Goal: Task Accomplishment & Management: Complete application form

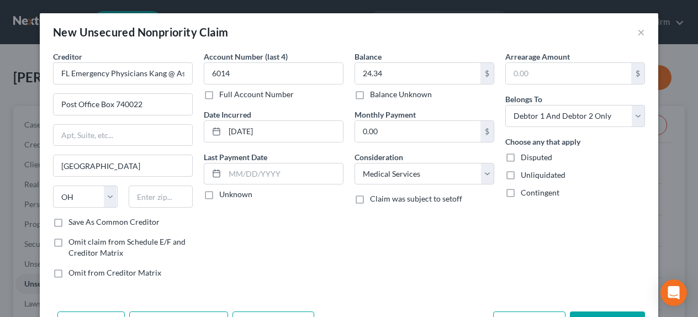
select select "36"
select select "9"
select select "2"
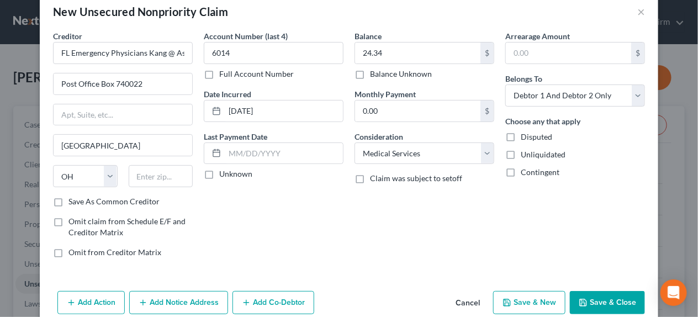
scroll to position [39, 0]
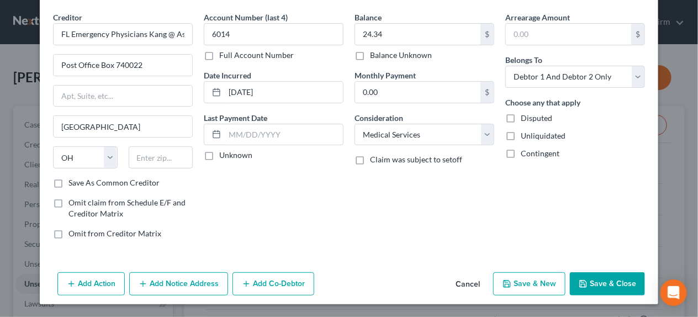
click at [274, 283] on button "Add Co-Debtor" at bounding box center [273, 283] width 82 height 23
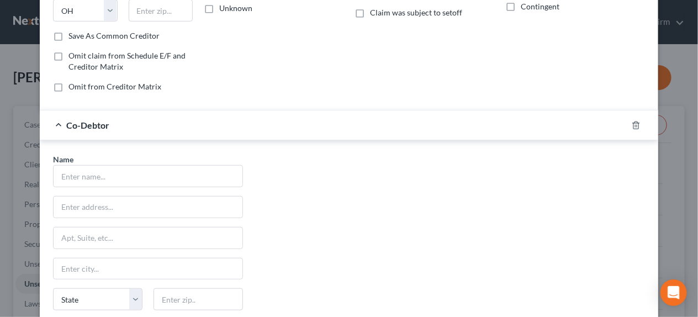
scroll to position [205, 0]
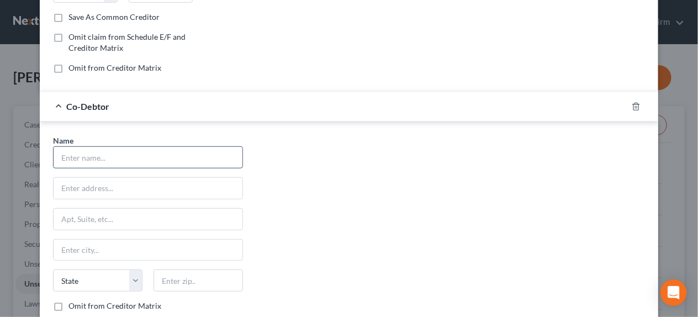
click at [81, 157] on input "text" at bounding box center [148, 157] width 189 height 21
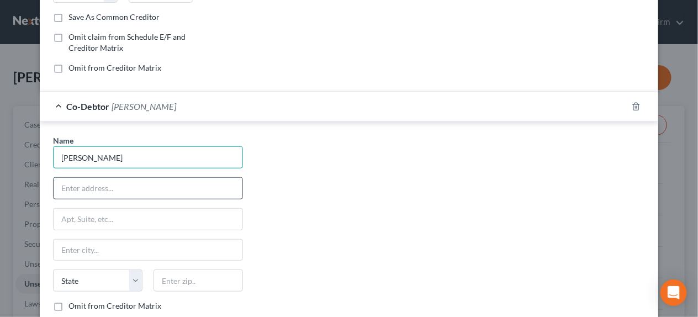
type input "Luis Torres"
click at [134, 191] on input "text" at bounding box center [148, 188] width 189 height 21
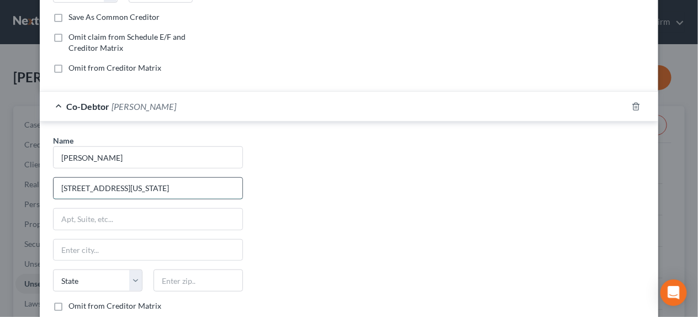
type input "11505 North Virginia Avenue"
type input "b"
type input "/"
type input "B"
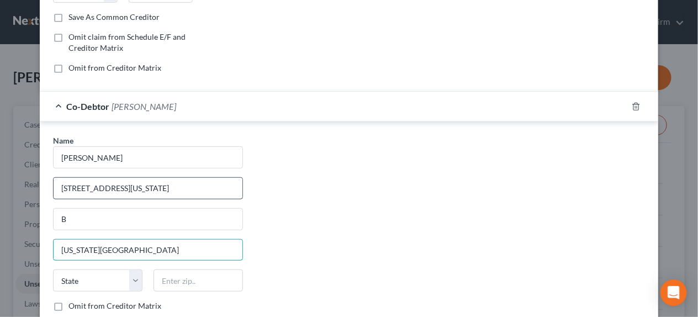
type input "Oklahoma City"
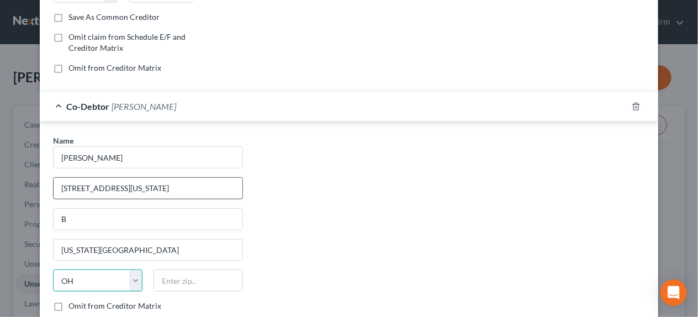
select select "37"
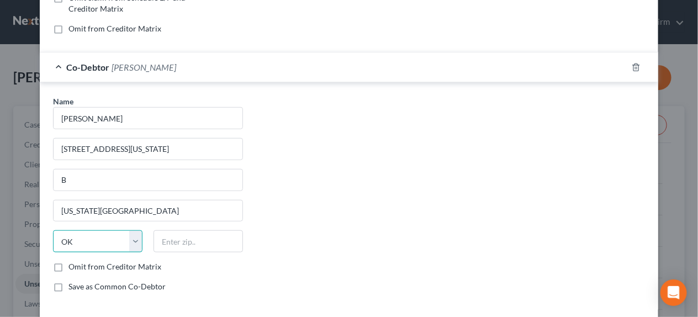
scroll to position [275, 0]
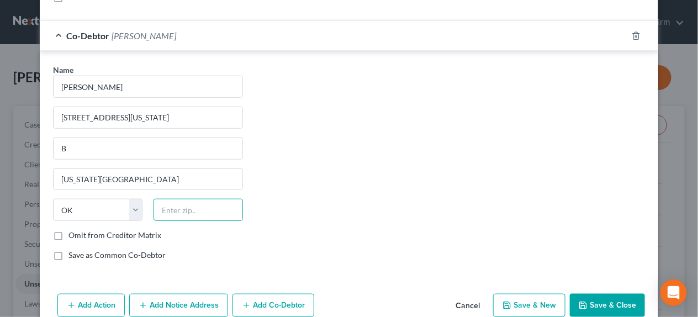
click at [166, 209] on input "text" at bounding box center [197, 210] width 89 height 22
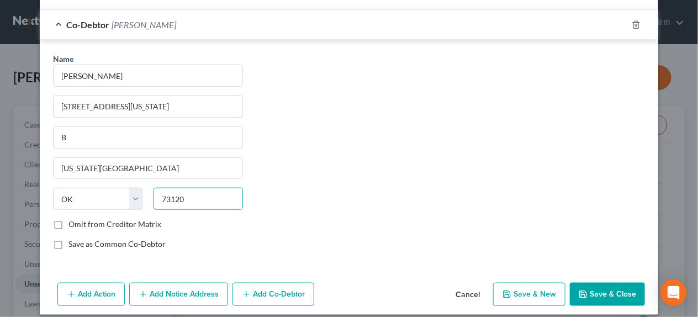
scroll to position [296, 0]
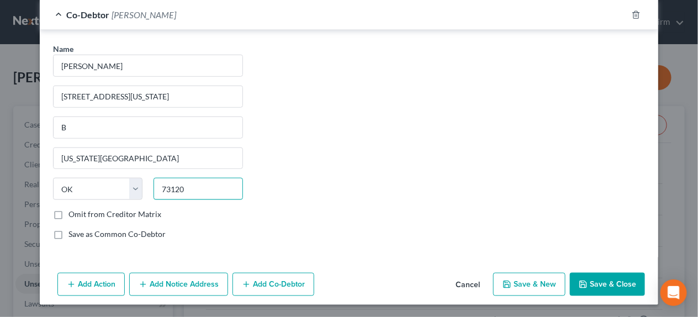
type input "73120"
click at [526, 282] on button "Save & New" at bounding box center [529, 284] width 72 height 23
type input "Oklahoma City"
select select "2"
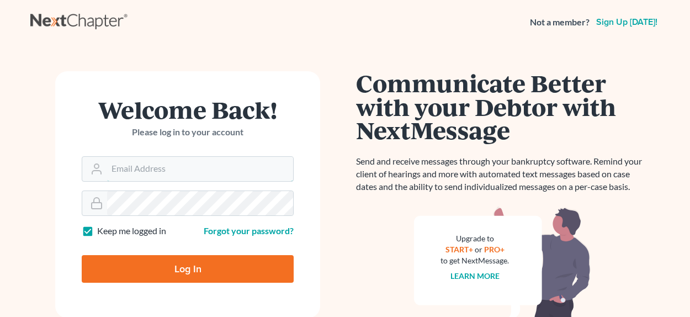
type input "[EMAIL_ADDRESS][DOMAIN_NAME]"
click at [188, 263] on input "Log In" at bounding box center [188, 269] width 212 height 28
type input "Thinking..."
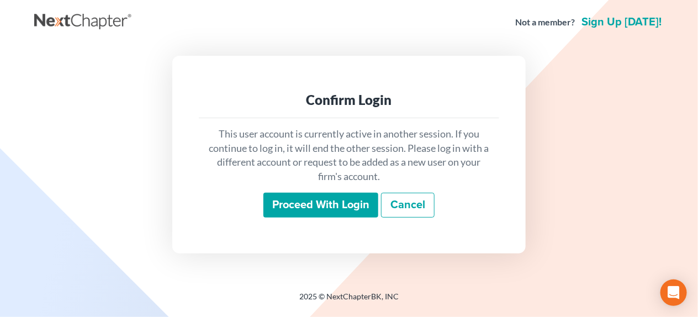
click at [305, 209] on input "Proceed with login" at bounding box center [320, 205] width 115 height 25
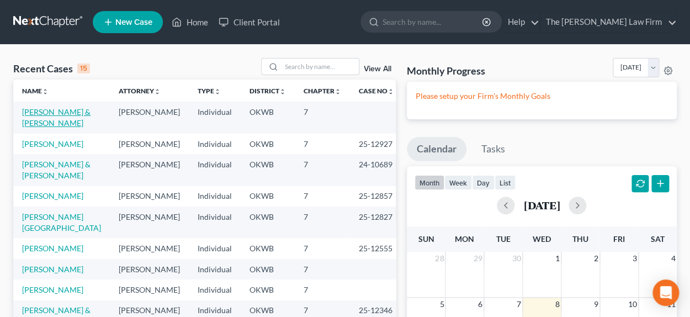
click at [54, 109] on link "Reece, Christine & Torres, Luis" at bounding box center [56, 117] width 68 height 20
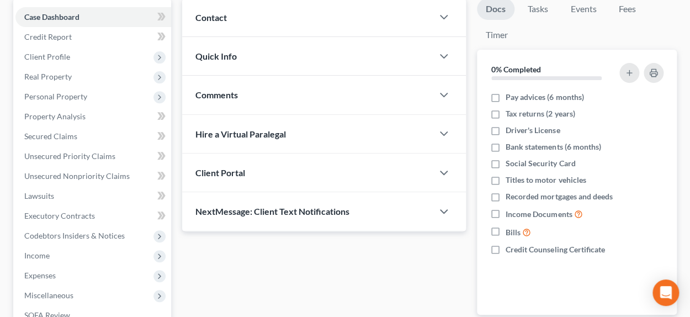
scroll to position [110, 0]
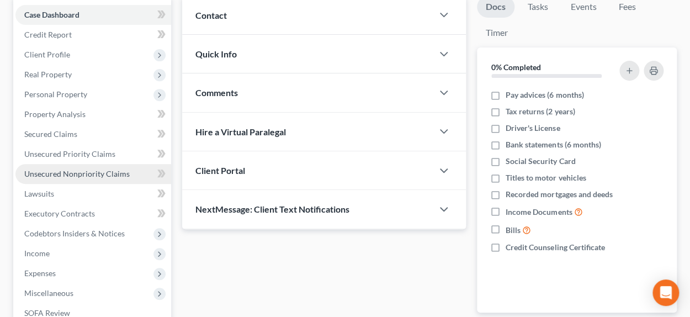
click at [97, 169] on span "Unsecured Nonpriority Claims" at bounding box center [76, 173] width 105 height 9
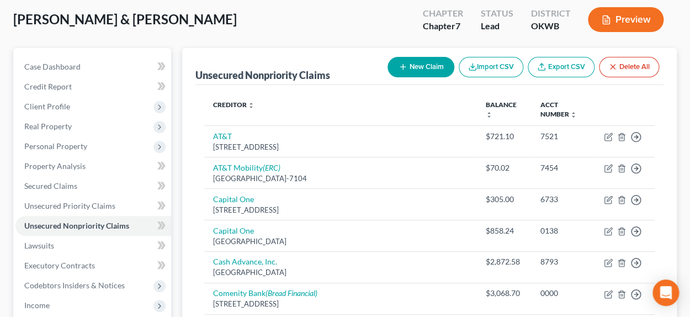
scroll to position [55, 0]
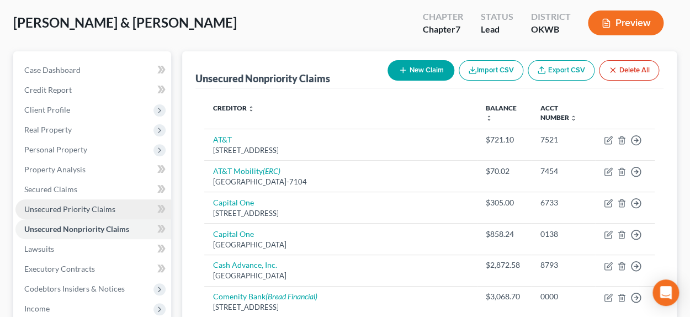
click at [75, 208] on span "Unsecured Priority Claims" at bounding box center [69, 208] width 91 height 9
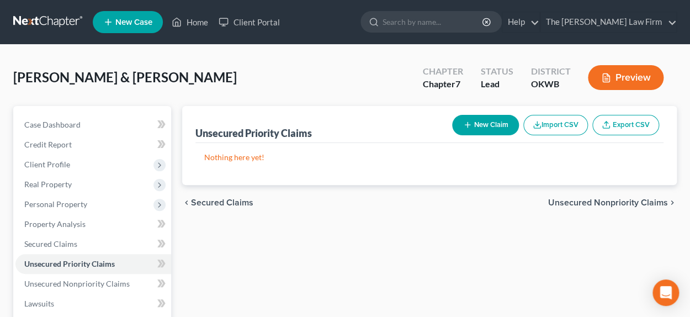
scroll to position [55, 0]
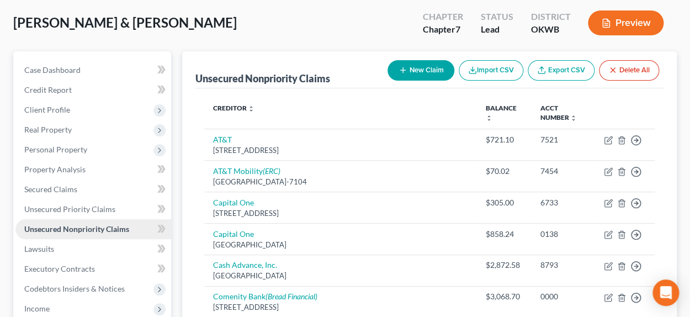
click at [80, 227] on span "Unsecured Nonpriority Claims" at bounding box center [76, 228] width 105 height 9
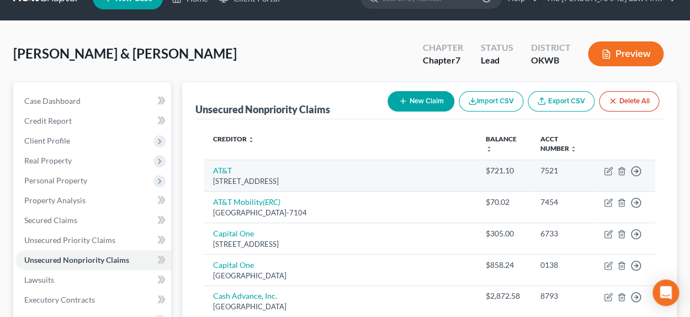
scroll to position [0, 0]
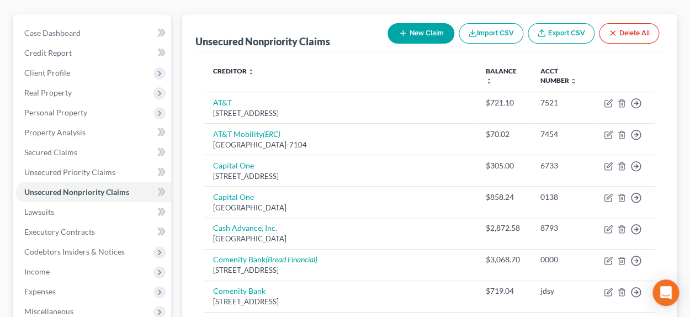
scroll to position [36, 0]
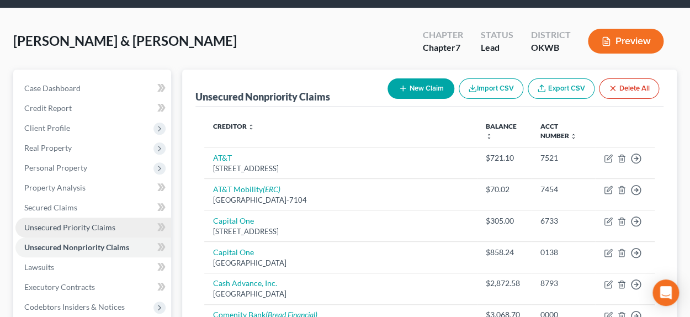
click at [73, 223] on span "Unsecured Priority Claims" at bounding box center [69, 226] width 91 height 9
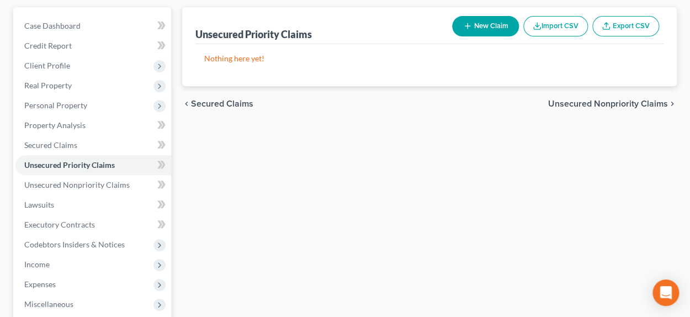
scroll to position [110, 0]
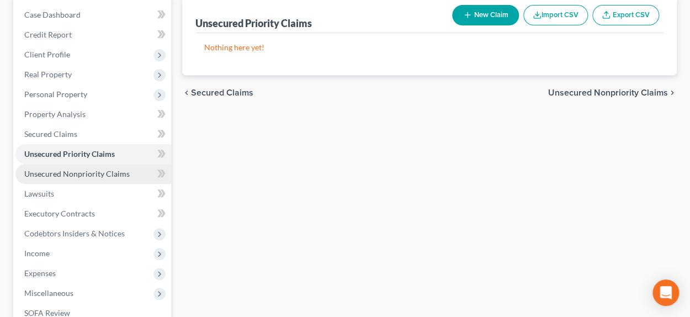
click at [93, 171] on span "Unsecured Nonpriority Claims" at bounding box center [76, 173] width 105 height 9
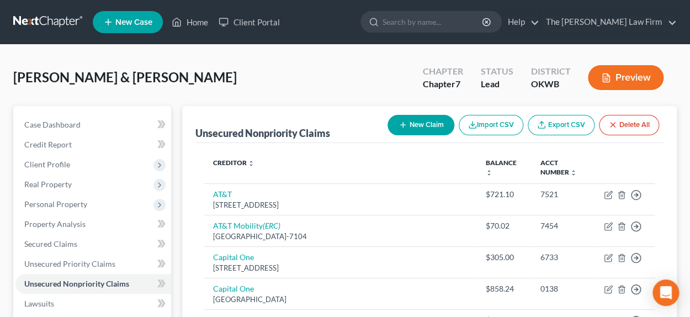
click at [416, 127] on button "New Claim" at bounding box center [420, 125] width 67 height 20
select select "2"
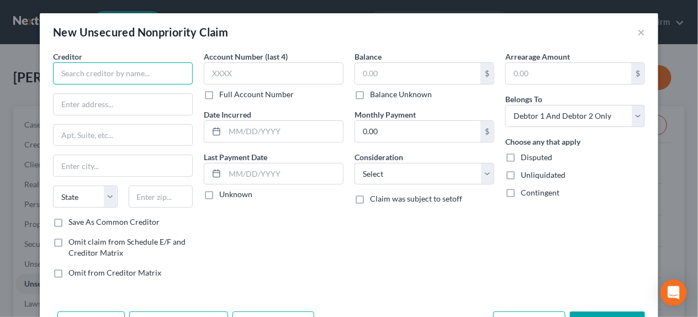
click at [97, 71] on input "text" at bounding box center [123, 73] width 140 height 22
type input "G"
type input "FL Emergency Physicians Kang & Associates"
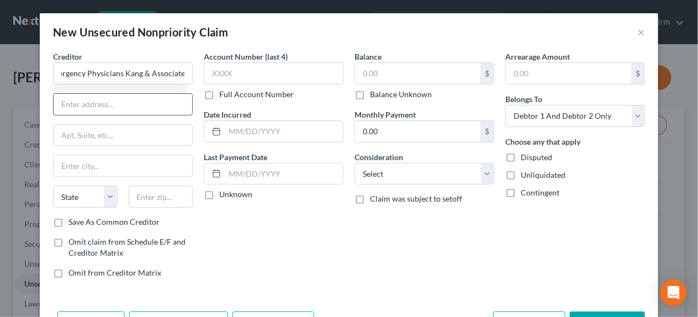
click at [100, 107] on input "text" at bounding box center [123, 104] width 139 height 21
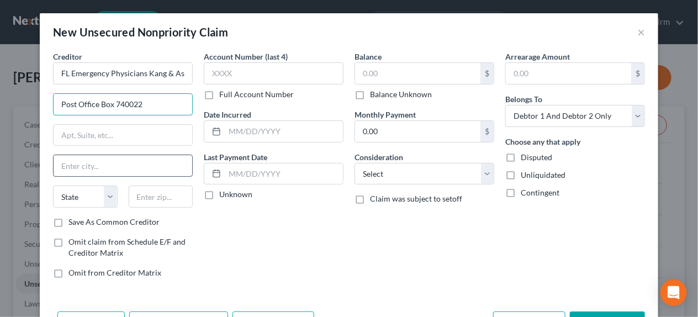
type input "Post Office Box 740022"
click at [86, 162] on input "text" at bounding box center [123, 165] width 139 height 21
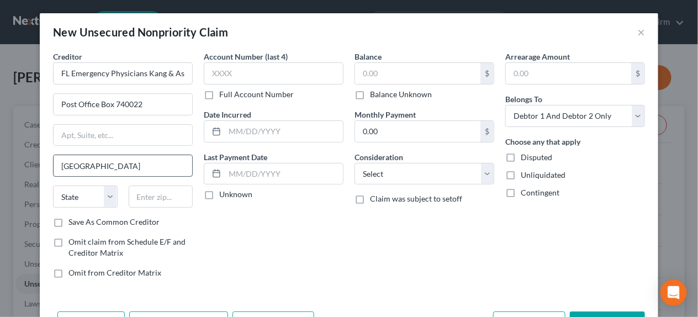
type input "[GEOGRAPHIC_DATA]"
select select "36"
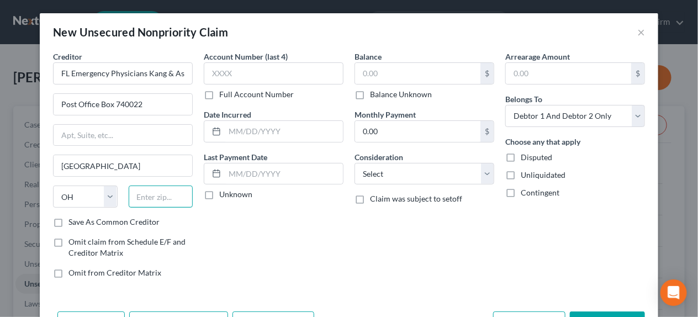
click at [152, 198] on input "text" at bounding box center [161, 196] width 65 height 22
type input "45274-0022"
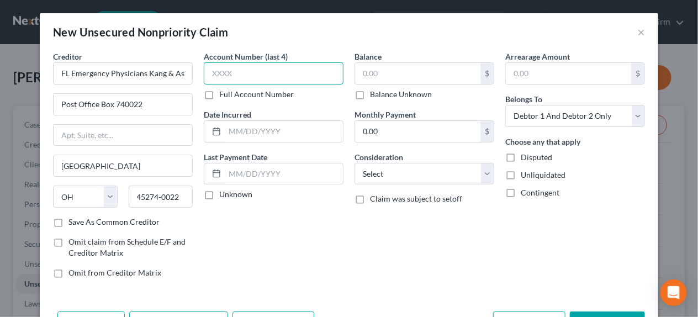
click at [245, 74] on input "text" at bounding box center [274, 73] width 140 height 22
type input "6014"
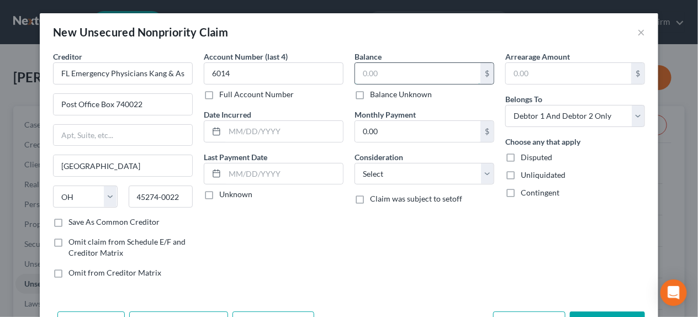
click at [362, 74] on input "text" at bounding box center [417, 73] width 125 height 21
type input "24.34"
click at [232, 125] on input "text" at bounding box center [284, 131] width 118 height 21
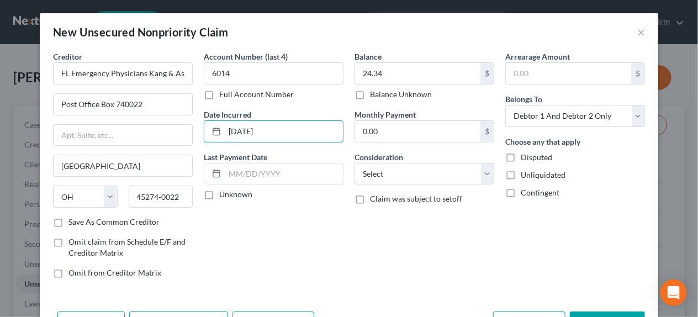
type input "[DATE]"
click at [298, 218] on div "Account Number (last 4) 6014 Full Account Number Date Incurred [DATE] Last Paym…" at bounding box center [273, 169] width 151 height 236
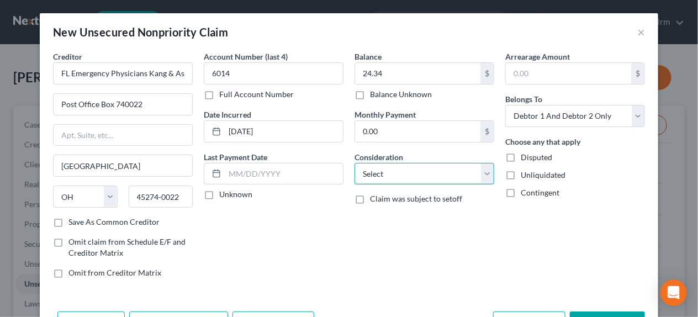
click at [370, 173] on select "Select Cable / Satellite Services Collection Agency Credit Card Debt Debt Couns…" at bounding box center [424, 174] width 140 height 22
select select "9"
click at [354, 163] on select "Select Cable / Satellite Services Collection Agency Credit Card Debt Debt Couns…" at bounding box center [424, 174] width 140 height 22
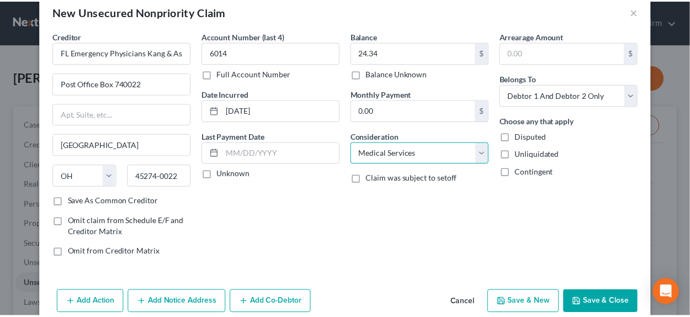
scroll to position [39, 0]
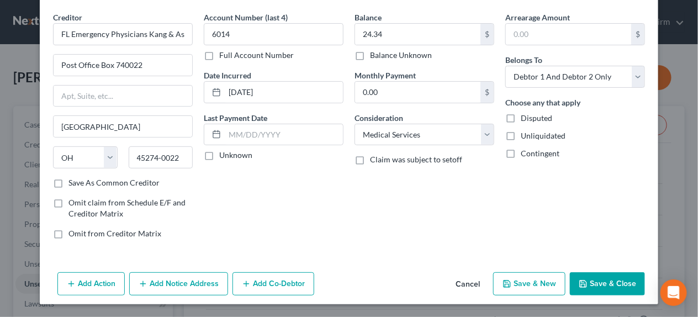
click at [520, 281] on button "Save & New" at bounding box center [529, 283] width 72 height 23
select select "2"
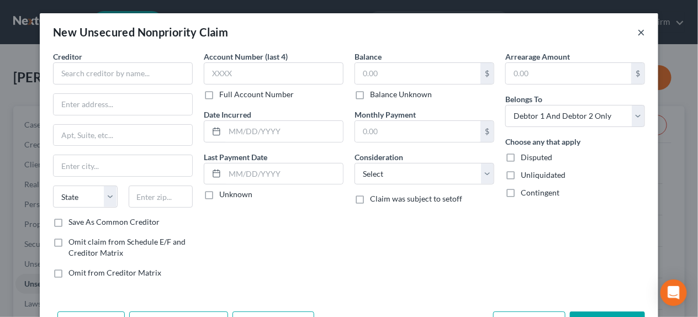
click at [637, 29] on button "×" at bounding box center [641, 31] width 8 height 13
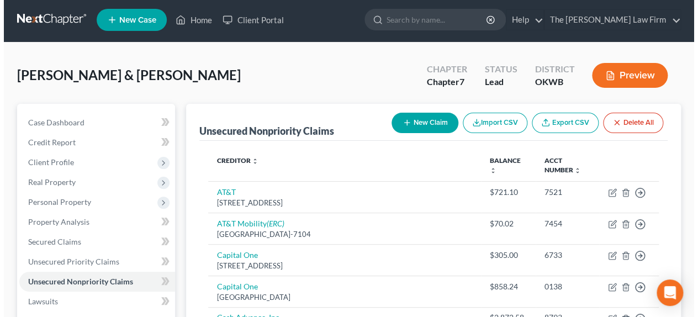
scroll to position [0, 0]
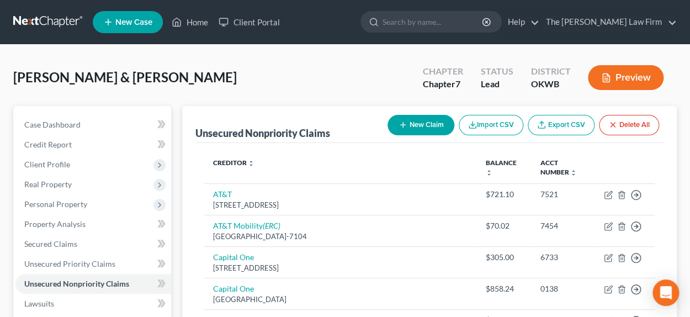
click at [416, 126] on button "New Claim" at bounding box center [420, 125] width 67 height 20
select select "2"
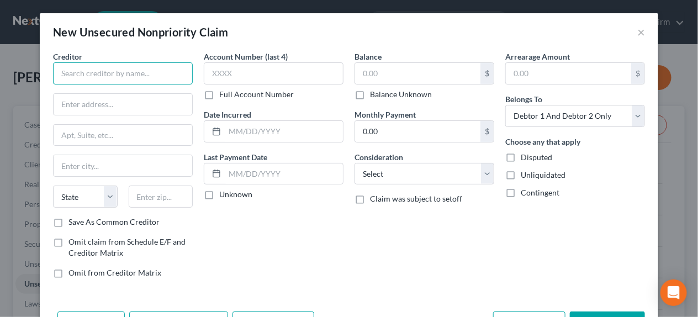
click at [147, 77] on input "text" at bounding box center [123, 73] width 140 height 22
type input "Carespot of [GEOGRAPHIC_DATA]"
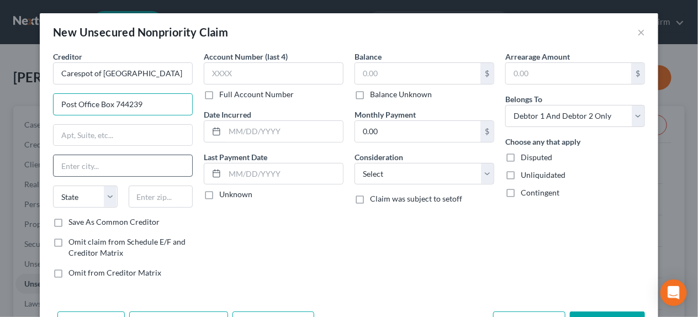
type input "Post Office Box 744239"
click at [85, 167] on input "text" at bounding box center [123, 165] width 139 height 21
type input "[GEOGRAPHIC_DATA]"
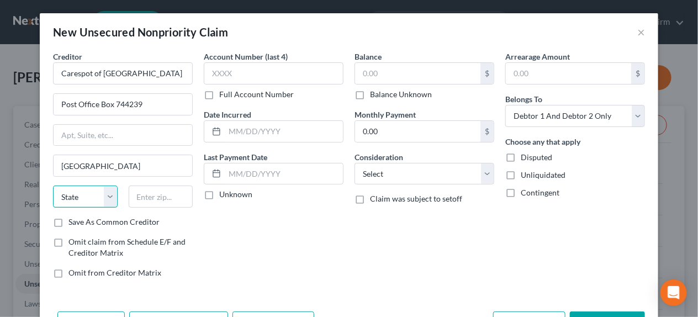
click at [81, 189] on select "State [US_STATE] AK AR AZ CA CO CT DE DC [GEOGRAPHIC_DATA] [GEOGRAPHIC_DATA] GU…" at bounding box center [85, 196] width 65 height 22
click at [81, 193] on select "State [US_STATE] AK AR AZ CA CO CT DE DC [GEOGRAPHIC_DATA] [GEOGRAPHIC_DATA] GU…" at bounding box center [85, 196] width 65 height 22
select select "10"
click at [146, 192] on input "text" at bounding box center [161, 196] width 65 height 22
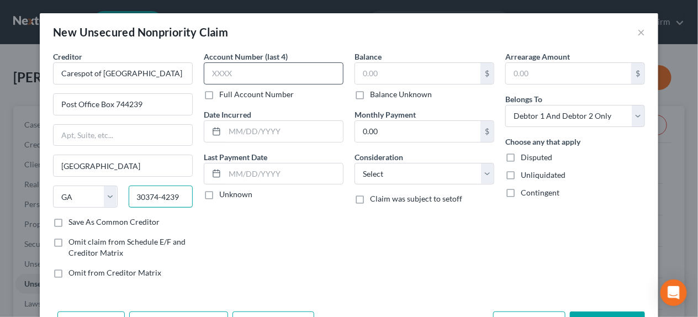
type input "30374-4239"
click at [240, 67] on input "text" at bounding box center [274, 73] width 140 height 22
type input "1"
type input "7408"
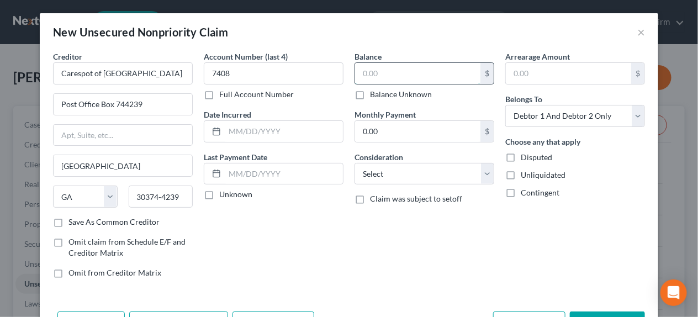
click at [376, 75] on input "text" at bounding box center [417, 73] width 125 height 21
type input "37.10"
click at [251, 129] on input "text" at bounding box center [284, 131] width 118 height 21
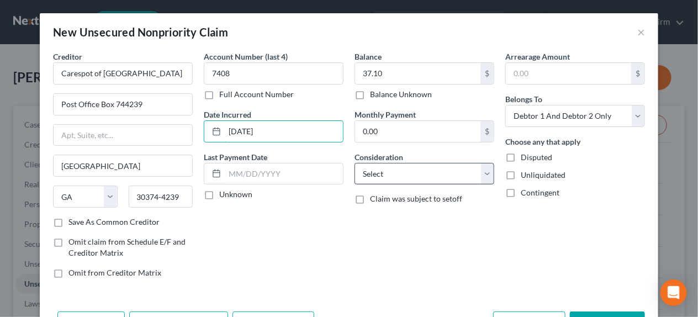
type input "[DATE]"
click at [368, 171] on select "Select Cable / Satellite Services Collection Agency Credit Card Debt Debt Couns…" at bounding box center [424, 174] width 140 height 22
select select "9"
click at [354, 163] on select "Select Cable / Satellite Services Collection Agency Credit Card Debt Debt Couns…" at bounding box center [424, 174] width 140 height 22
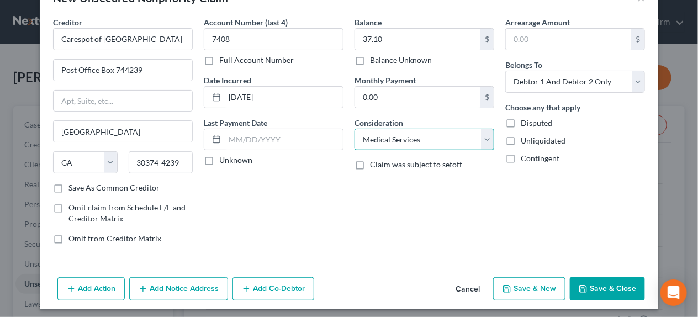
scroll to position [39, 0]
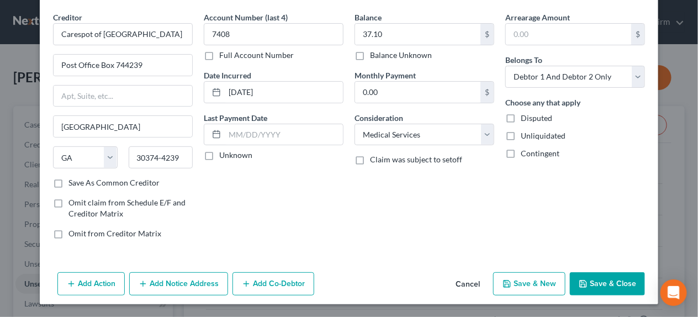
click at [522, 281] on button "Save & New" at bounding box center [529, 283] width 72 height 23
select select "2"
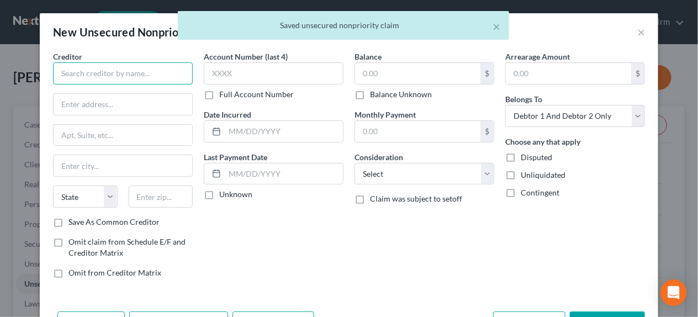
click at [116, 76] on input "text" at bounding box center [123, 73] width 140 height 22
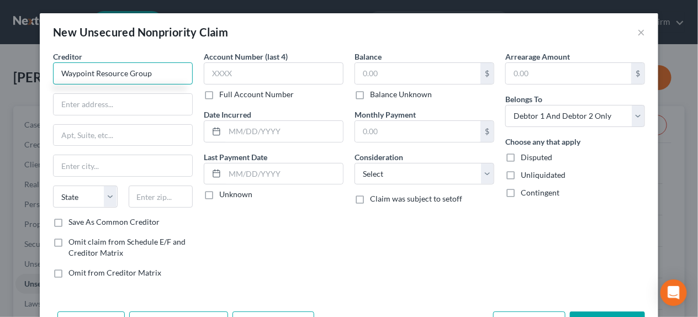
type input "Waypoint Resource Group"
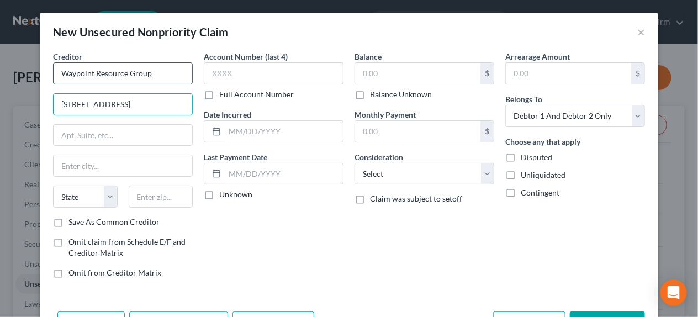
type input "[STREET_ADDRESS]"
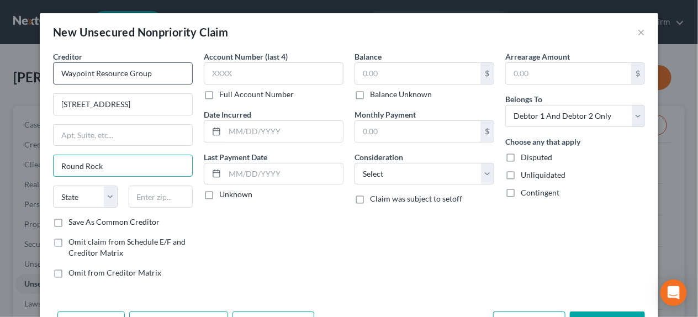
type input "Round Rock"
select select "45"
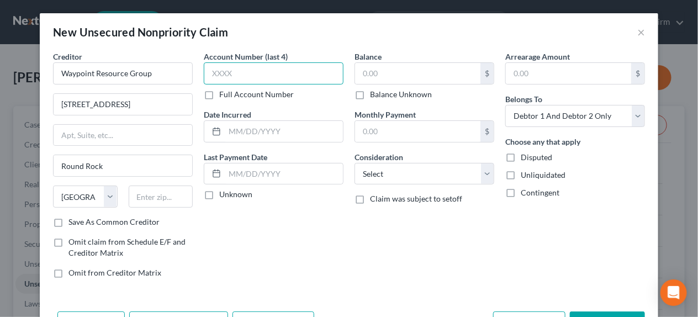
click at [214, 72] on input "text" at bounding box center [274, 73] width 140 height 22
type input "8559"
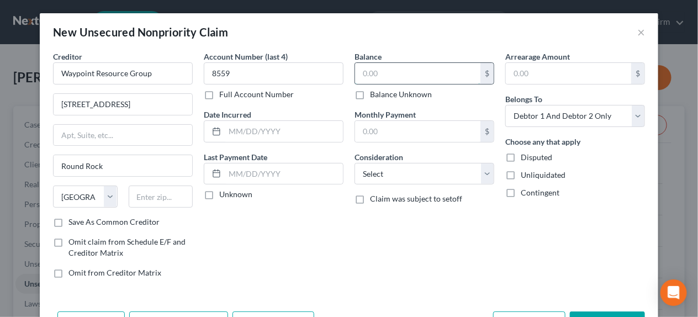
click at [369, 75] on input "text" at bounding box center [417, 73] width 125 height 21
type input "73.00"
click at [242, 130] on input "text" at bounding box center [284, 131] width 118 height 21
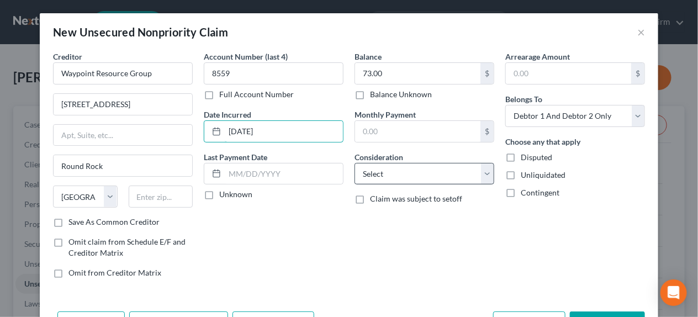
type input "[DATE]"
click at [390, 174] on select "Select Cable / Satellite Services Collection Agency Credit Card Debt Debt Couns…" at bounding box center [424, 174] width 140 height 22
select select "9"
click at [354, 163] on select "Select Cable / Satellite Services Collection Agency Credit Card Debt Debt Couns…" at bounding box center [424, 174] width 140 height 22
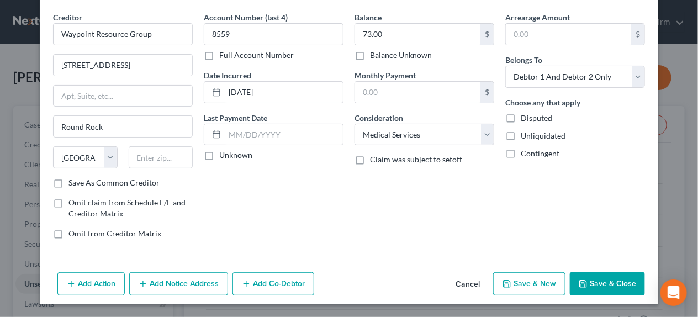
click at [522, 281] on button "Save & New" at bounding box center [529, 283] width 72 height 23
select select "2"
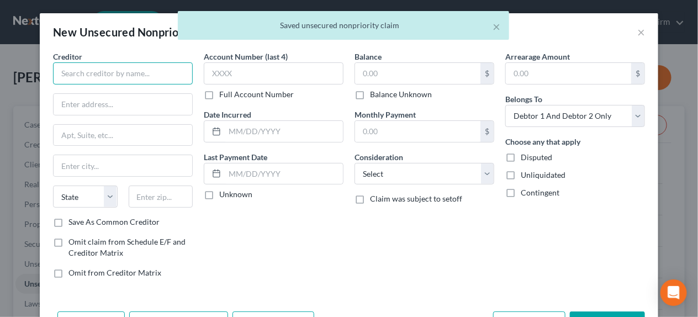
click at [75, 79] on input "text" at bounding box center [123, 73] width 140 height 22
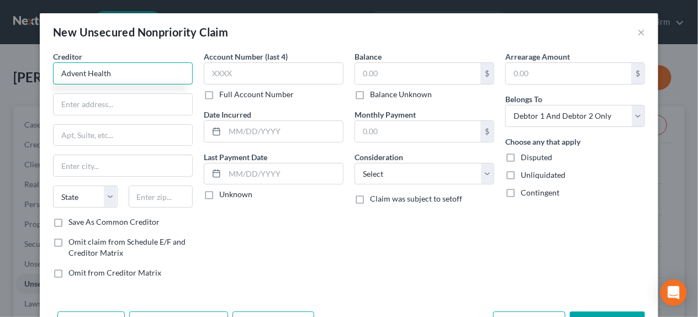
type input "Advent Health"
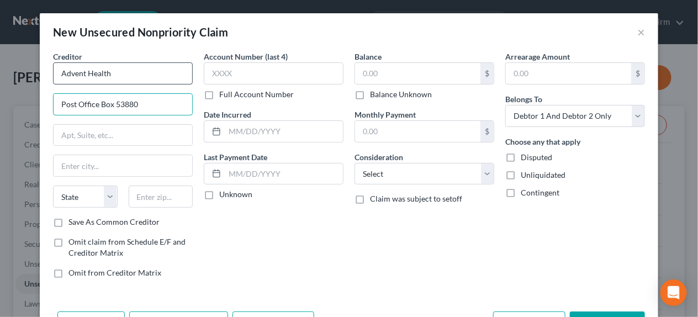
type input "Post Office Box 53880"
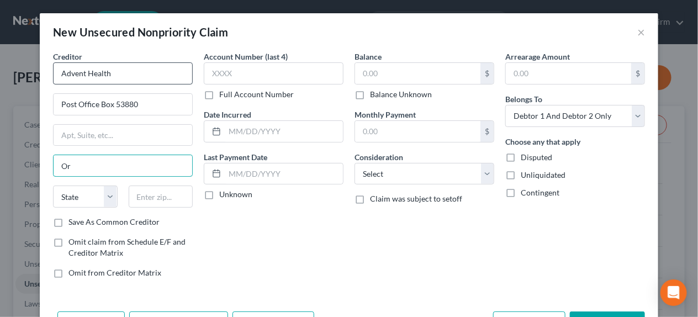
type input "O"
type input "r"
type input "o"
type input "Orlando"
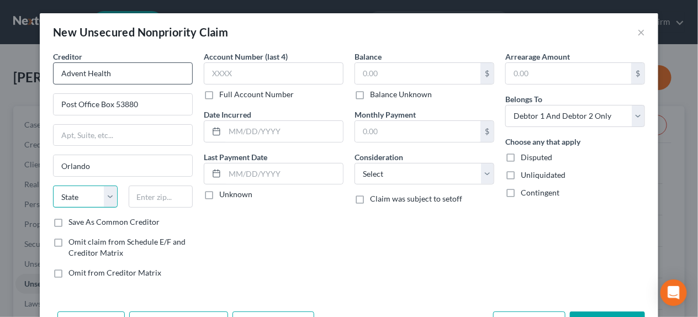
select select "9"
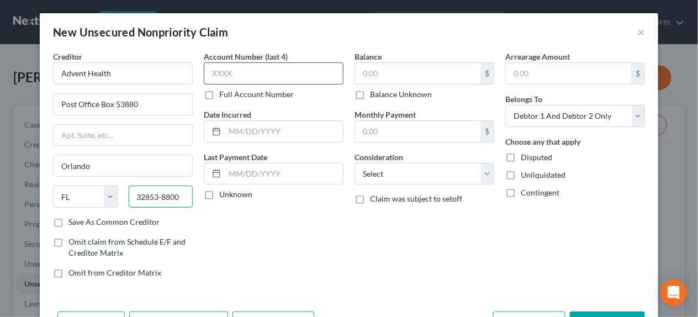
type input "32853-8800"
click at [234, 70] on input "text" at bounding box center [274, 73] width 140 height 22
type input "9726"
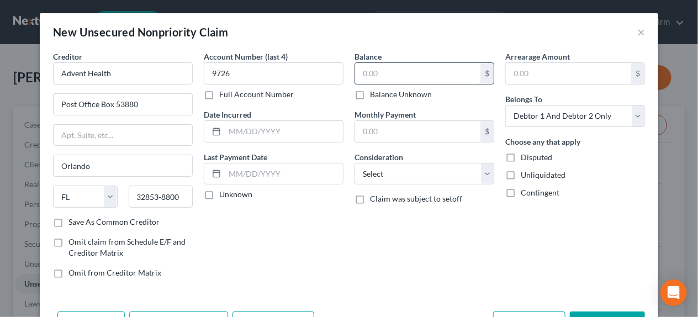
click at [374, 68] on input "text" at bounding box center [417, 73] width 125 height 21
type input "6"
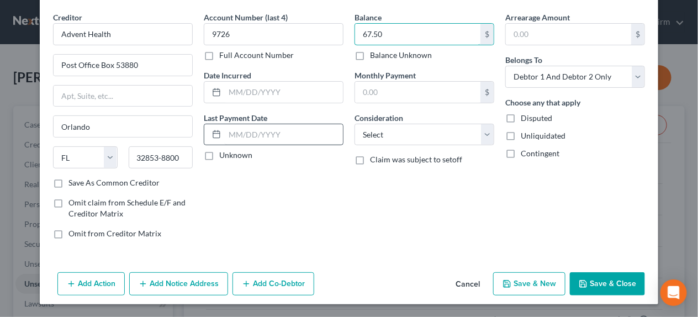
scroll to position [0, 0]
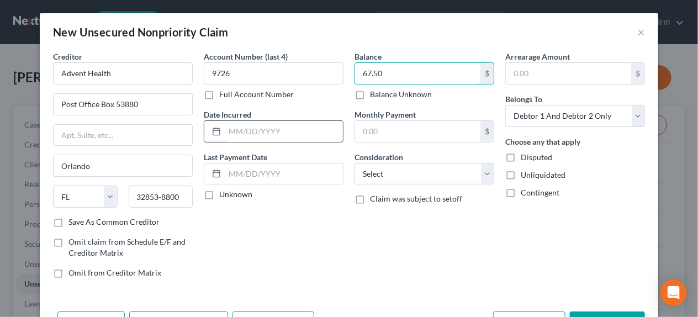
type input "67.50"
click at [259, 138] on input "text" at bounding box center [284, 131] width 118 height 21
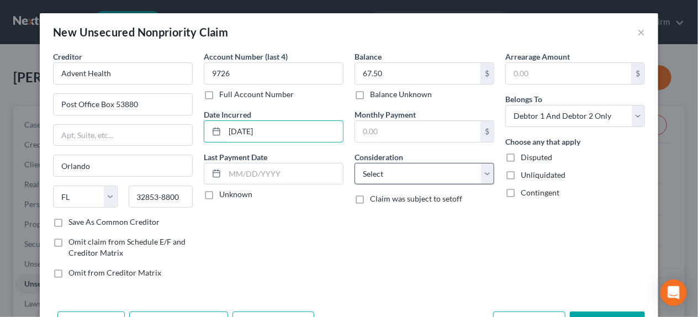
type input "[DATE]"
click at [362, 174] on select "Select Cable / Satellite Services Collection Agency Credit Card Debt Debt Couns…" at bounding box center [424, 174] width 140 height 22
select select "9"
click at [354, 163] on select "Select Cable / Satellite Services Collection Agency Credit Card Debt Debt Couns…" at bounding box center [424, 174] width 140 height 22
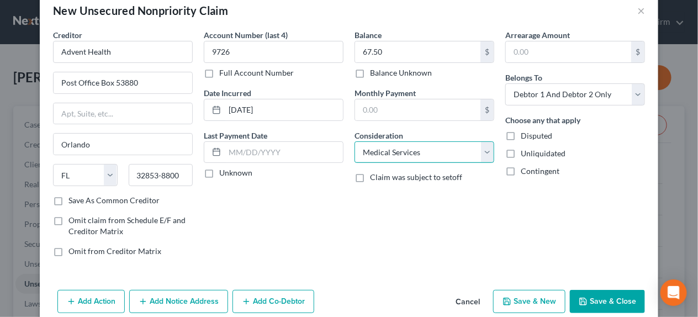
scroll to position [39, 0]
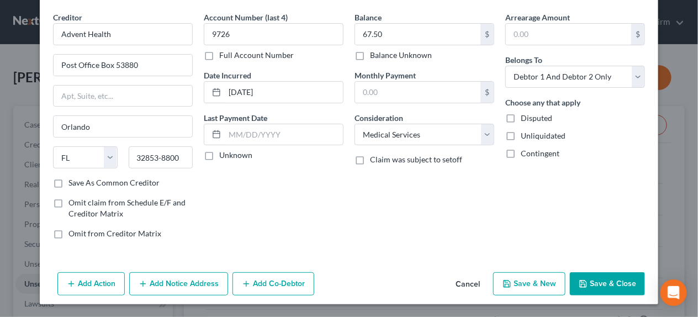
click at [526, 285] on button "Save & New" at bounding box center [529, 283] width 72 height 23
select select "2"
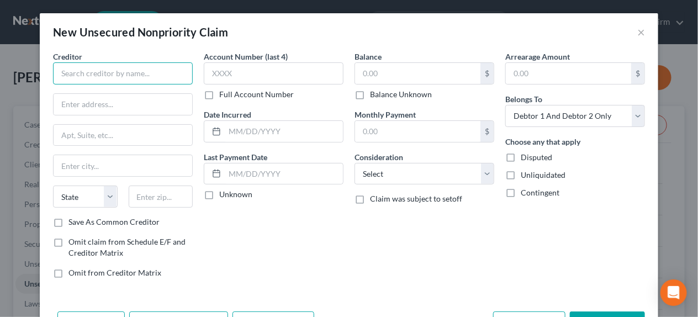
click at [146, 70] on input "text" at bounding box center [123, 73] width 140 height 22
type input "Advent Health Orlando"
click at [115, 107] on input "text" at bounding box center [123, 104] width 139 height 21
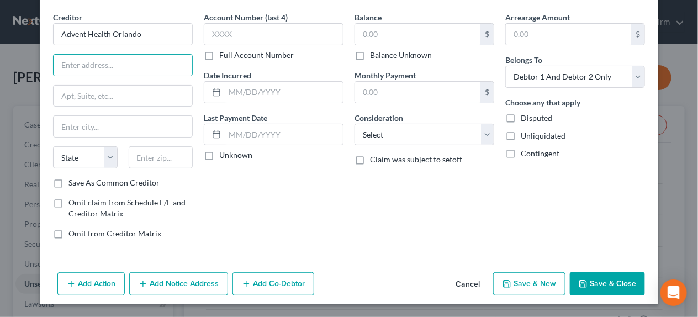
click at [594, 279] on button "Save & Close" at bounding box center [607, 283] width 75 height 23
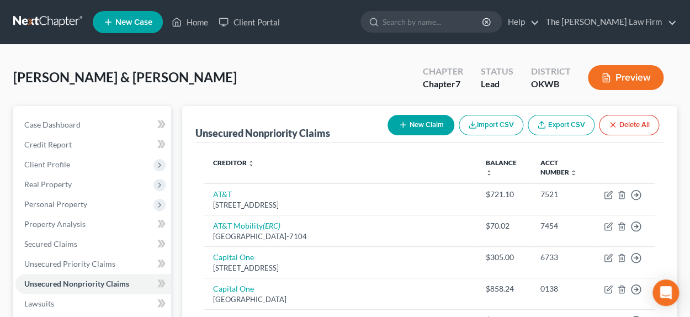
click at [124, 20] on span "New Case" at bounding box center [133, 22] width 37 height 8
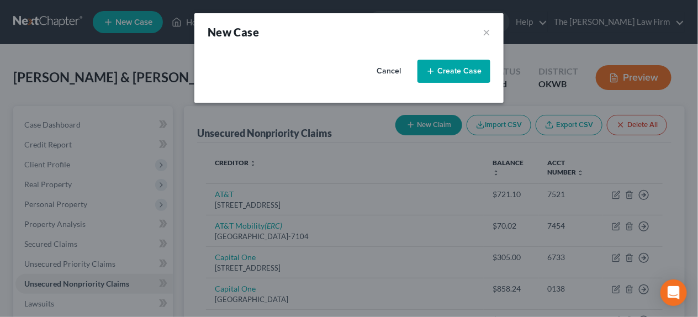
select select "65"
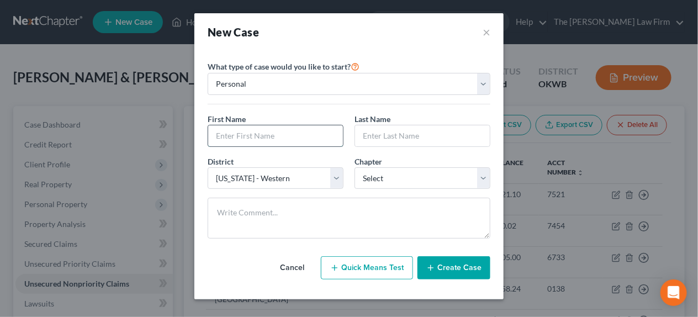
click at [297, 132] on input "text" at bounding box center [275, 135] width 135 height 21
type input "[PERSON_NAME]"
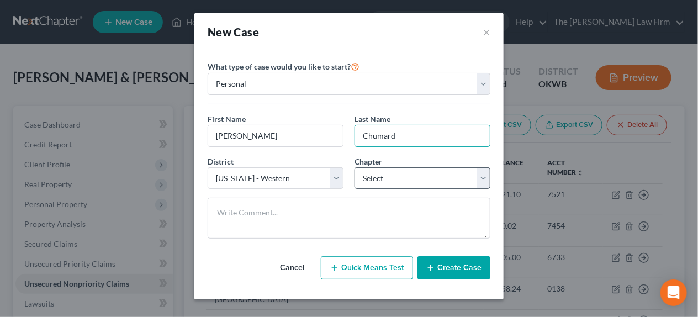
type input "Chumard"
click at [395, 177] on select "Select 7 11 12 13" at bounding box center [422, 178] width 136 height 22
select select "0"
click at [354, 167] on select "Select 7 11 12 13" at bounding box center [422, 178] width 136 height 22
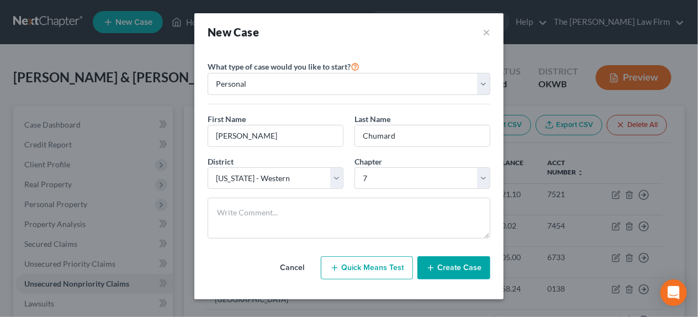
click at [460, 267] on button "Create Case" at bounding box center [453, 267] width 73 height 23
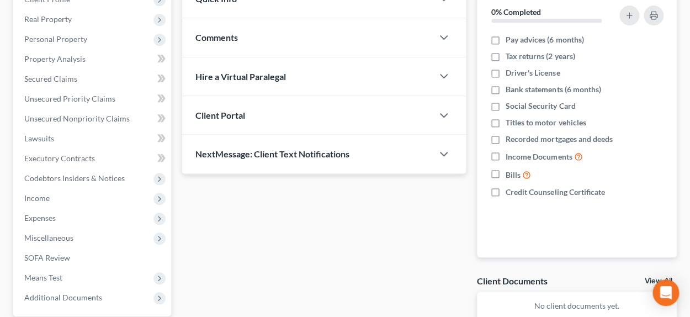
scroll to position [166, 0]
click at [267, 109] on div "Client Portal" at bounding box center [307, 114] width 251 height 38
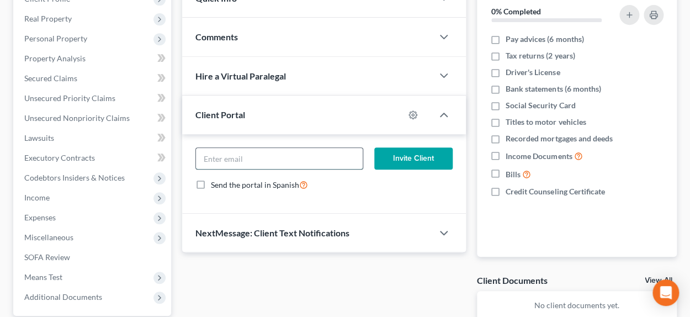
click at [267, 161] on input "email" at bounding box center [279, 158] width 167 height 21
type input "[EMAIL_ADDRESS][DOMAIN_NAME]"
click at [419, 157] on button "Invite Client" at bounding box center [413, 158] width 78 height 22
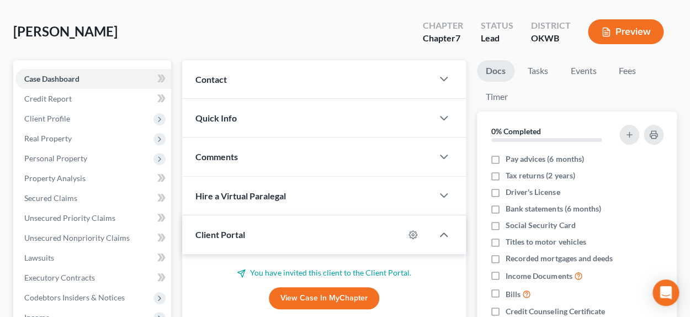
scroll to position [0, 0]
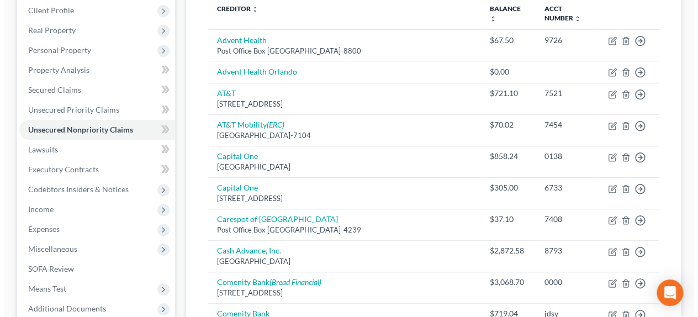
scroll to position [129, 0]
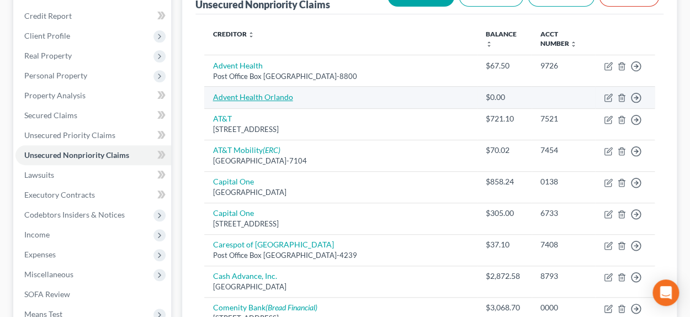
click at [269, 96] on link "Advent Health Orlando" at bounding box center [253, 96] width 80 height 9
select select "2"
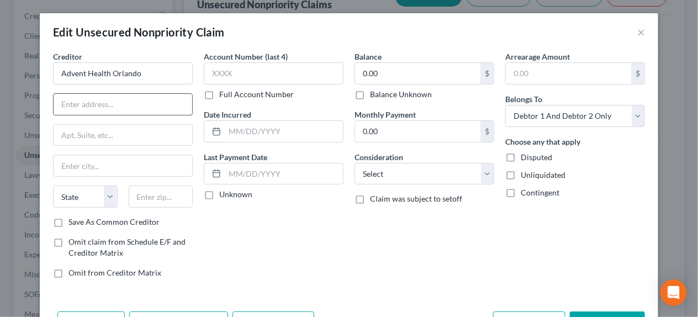
click at [150, 107] on input "text" at bounding box center [123, 104] width 139 height 21
type input "[STREET_ADDRESS][PERSON_NAME]"
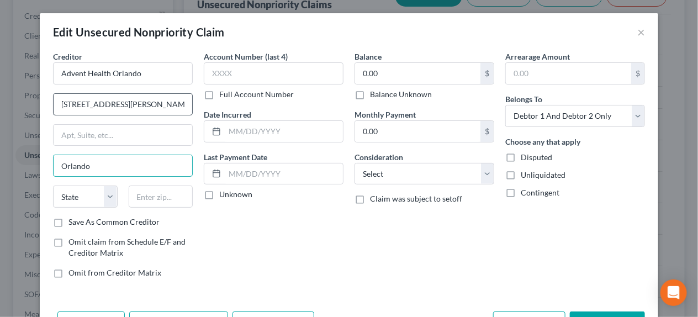
type input "Orlando"
select select "7"
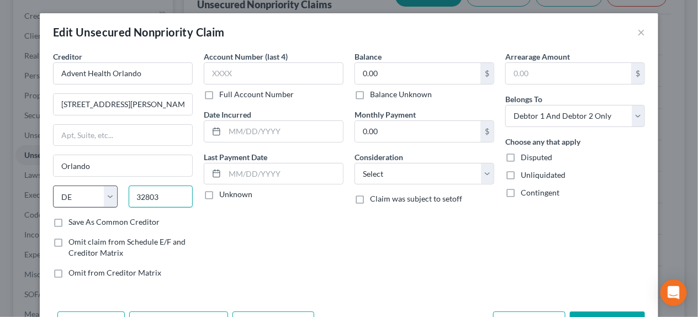
type input "32803"
click at [88, 194] on select "State [US_STATE] AK AR AZ CA CO CT DE DC [GEOGRAPHIC_DATA] [GEOGRAPHIC_DATA] GU…" at bounding box center [85, 196] width 65 height 22
select select "9"
click at [53, 185] on select "State [US_STATE] AK AR AZ CA CO CT DE DC [GEOGRAPHIC_DATA] [GEOGRAPHIC_DATA] GU…" at bounding box center [85, 196] width 65 height 22
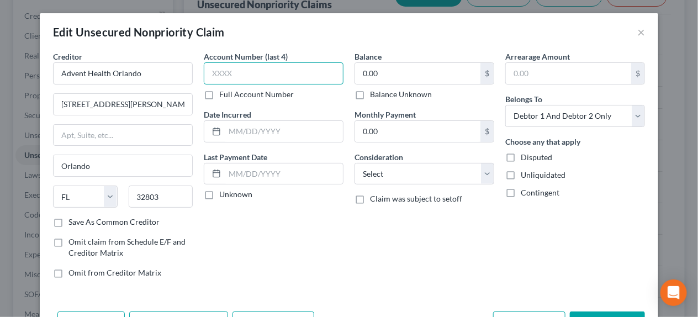
click at [225, 76] on input "text" at bounding box center [274, 73] width 140 height 22
type input "5179"
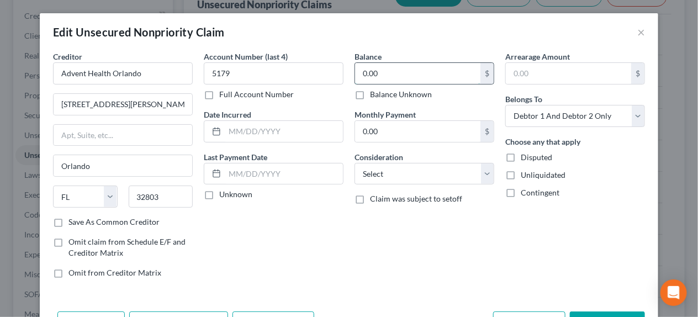
click at [374, 72] on input "0.00" at bounding box center [417, 73] width 125 height 21
type input "67.50"
click at [270, 133] on input "text" at bounding box center [284, 131] width 118 height 21
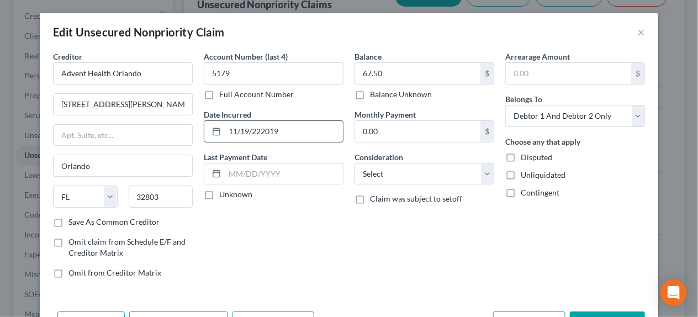
click at [259, 131] on input "11/19/222019" at bounding box center [284, 131] width 118 height 21
type input "[DATE]"
click at [421, 174] on select "Select Cable / Satellite Services Collection Agency Credit Card Debt Debt Couns…" at bounding box center [424, 174] width 140 height 22
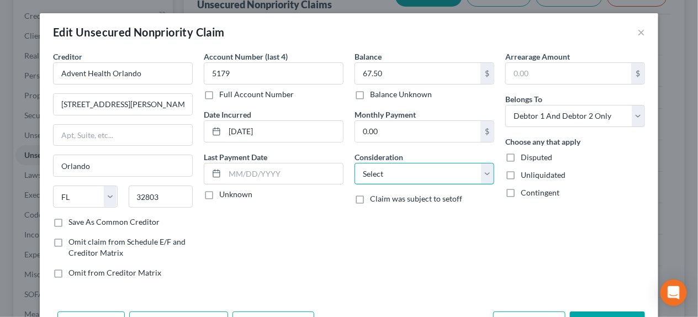
select select "9"
click at [354, 163] on select "Select Cable / Satellite Services Collection Agency Credit Card Debt Debt Couns…" at bounding box center [424, 174] width 140 height 22
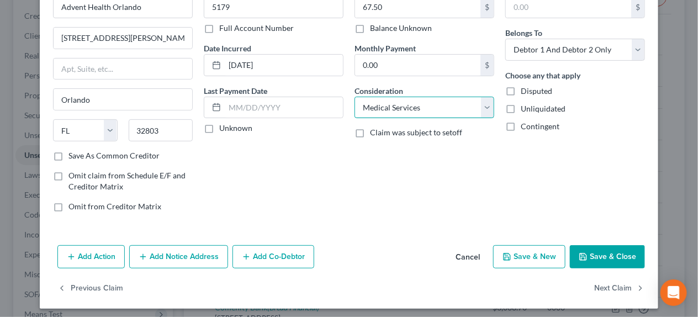
scroll to position [71, 0]
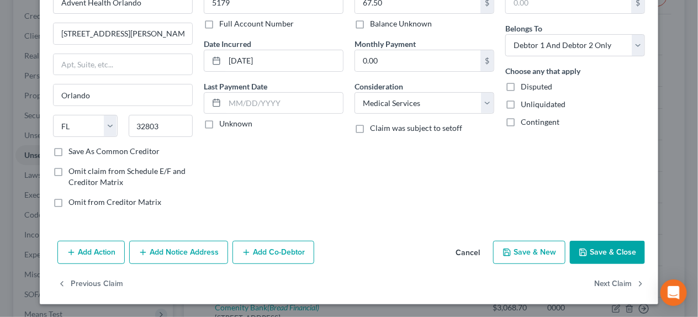
click at [513, 248] on button "Save & New" at bounding box center [529, 252] width 72 height 23
select select "2"
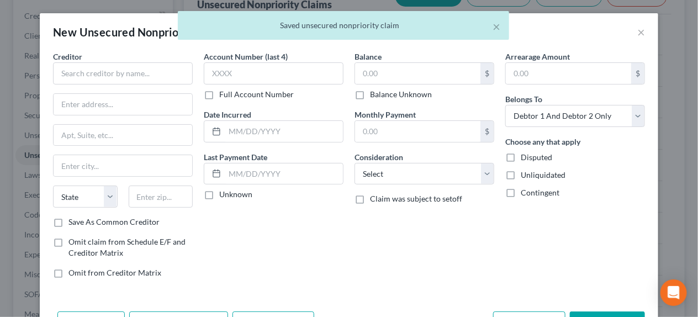
type input "0"
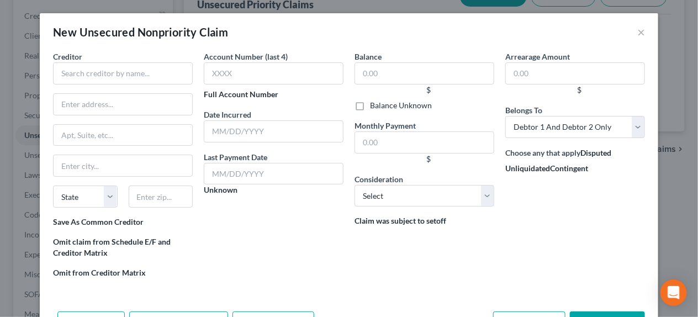
scroll to position [110, 0]
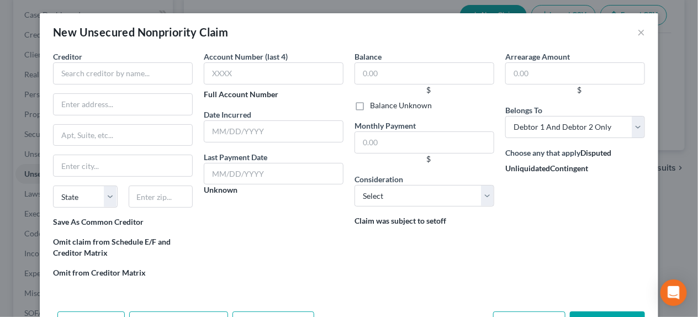
scroll to position [36, 0]
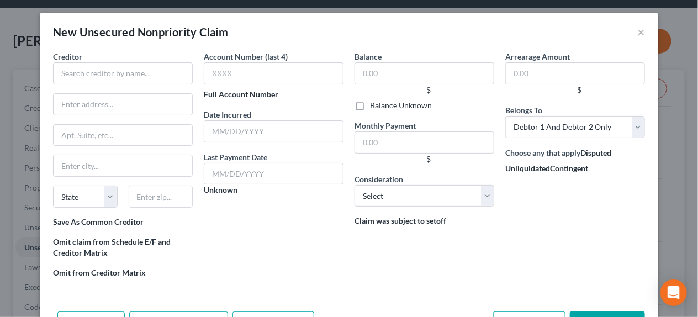
click at [15, 127] on div "New Unsecured Nonpriority Claim × Creditor * State [US_STATE] AK AR AZ [GEOGRAP…" at bounding box center [349, 158] width 698 height 317
click at [639, 31] on button "×" at bounding box center [641, 31] width 8 height 13
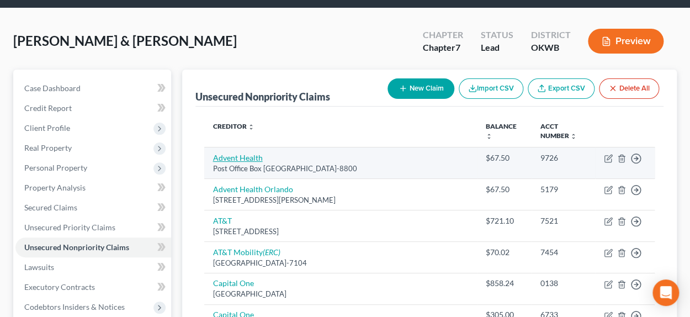
click at [250, 157] on link "Advent Health" at bounding box center [238, 157] width 50 height 9
select select "9"
select select "2"
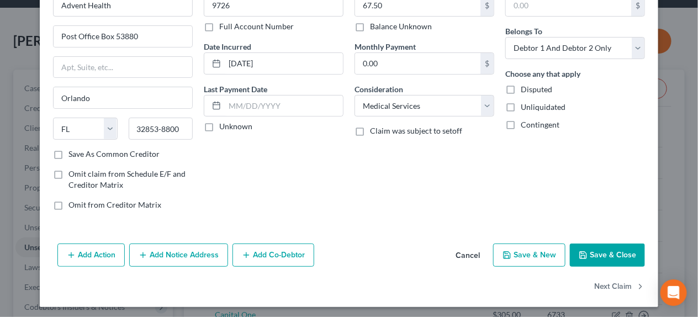
scroll to position [71, 0]
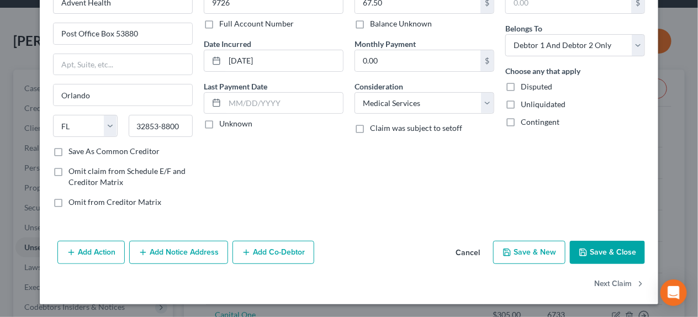
click at [180, 254] on button "Add Notice Address" at bounding box center [178, 252] width 99 height 23
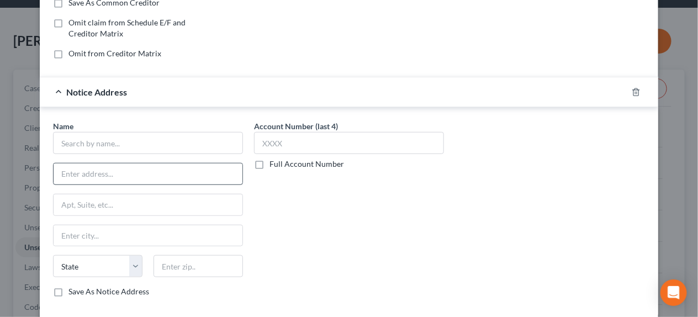
scroll to position [198, 0]
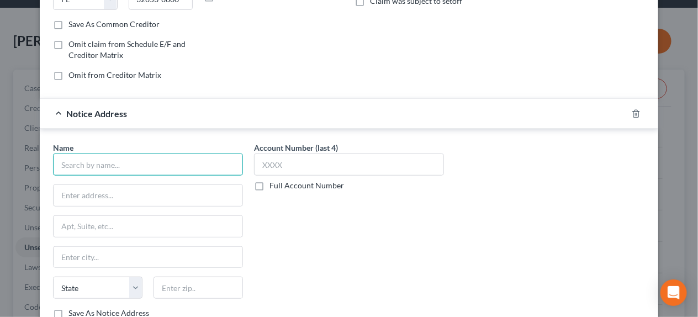
click at [92, 162] on input "text" at bounding box center [148, 164] width 190 height 22
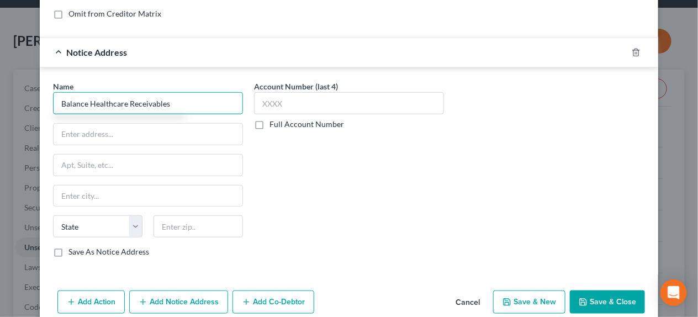
scroll to position [308, 0]
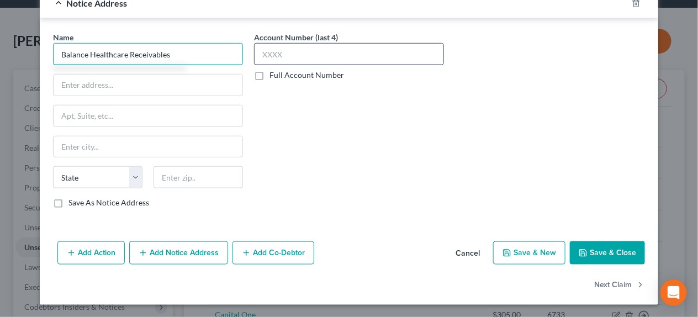
type input "Balance Healthcare Receivables"
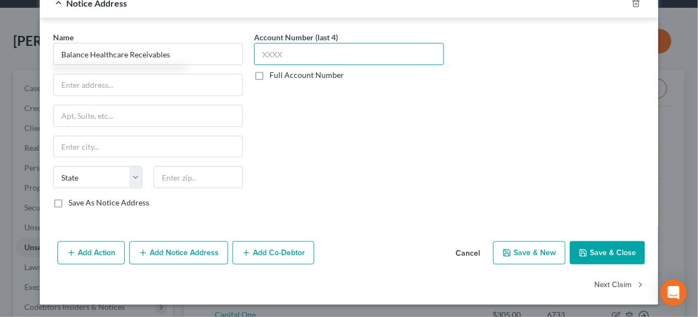
click at [277, 48] on input "text" at bounding box center [349, 54] width 190 height 22
type input "5"
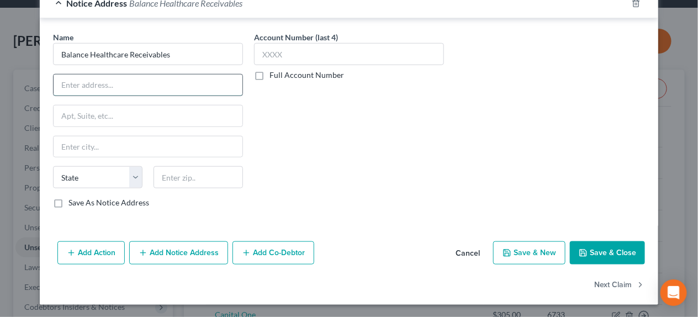
click at [118, 88] on input "text" at bounding box center [148, 85] width 189 height 21
type input "[STREET_ADDRESS][PERSON_NAME]"
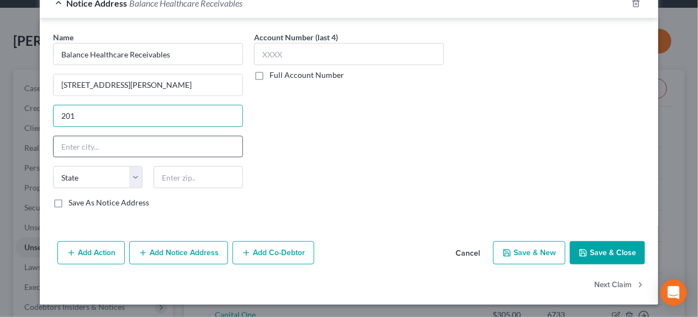
type input "201"
click at [100, 142] on input "text" at bounding box center [148, 146] width 189 height 21
type input "Nashua"
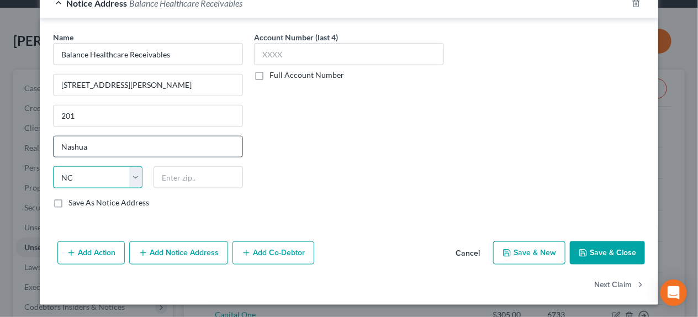
select select "32"
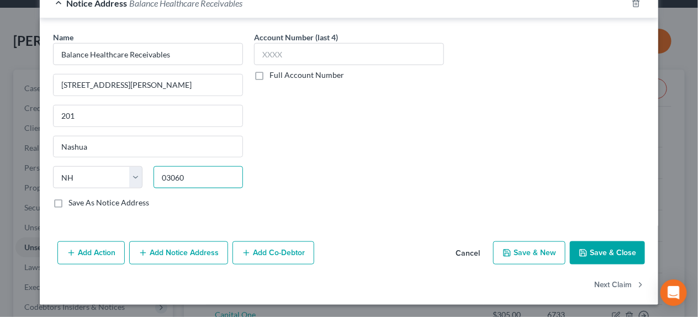
type input "03060"
click at [515, 249] on button "Save & New" at bounding box center [529, 252] width 72 height 23
select select "2"
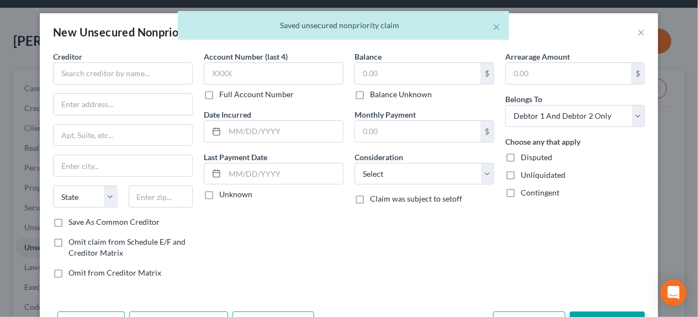
scroll to position [0, 0]
click at [146, 74] on input "text" at bounding box center [123, 73] width 140 height 22
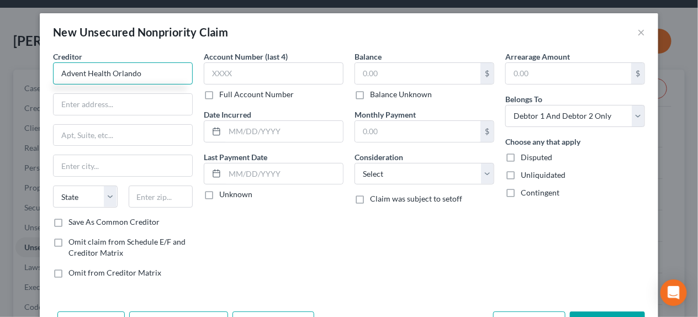
type input "Advent Health Orlando"
type input "3"
type input "6001"
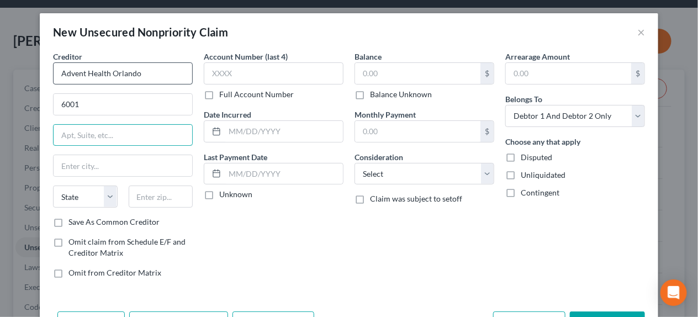
type input "="
click at [61, 131] on input "=" at bounding box center [123, 135] width 139 height 21
click at [70, 101] on input "6001" at bounding box center [123, 104] width 139 height 21
click at [92, 102] on input "601" at bounding box center [123, 104] width 139 height 21
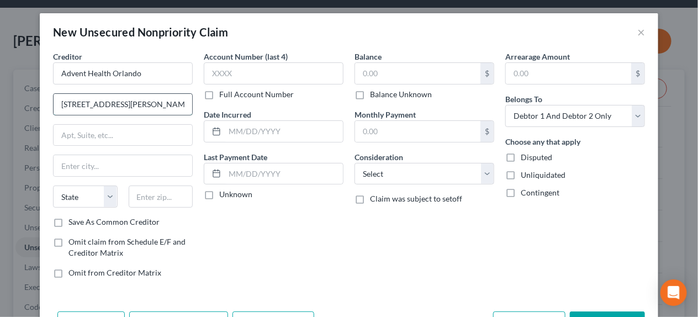
type input "[STREET_ADDRESS][PERSON_NAME]"
type input "Orlando"
select select "9"
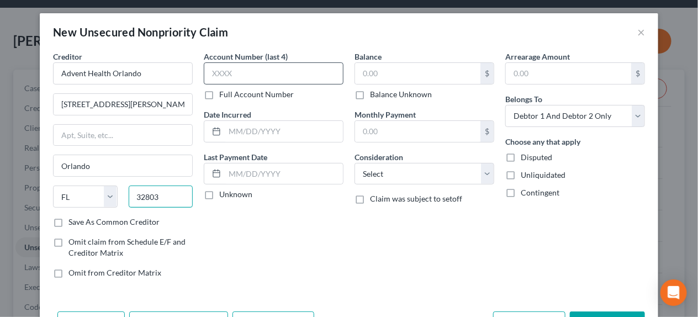
type input "32803"
click at [226, 74] on input "text" at bounding box center [274, 73] width 140 height 22
type input "3409"
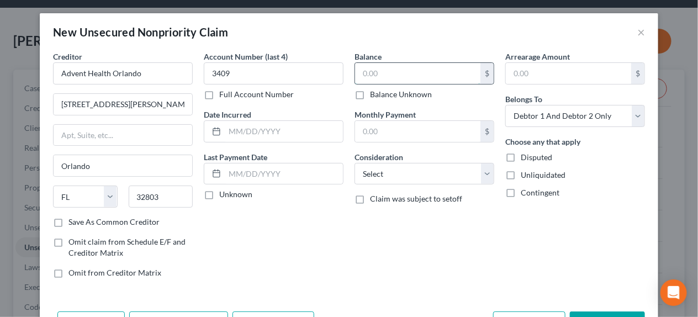
click at [377, 72] on input "text" at bounding box center [417, 73] width 125 height 21
type input "39.59"
click at [235, 128] on input "text" at bounding box center [284, 131] width 118 height 21
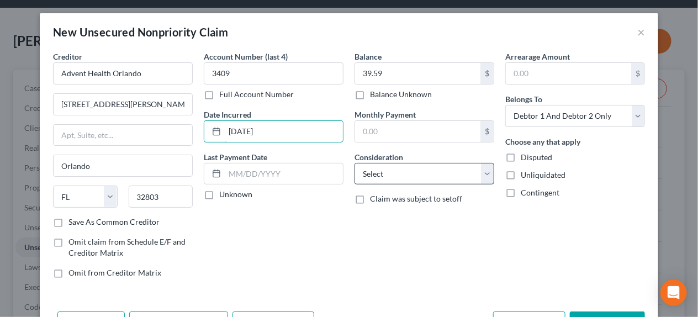
type input "[DATE]"
click at [358, 175] on select "Select Cable / Satellite Services Collection Agency Credit Card Debt Debt Couns…" at bounding box center [424, 174] width 140 height 22
select select "9"
click at [354, 163] on select "Select Cable / Satellite Services Collection Agency Credit Card Debt Debt Couns…" at bounding box center [424, 174] width 140 height 22
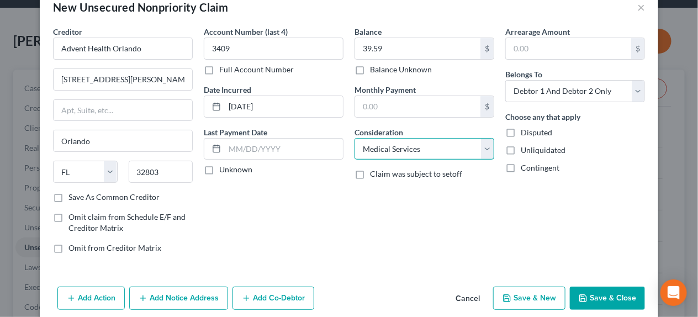
scroll to position [39, 0]
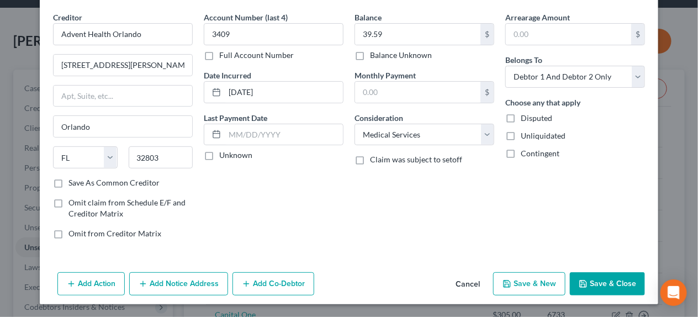
click at [176, 273] on button "Add Notice Address" at bounding box center [178, 283] width 99 height 23
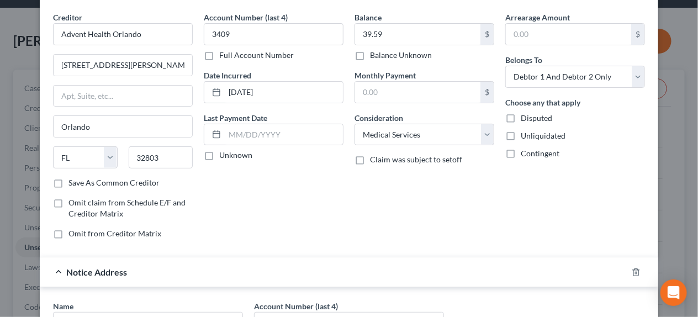
scroll to position [150, 0]
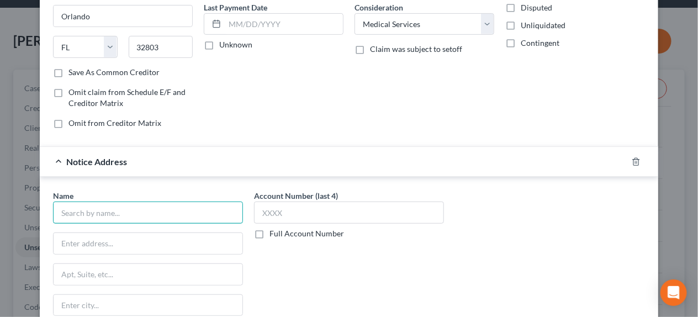
click at [104, 214] on input "text" at bounding box center [148, 212] width 190 height 22
type input "North American Credit Services"
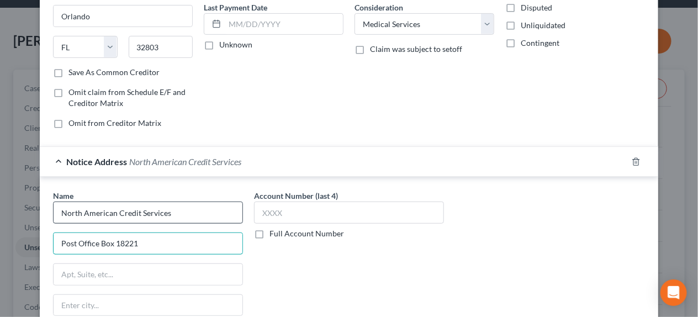
type input "Post Office Box 18221"
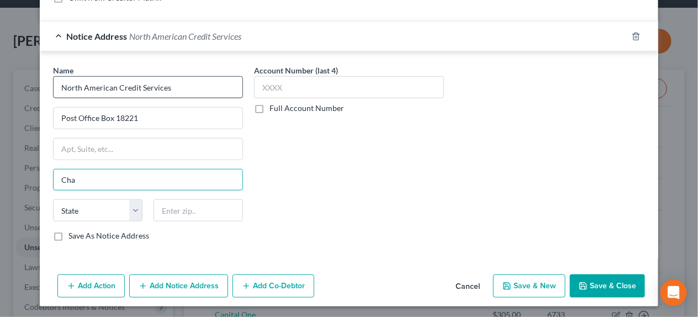
scroll to position [276, 0]
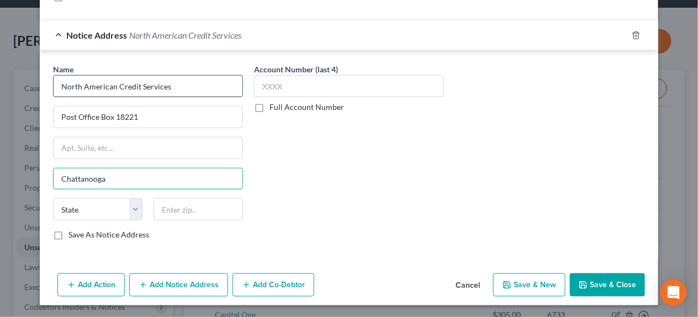
type input "Chattanooga"
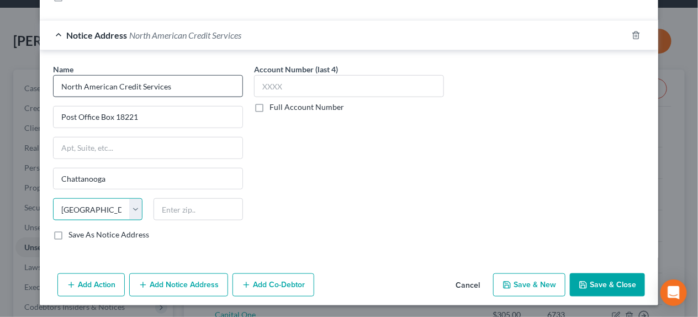
select select "44"
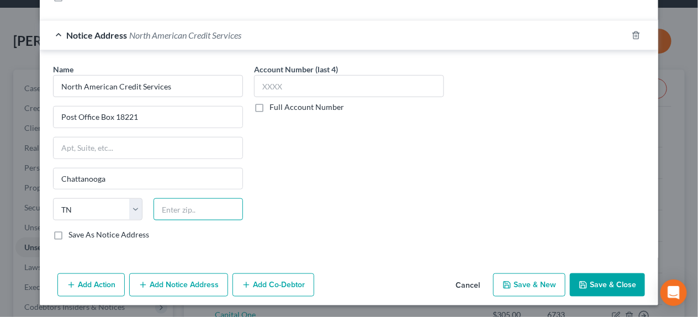
click at [198, 206] on input "text" at bounding box center [197, 209] width 89 height 22
type input "37422-7221"
click at [534, 286] on button "Save & New" at bounding box center [529, 284] width 72 height 23
select select "2"
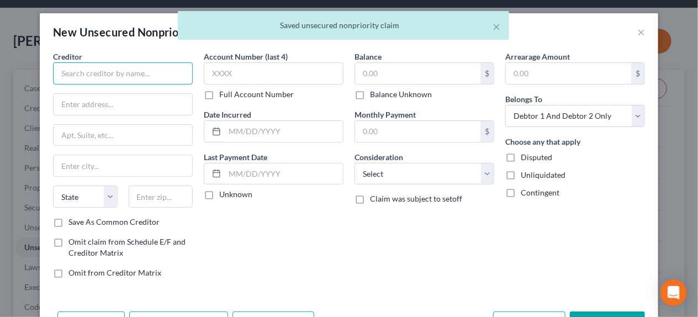
click at [120, 73] on input "text" at bounding box center [123, 73] width 140 height 22
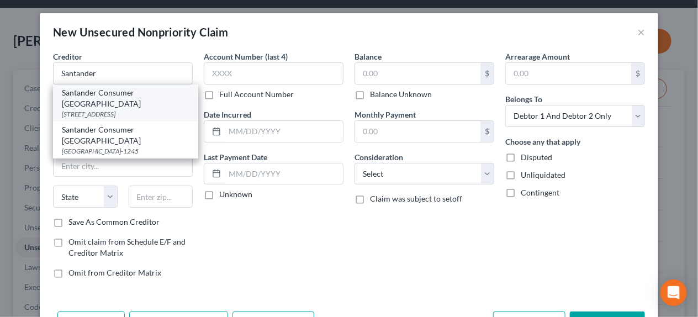
click at [118, 95] on div "Santander Consumer [GEOGRAPHIC_DATA]" at bounding box center [125, 98] width 127 height 22
type input "Santander Consumer [GEOGRAPHIC_DATA]"
type input "PO Box 9118"
type input "Temecula"
select select "4"
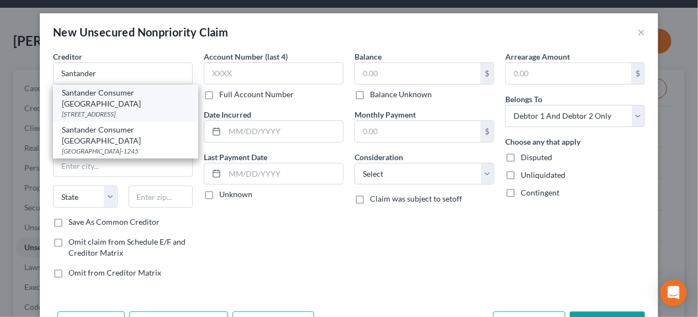
type input "92589-9118"
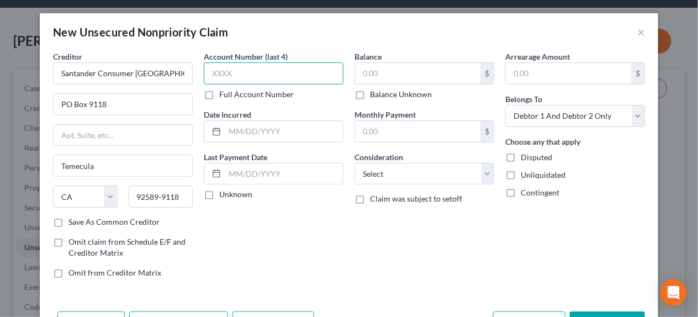
click at [229, 69] on input "text" at bounding box center [274, 73] width 140 height 22
type input "8785"
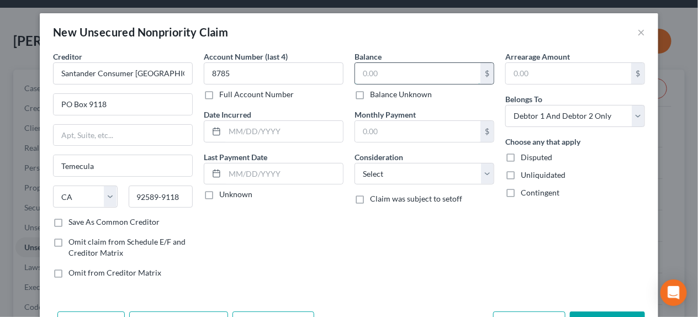
click at [379, 73] on input "text" at bounding box center [417, 73] width 125 height 21
type input "5,420.37"
click at [238, 130] on input "text" at bounding box center [284, 131] width 118 height 21
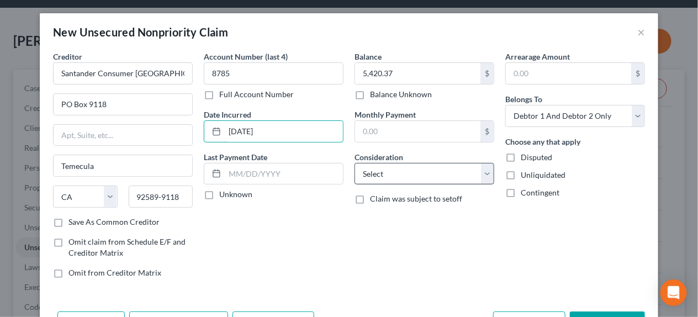
type input "[DATE]"
click at [386, 168] on select "Select Cable / Satellite Services Collection Agency Credit Card Debt Debt Couns…" at bounding box center [424, 174] width 140 height 22
select select "9"
click at [354, 163] on select "Select Cable / Satellite Services Collection Agency Credit Card Debt Debt Couns…" at bounding box center [424, 174] width 140 height 22
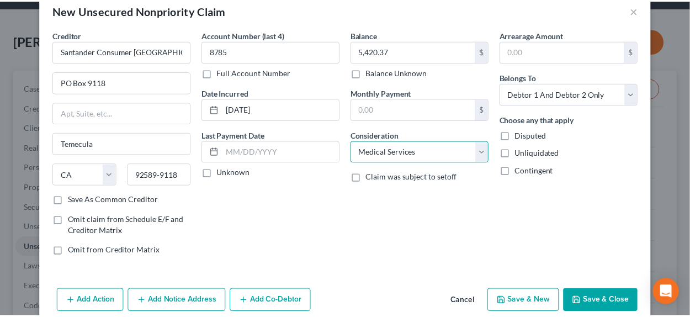
scroll to position [39, 0]
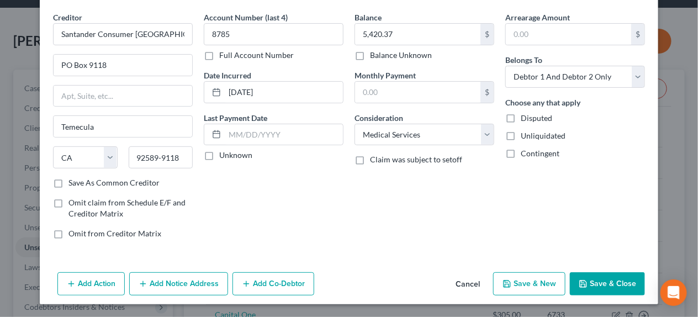
click at [520, 281] on button "Save & New" at bounding box center [529, 283] width 72 height 23
select select "2"
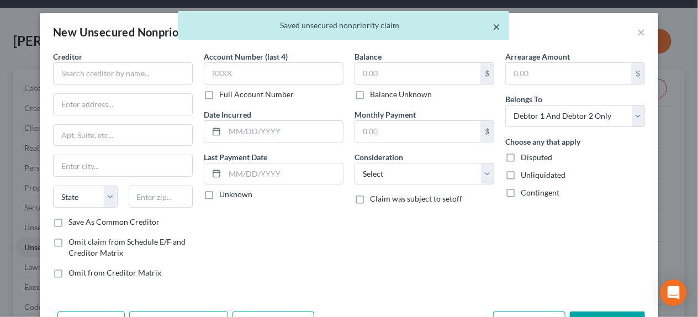
click at [498, 26] on button "×" at bounding box center [496, 26] width 8 height 13
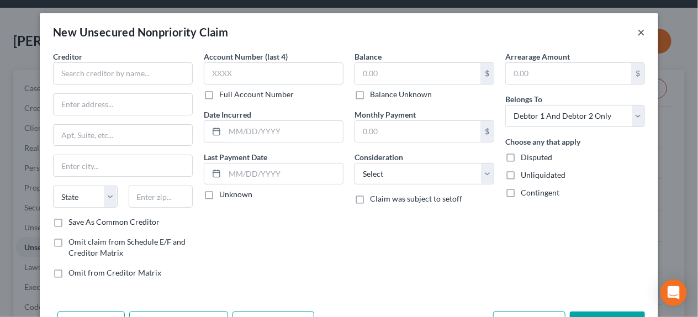
click at [637, 30] on button "×" at bounding box center [641, 31] width 8 height 13
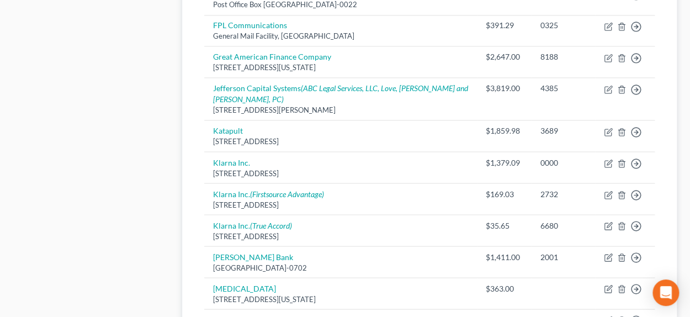
scroll to position [918, 0]
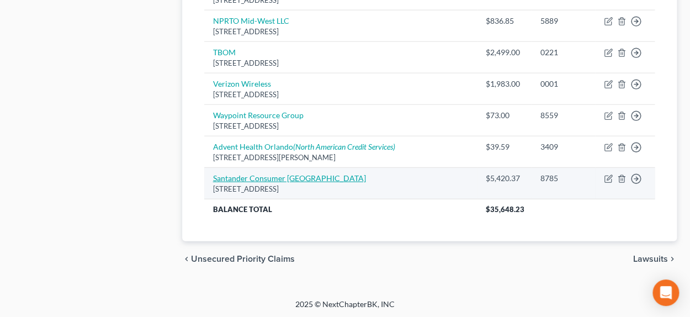
click at [279, 177] on link "Santander Consumer [GEOGRAPHIC_DATA]" at bounding box center [289, 177] width 153 height 9
select select "4"
select select "9"
select select "2"
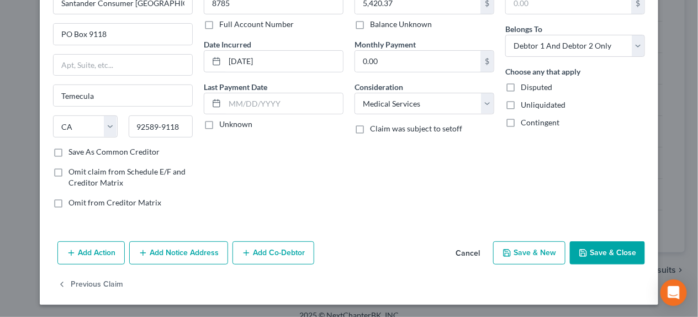
scroll to position [71, 0]
click at [163, 258] on button "Add Notice Address" at bounding box center [178, 252] width 99 height 23
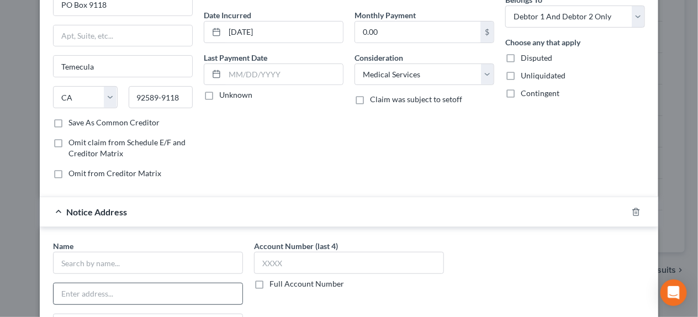
scroll to position [126, 0]
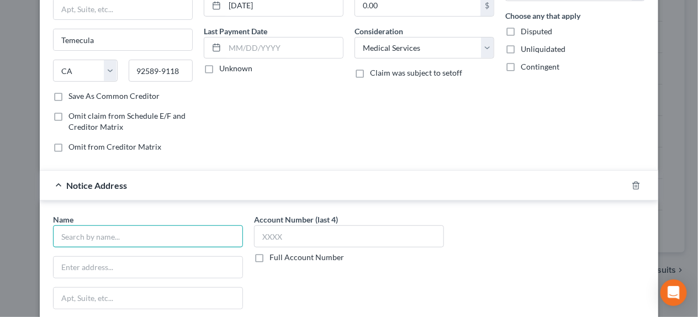
click at [121, 236] on input "text" at bounding box center [148, 236] width 190 height 22
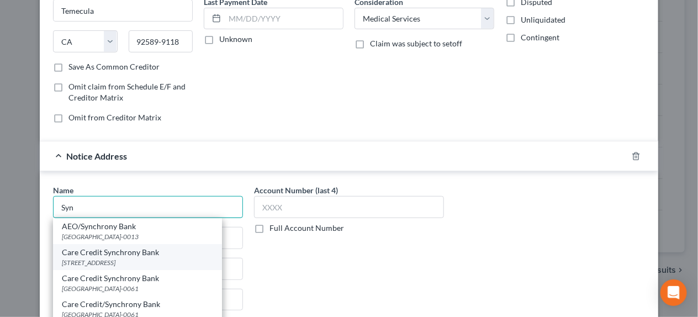
scroll to position [181, 0]
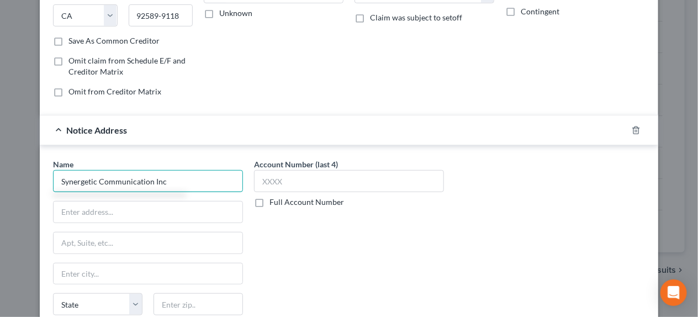
type input "Synergetic Communication Inc"
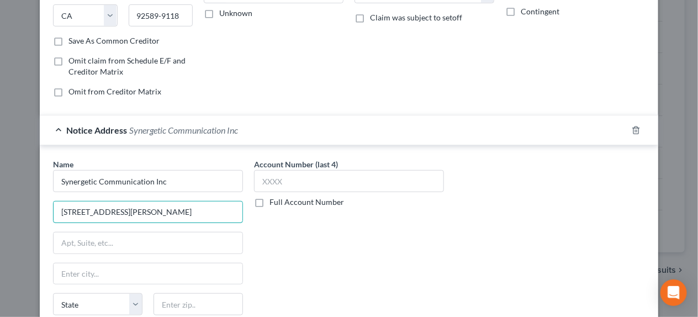
type input "[STREET_ADDRESS][PERSON_NAME]"
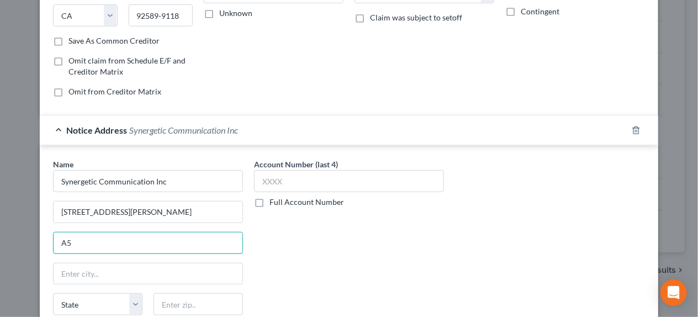
type input "A5"
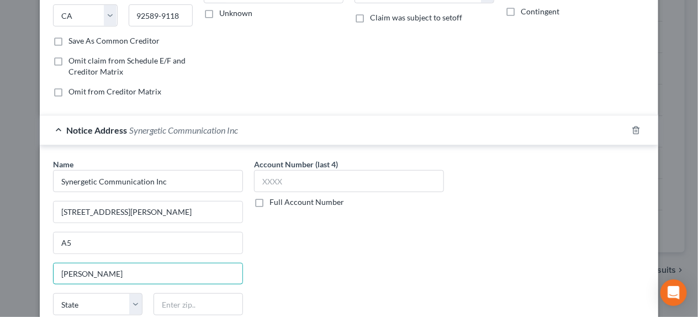
type input "[PERSON_NAME]"
select select "13"
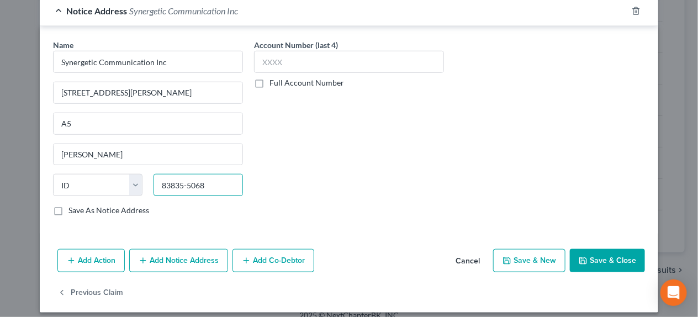
scroll to position [308, 0]
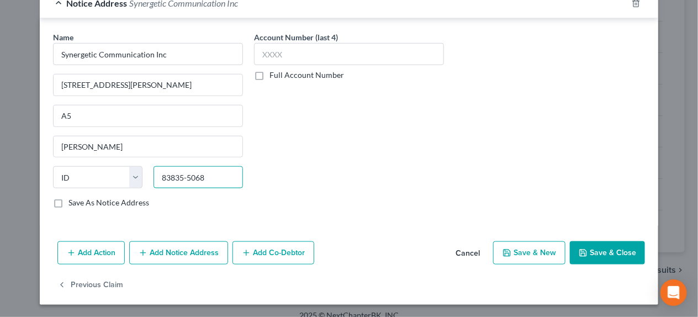
type input "83835-5068"
click at [533, 251] on button "Save & New" at bounding box center [529, 252] width 72 height 23
select select "2"
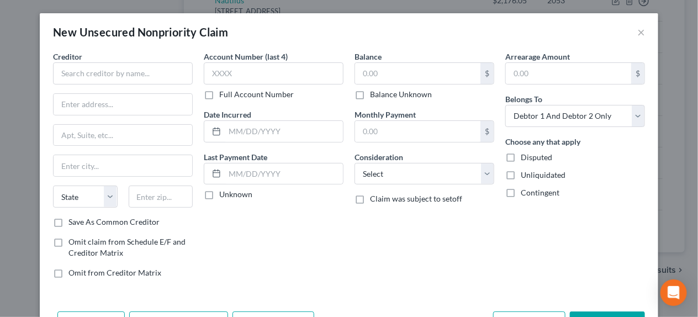
click at [139, 61] on div "Creditor *" at bounding box center [123, 68] width 140 height 34
click at [139, 65] on input "text" at bounding box center [123, 73] width 140 height 22
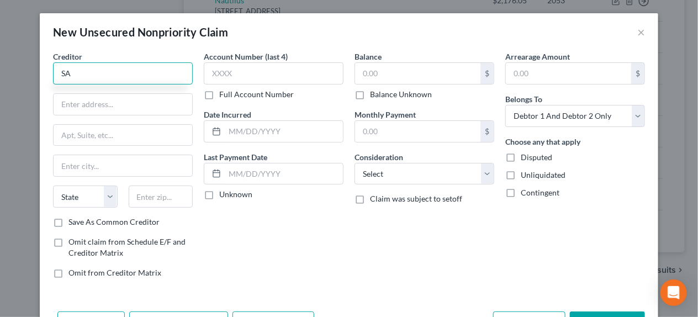
type input "S"
type input "Advent Health Orlando"
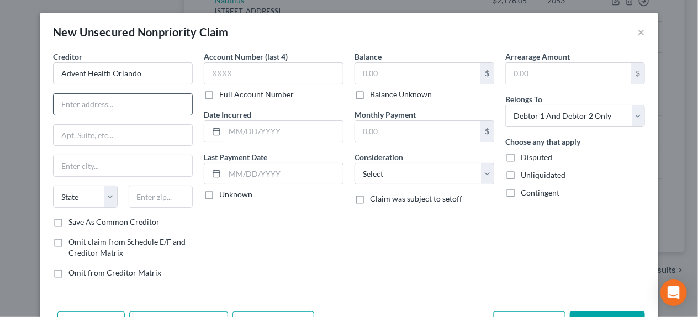
click at [101, 107] on input "text" at bounding box center [123, 104] width 139 height 21
click at [116, 105] on input "text" at bounding box center [123, 104] width 139 height 21
type input "[STREET_ADDRESS][PERSON_NAME]"
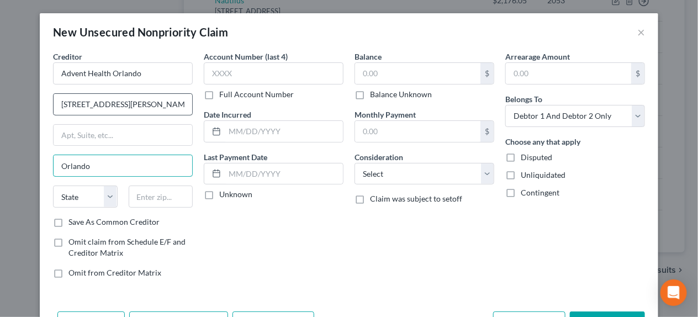
type input "Orlando"
select select "9"
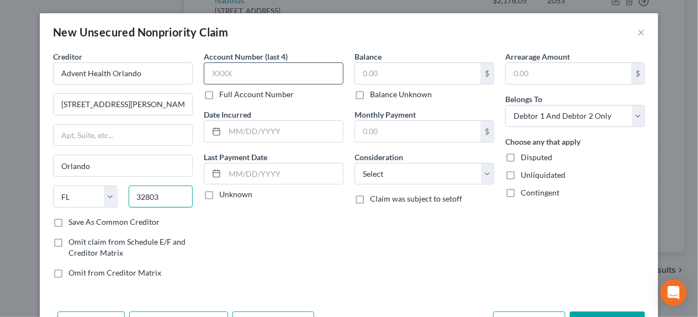
type input "32803"
click at [233, 75] on input "text" at bounding box center [274, 73] width 140 height 22
type input "4333"
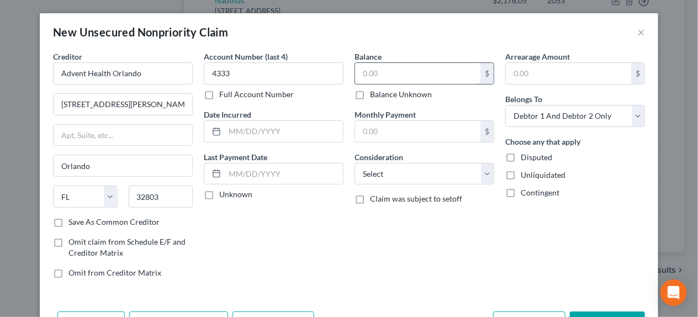
click at [360, 74] on input "text" at bounding box center [417, 73] width 125 height 21
type input "63.98"
click at [227, 133] on input "text" at bounding box center [284, 131] width 118 height 21
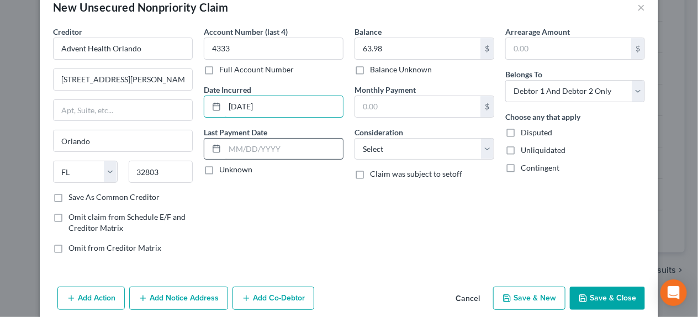
scroll to position [39, 0]
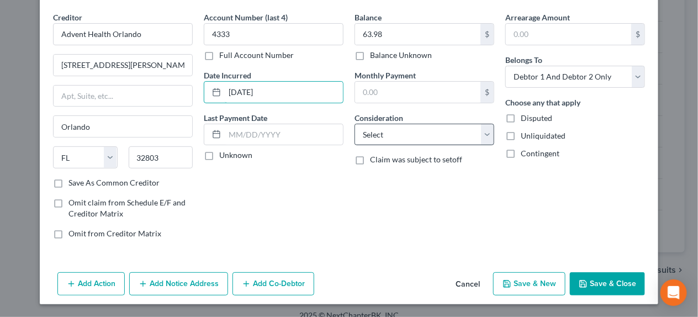
type input "[DATE]"
click at [381, 139] on select "Select Cable / Satellite Services Collection Agency Credit Card Debt Debt Couns…" at bounding box center [424, 135] width 140 height 22
select select "9"
click at [354, 124] on select "Select Cable / Satellite Services Collection Agency Credit Card Debt Debt Couns…" at bounding box center [424, 135] width 140 height 22
click at [171, 283] on button "Add Notice Address" at bounding box center [178, 283] width 99 height 23
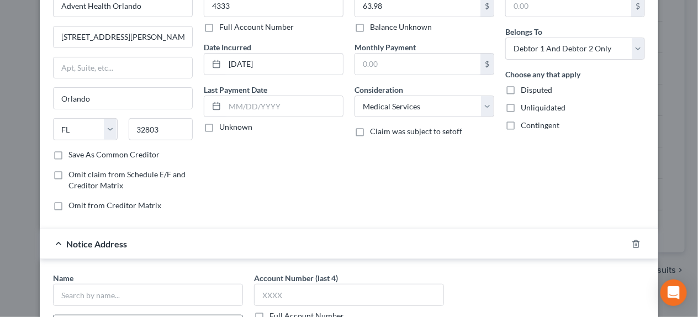
scroll to position [94, 0]
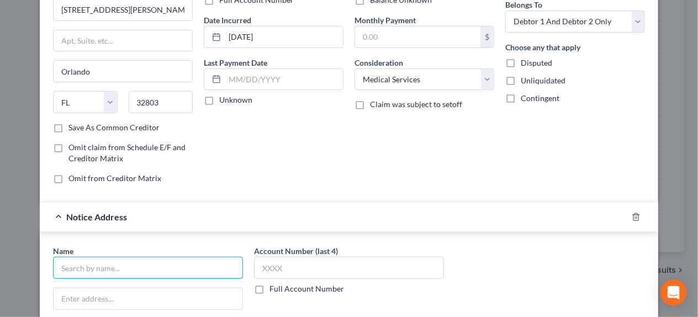
click at [116, 274] on input "text" at bounding box center [148, 268] width 190 height 22
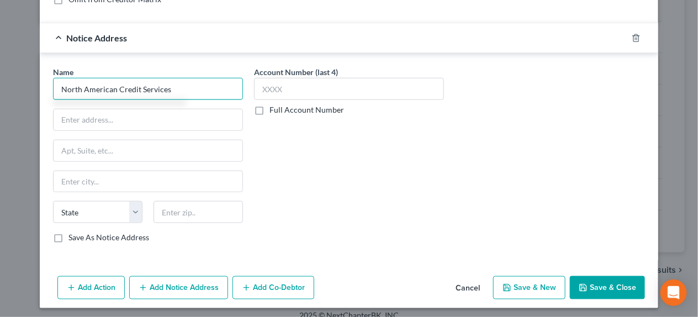
scroll to position [276, 0]
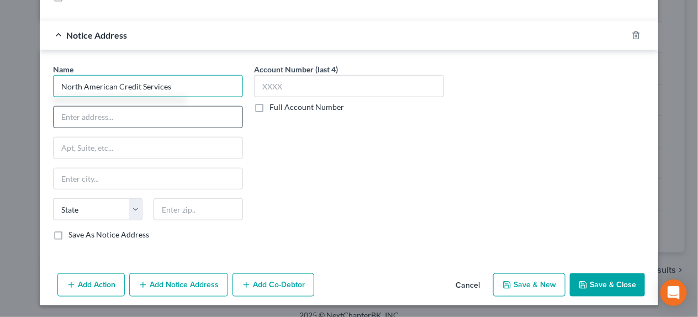
type input "North American Credit Services"
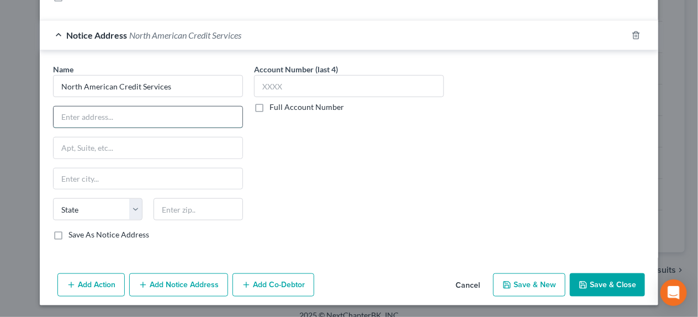
click at [101, 119] on input "text" at bounding box center [148, 117] width 189 height 21
type input "[STREET_ADDRESS][PERSON_NAME]"
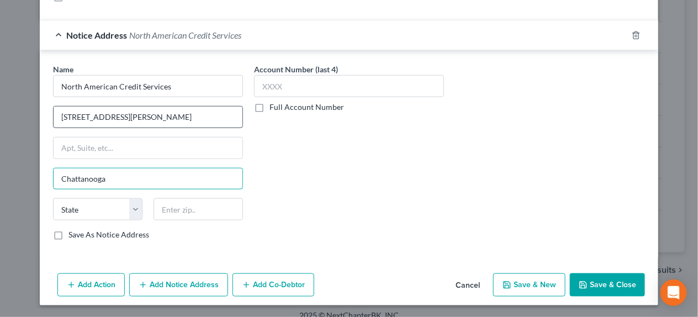
type input "Chattanooga"
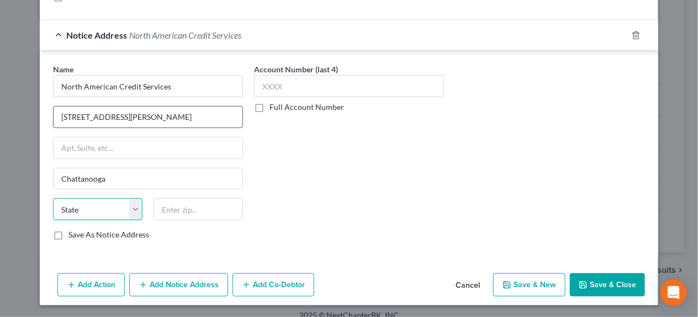
select select "44"
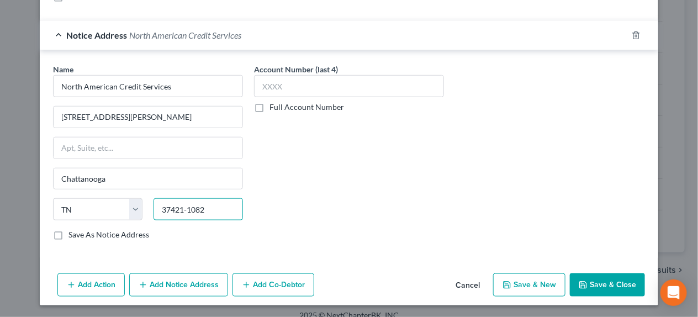
type input "37421-1082"
click at [522, 283] on button "Save & New" at bounding box center [529, 284] width 72 height 23
select select "2"
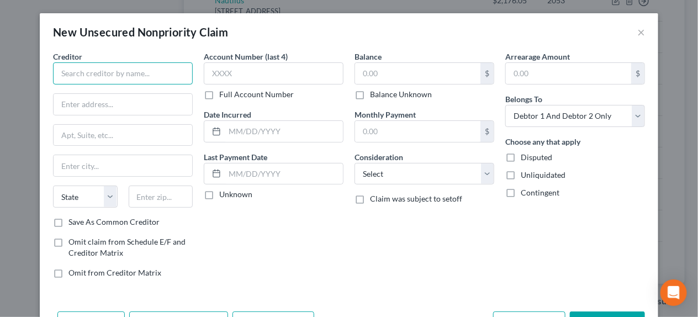
click at [95, 75] on input "text" at bounding box center [123, 73] width 140 height 22
type input "Advent Health Orlando"
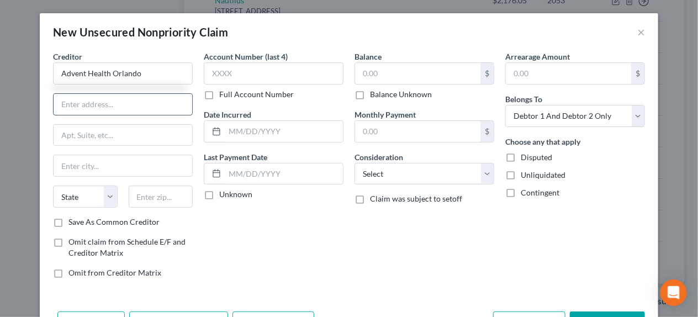
click at [100, 103] on input "text" at bounding box center [123, 104] width 139 height 21
type input "[STREET_ADDRESS][PERSON_NAME]"
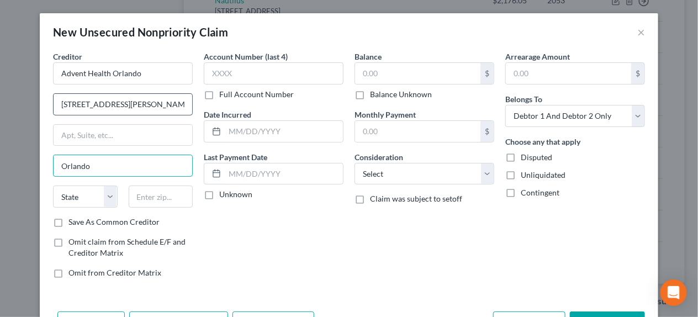
type input "Orlando"
select select "9"
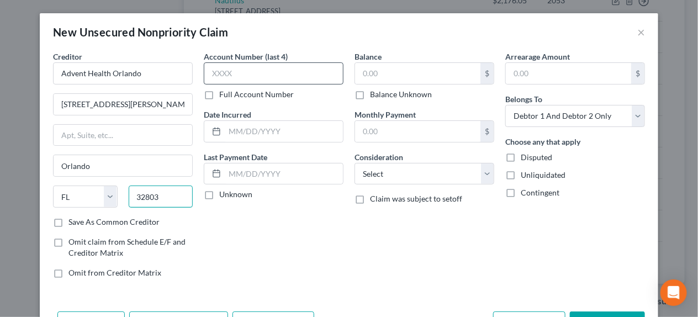
type input "32803"
click at [241, 66] on input "text" at bounding box center [274, 73] width 140 height 22
type input "3409"
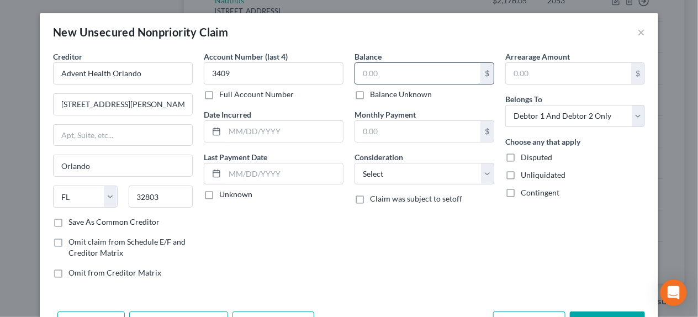
click at [358, 75] on input "text" at bounding box center [417, 73] width 125 height 21
type input "103.57"
click at [232, 131] on input "text" at bounding box center [284, 131] width 118 height 21
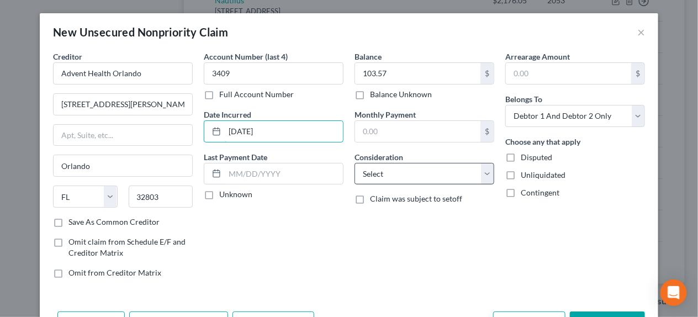
type input "[DATE]"
click at [371, 174] on select "Select Cable / Satellite Services Collection Agency Credit Card Debt Debt Couns…" at bounding box center [424, 174] width 140 height 22
select select "9"
click at [354, 163] on select "Select Cable / Satellite Services Collection Agency Credit Card Debt Debt Couns…" at bounding box center [424, 174] width 140 height 22
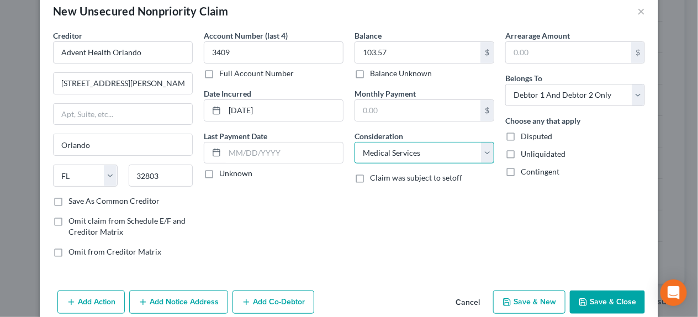
scroll to position [39, 0]
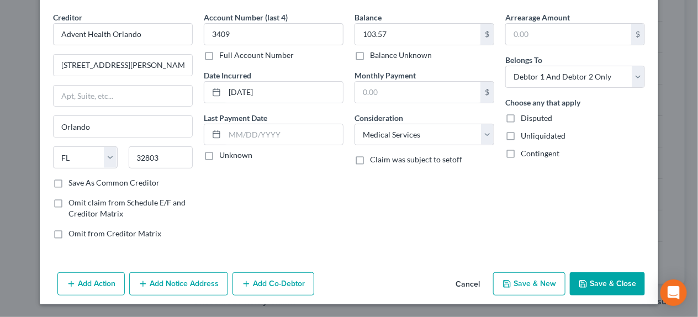
click at [174, 282] on button "Add Notice Address" at bounding box center [178, 283] width 99 height 23
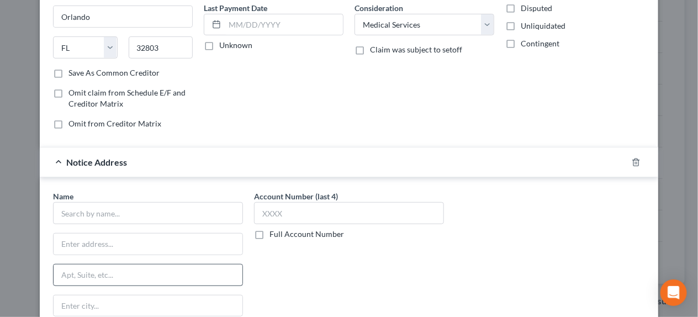
scroll to position [150, 0]
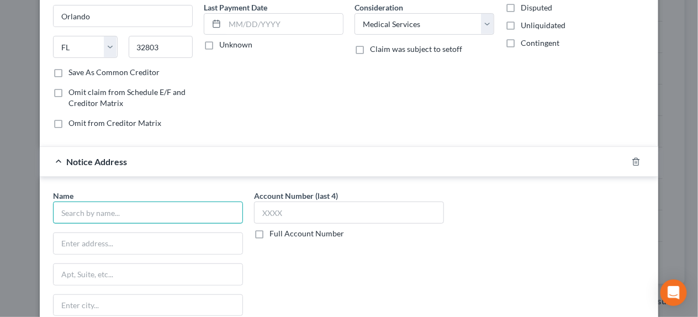
click at [126, 214] on input "text" at bounding box center [148, 212] width 190 height 22
type input "n"
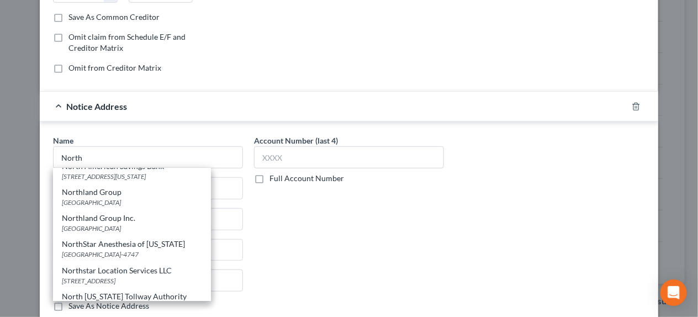
scroll to position [0, 0]
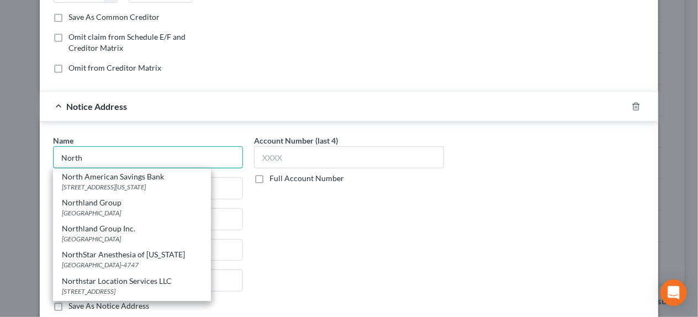
click at [105, 153] on input "North" at bounding box center [148, 157] width 190 height 22
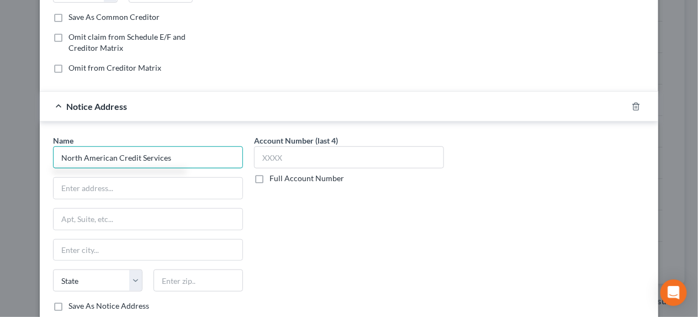
type input "North American Credit Services"
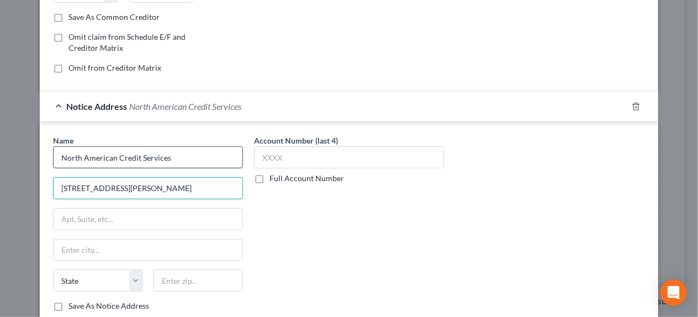
type input "[STREET_ADDRESS][PERSON_NAME]"
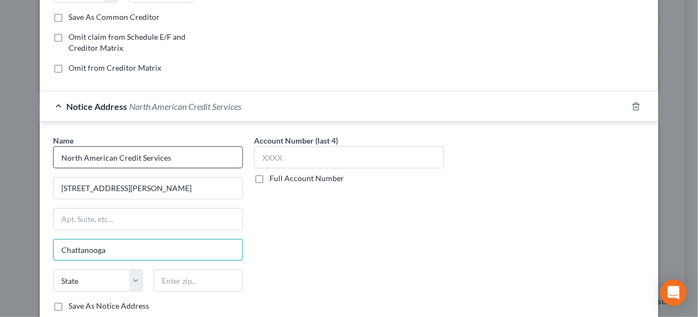
type input "Chattanooga"
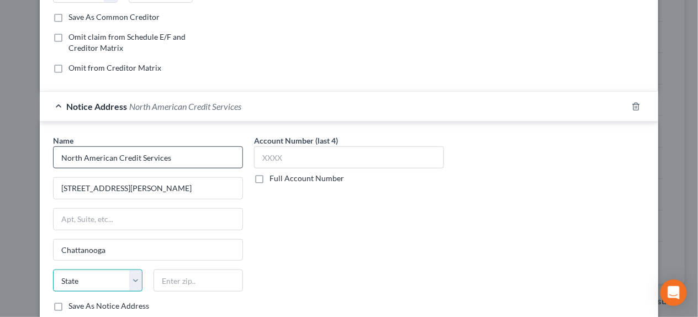
select select "44"
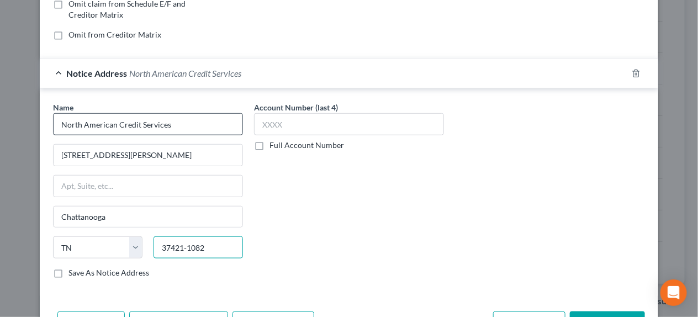
scroll to position [276, 0]
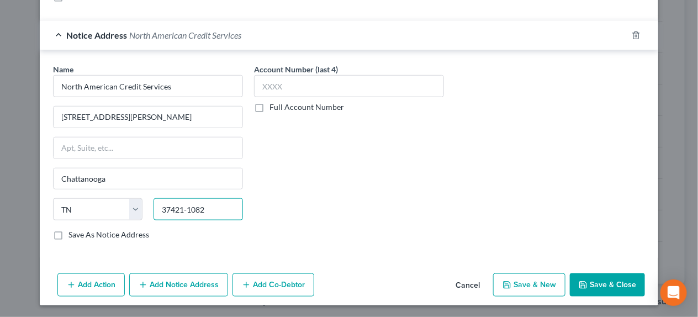
type input "37421-1082"
click at [518, 280] on button "Save & New" at bounding box center [529, 284] width 72 height 23
select select "2"
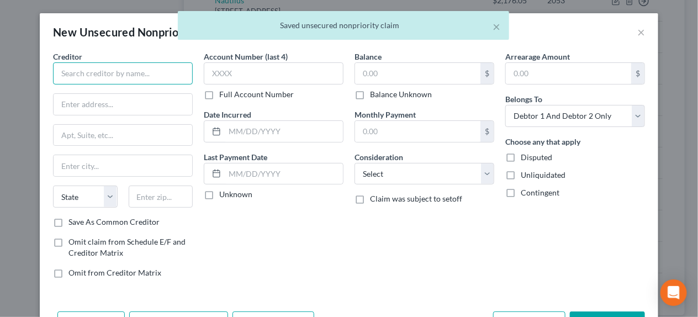
click at [145, 71] on input "text" at bounding box center [123, 73] width 140 height 22
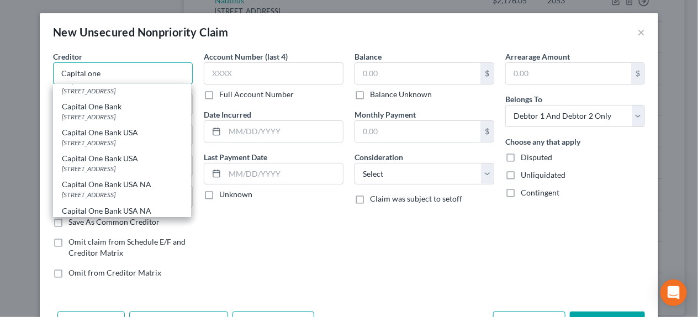
scroll to position [166, 0]
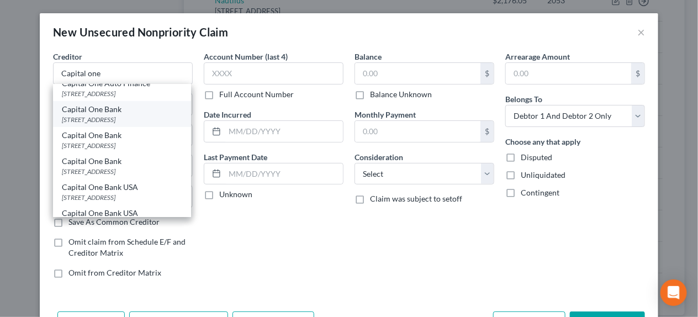
click at [143, 124] on div "[STREET_ADDRESS]" at bounding box center [122, 119] width 120 height 9
type input "Capital One Bank"
type input "PO Box 31293"
type input "[GEOGRAPHIC_DATA]"
select select "46"
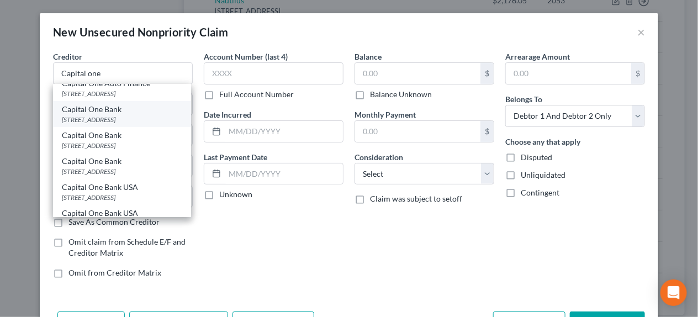
type input "84131"
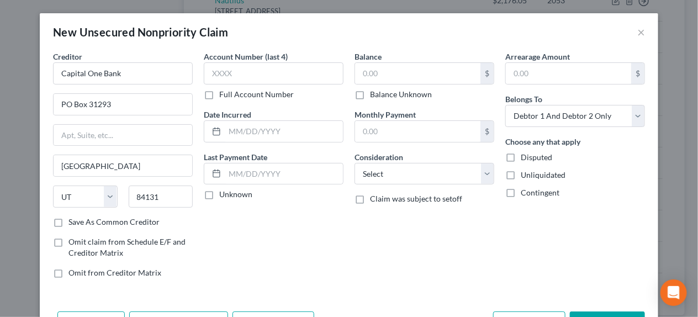
scroll to position [0, 0]
click at [215, 76] on input "text" at bounding box center [274, 73] width 140 height 22
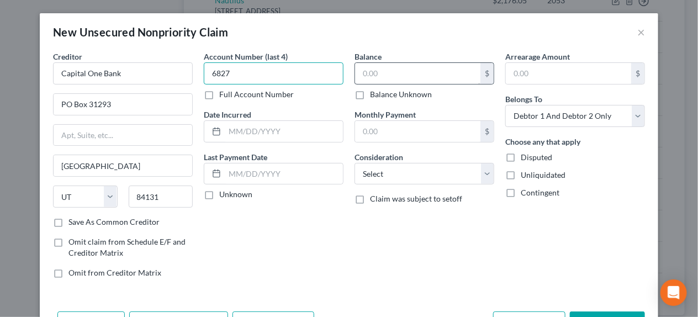
type input "6827"
click at [366, 75] on input "text" at bounding box center [417, 73] width 125 height 21
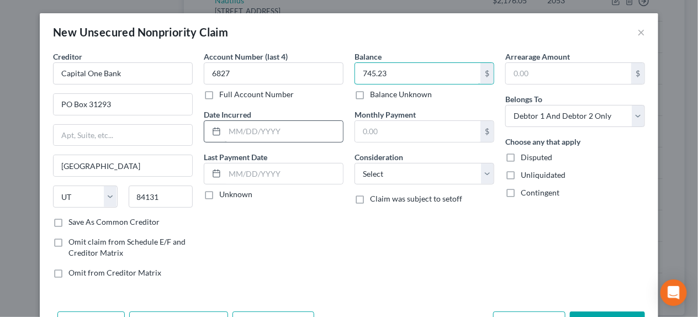
type input "745.23"
click at [256, 135] on input "text" at bounding box center [284, 131] width 118 height 21
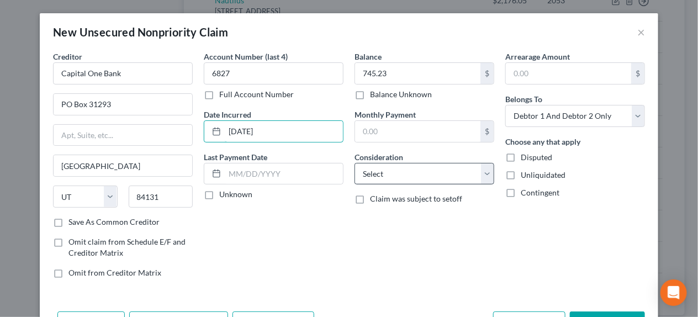
type input "[DATE]"
click at [369, 169] on select "Select Cable / Satellite Services Collection Agency Credit Card Debt Debt Couns…" at bounding box center [424, 174] width 140 height 22
select select "9"
click at [354, 163] on select "Select Cable / Satellite Services Collection Agency Credit Card Debt Debt Couns…" at bounding box center [424, 174] width 140 height 22
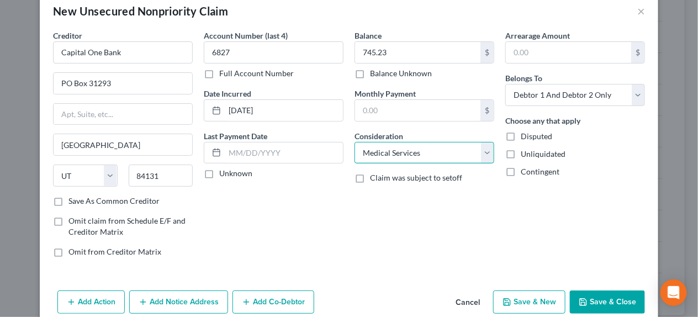
scroll to position [39, 0]
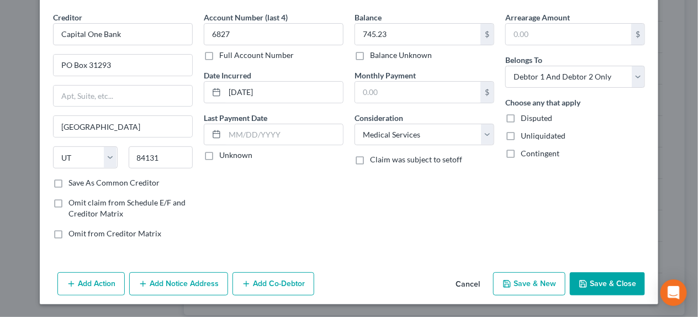
click at [196, 282] on button "Add Notice Address" at bounding box center [178, 283] width 99 height 23
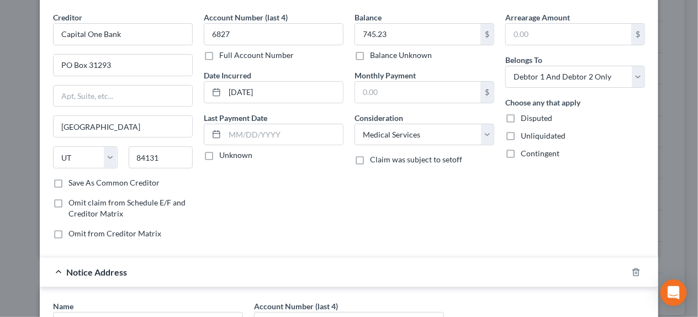
scroll to position [150, 0]
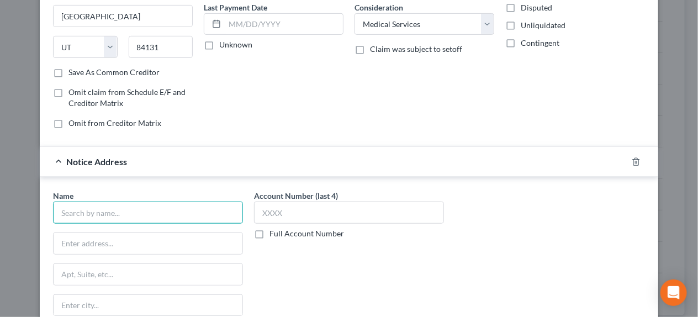
click at [111, 215] on input "text" at bounding box center [148, 212] width 190 height 22
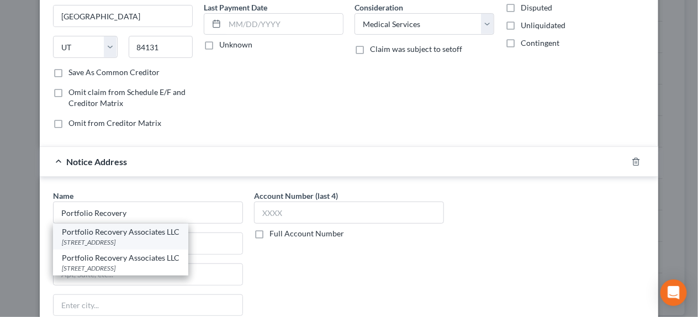
click at [141, 226] on div "Portfolio Recovery Associates LLC" at bounding box center [121, 231] width 118 height 11
type input "Portfolio Recovery Associates LLC"
type input "PO Box 12914"
type input "[GEOGRAPHIC_DATA]"
select select "48"
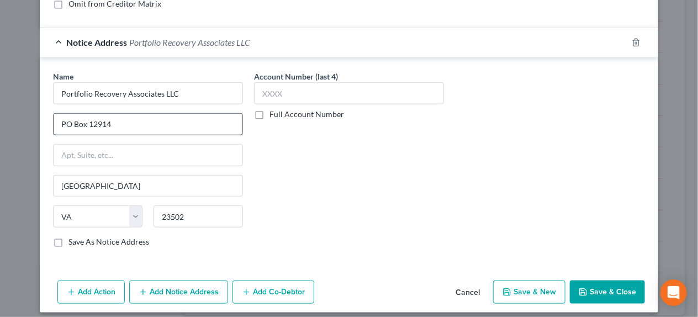
scroll to position [276, 0]
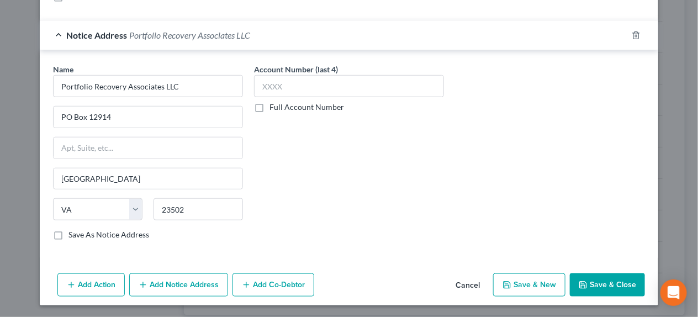
drag, startPoint x: 515, startPoint y: 279, endPoint x: 298, endPoint y: 232, distance: 221.9
click at [314, 240] on div "New Unsecured Nonpriority Claim × Creditor * Capital One Bank PO Box 31293 [GEO…" at bounding box center [349, 21] width 618 height 568
click at [210, 207] on input "23502" at bounding box center [197, 209] width 89 height 22
type input "23541"
click at [525, 283] on button "Save & New" at bounding box center [529, 284] width 72 height 23
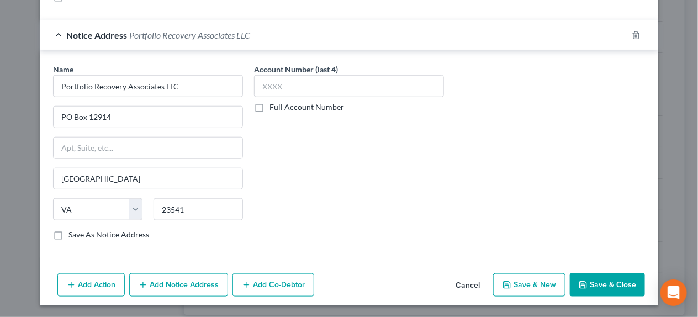
select select "2"
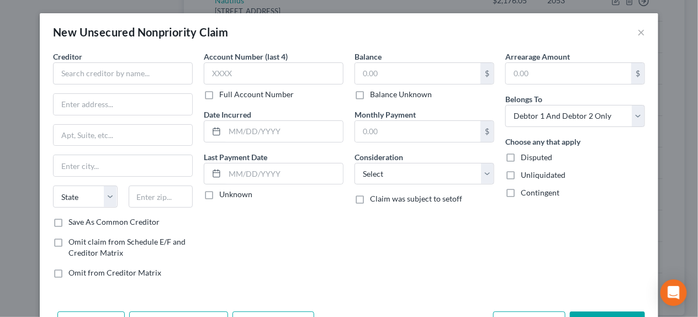
scroll to position [0, 0]
click at [96, 72] on input "text" at bounding box center [123, 73] width 140 height 22
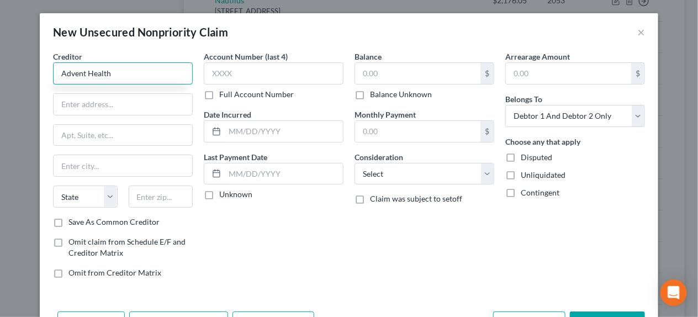
type input "Advent Health"
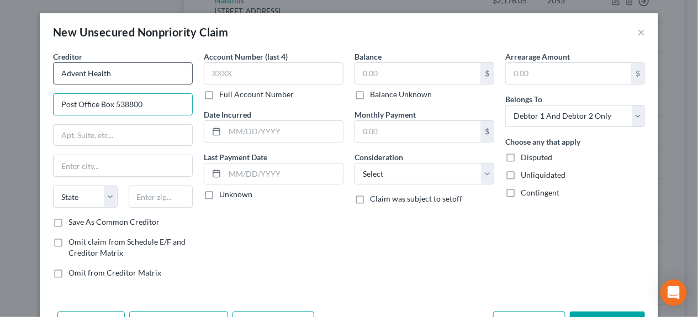
type input "Post Office Box 538800"
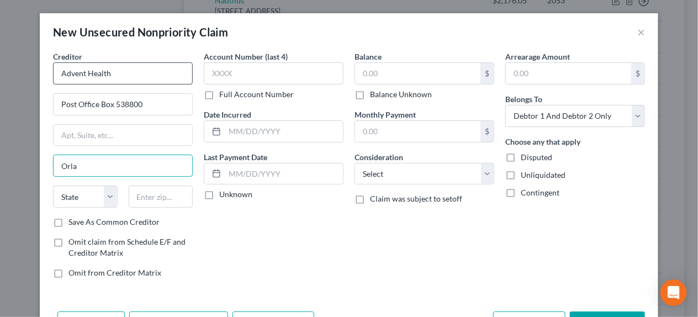
type input "Orlando"
select select "9"
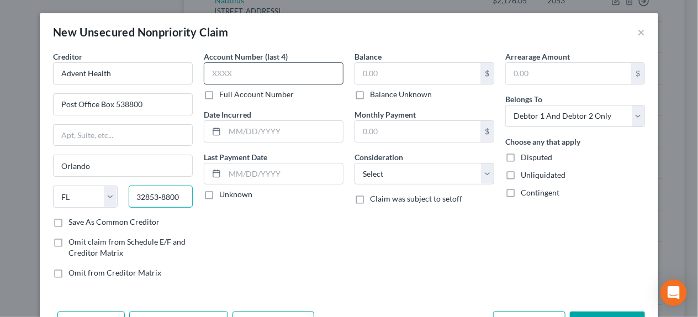
type input "32853-8800"
click at [215, 74] on input "text" at bounding box center [274, 73] width 140 height 22
type input "0023"
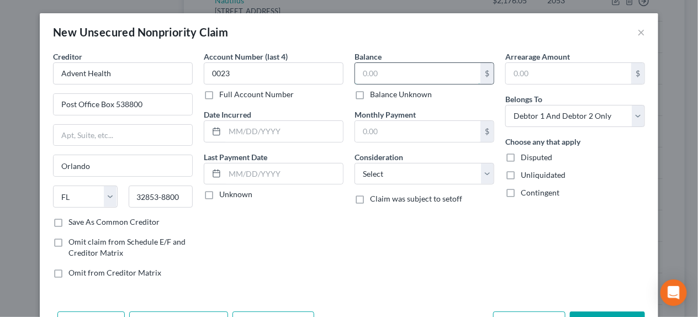
click at [374, 75] on input "text" at bounding box center [417, 73] width 125 height 21
type input "41.77"
click at [227, 131] on input "text" at bounding box center [284, 131] width 118 height 21
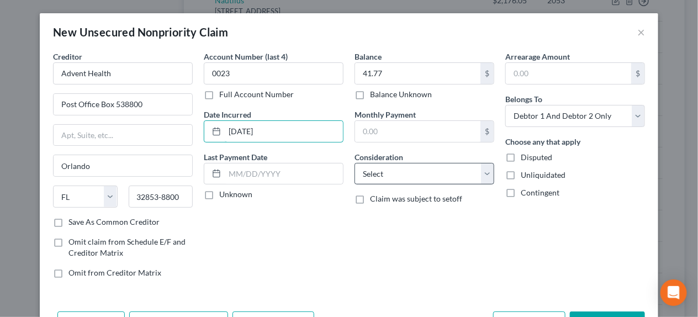
type input "[DATE]"
click at [432, 181] on select "Select Cable / Satellite Services Collection Agency Credit Card Debt Debt Couns…" at bounding box center [424, 174] width 140 height 22
select select "9"
click at [354, 163] on select "Select Cable / Satellite Services Collection Agency Credit Card Debt Debt Couns…" at bounding box center [424, 174] width 140 height 22
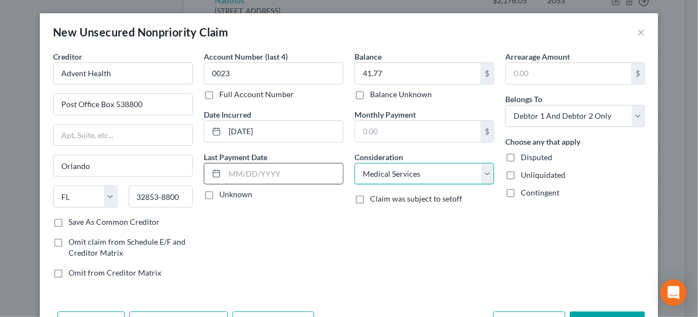
scroll to position [39, 0]
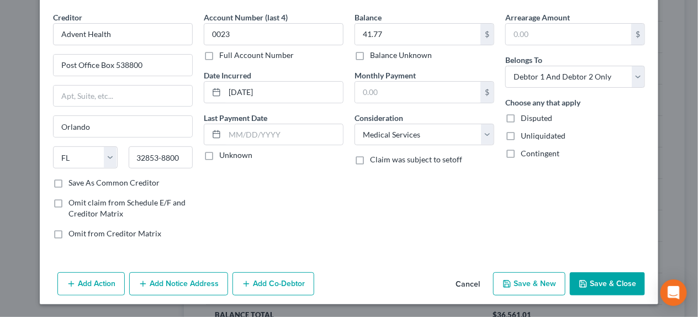
click at [525, 285] on button "Save & New" at bounding box center [529, 283] width 72 height 23
select select "2"
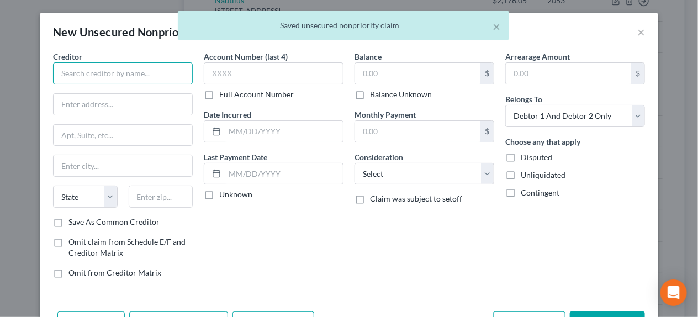
click at [116, 73] on input "text" at bounding box center [123, 73] width 140 height 22
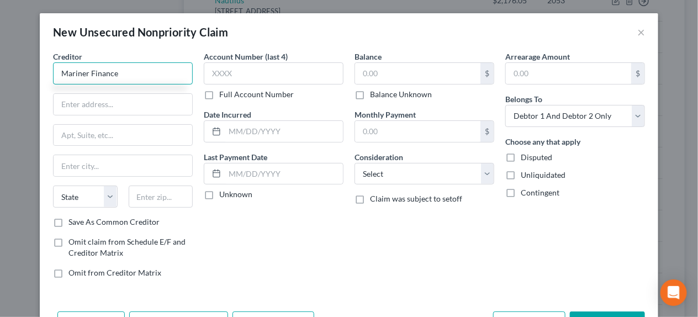
type input "Mariner Finance"
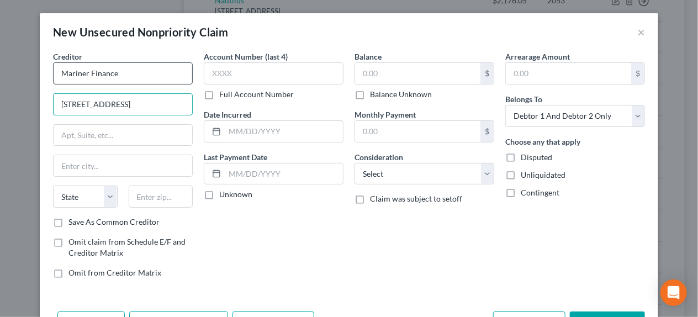
type input "[STREET_ADDRESS]"
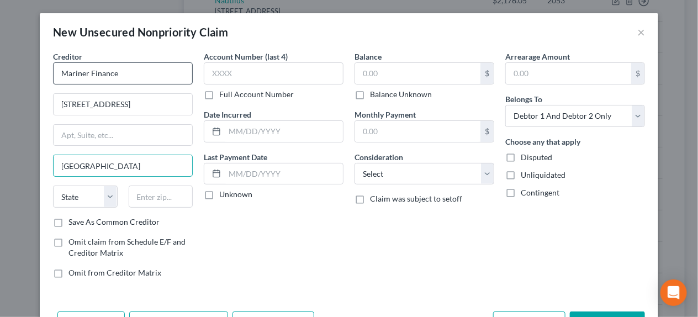
type input "[GEOGRAPHIC_DATA]"
select select "21"
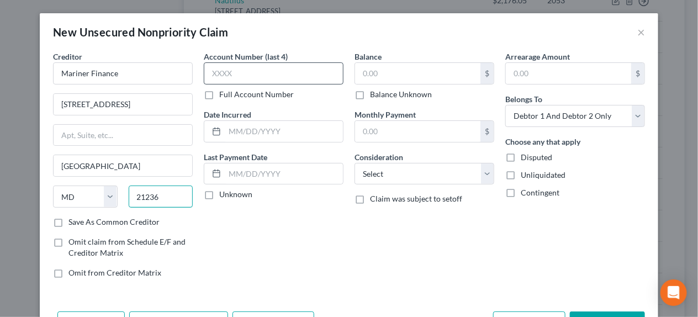
type input "21236"
click at [223, 70] on input "text" at bounding box center [274, 73] width 140 height 22
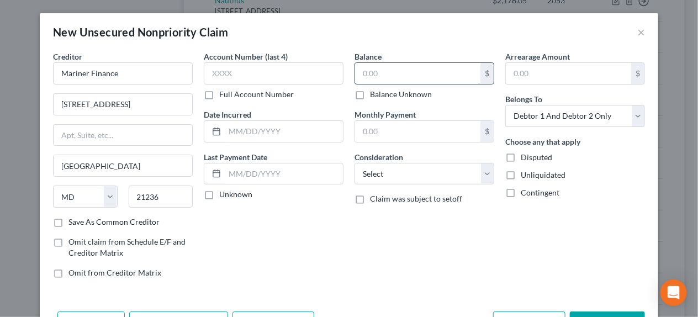
click at [380, 70] on input "text" at bounding box center [417, 73] width 125 height 21
type input "4,208.00"
click at [238, 131] on input "text" at bounding box center [284, 131] width 118 height 21
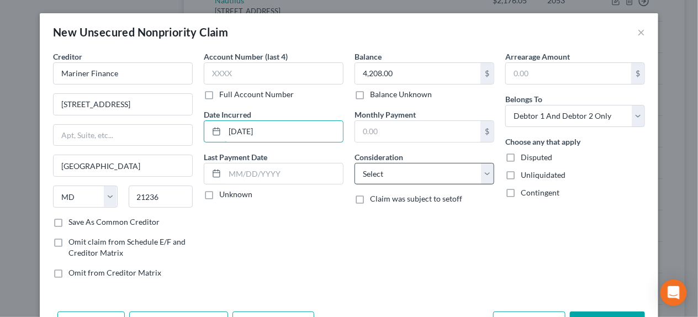
type input "[DATE]"
click at [362, 168] on select "Select Cable / Satellite Services Collection Agency Credit Card Debt Debt Couns…" at bounding box center [424, 174] width 140 height 22
select select "9"
click at [354, 163] on select "Select Cable / Satellite Services Collection Agency Credit Card Debt Debt Couns…" at bounding box center [424, 174] width 140 height 22
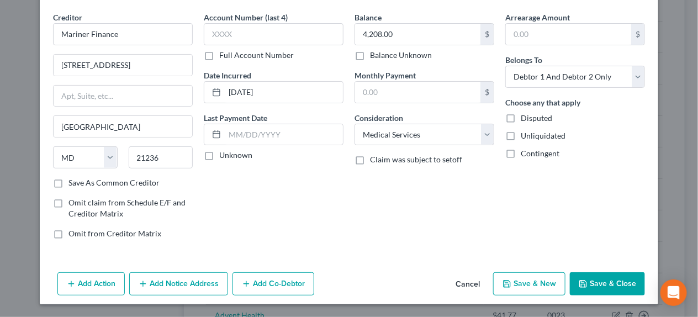
click at [530, 282] on button "Save & New" at bounding box center [529, 283] width 72 height 23
select select "2"
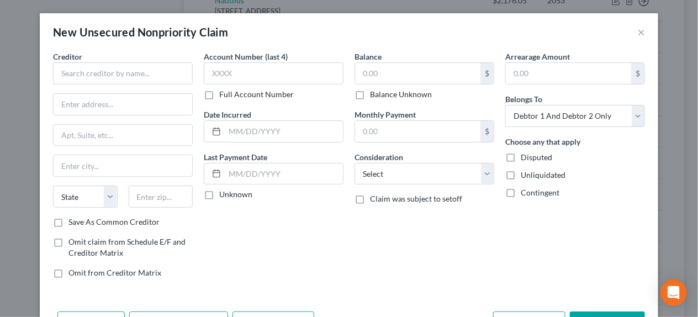
type input "0.00"
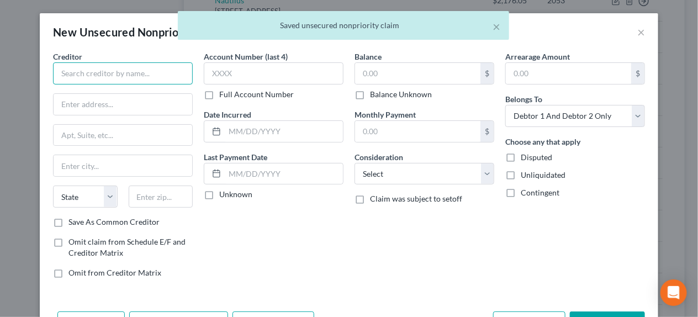
click at [54, 73] on input "text" at bounding box center [123, 73] width 140 height 22
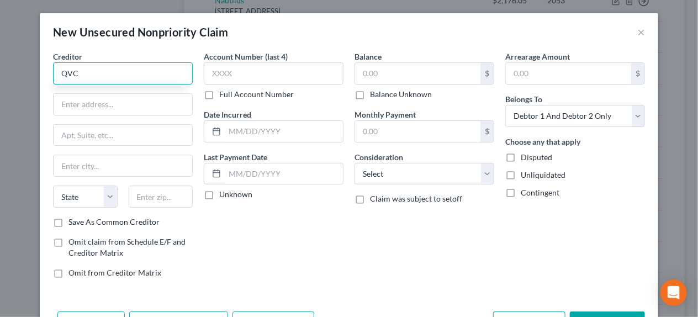
type input "QVC"
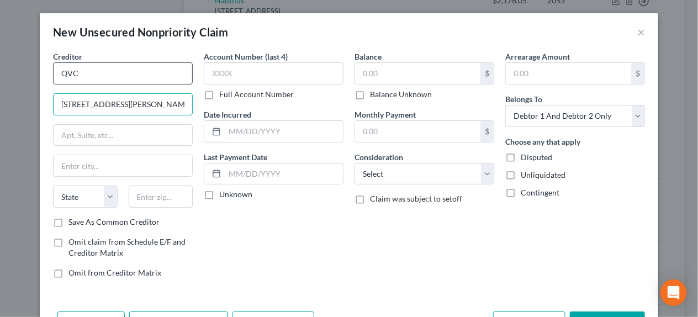
type input "[STREET_ADDRESS][PERSON_NAME]"
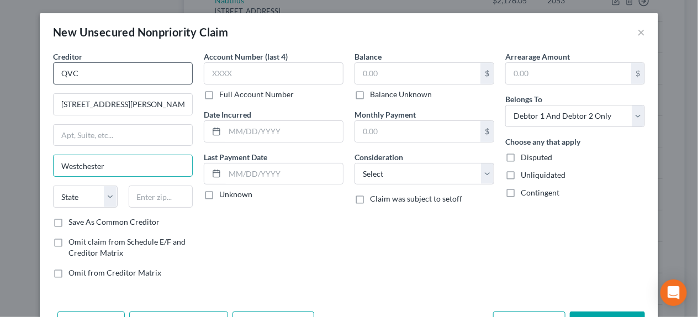
type input "Westchester"
select select "39"
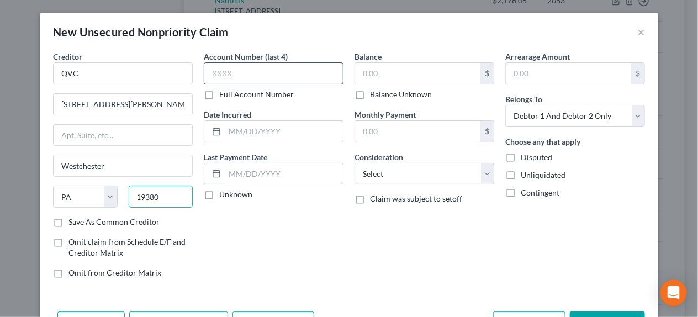
type input "19380"
click at [250, 70] on input "text" at bounding box center [274, 73] width 140 height 22
type input "[GEOGRAPHIC_DATA][PERSON_NAME]"
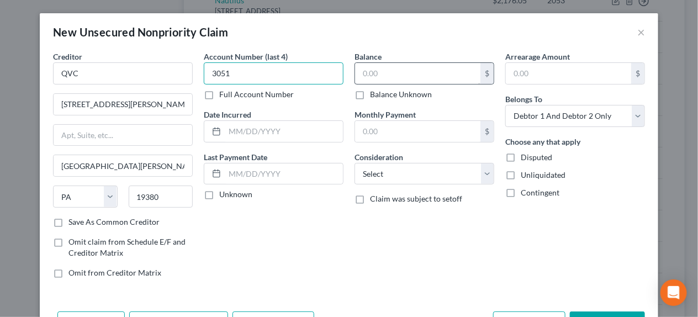
type input "3051"
click at [360, 73] on input "text" at bounding box center [417, 73] width 125 height 21
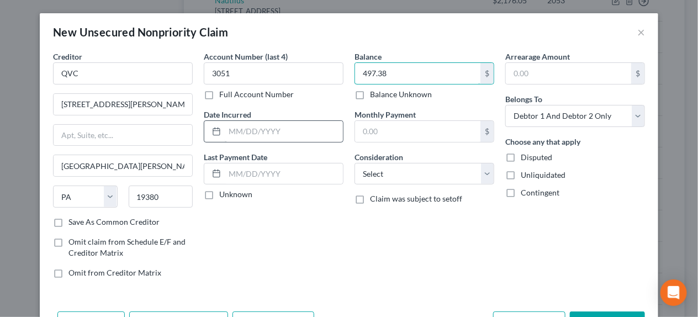
type input "497.38"
click at [272, 131] on input "text" at bounding box center [284, 131] width 118 height 21
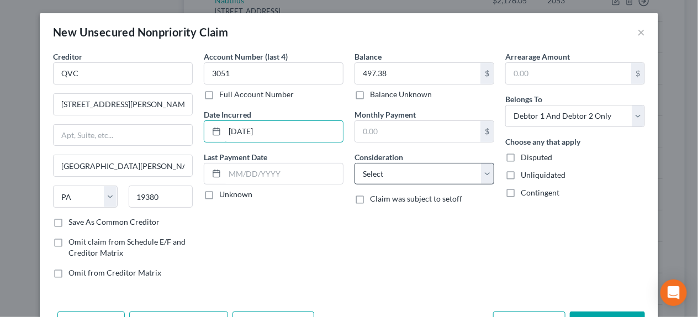
type input "[DATE]"
click at [378, 168] on select "Select Cable / Satellite Services Collection Agency Credit Card Debt Debt Couns…" at bounding box center [424, 174] width 140 height 22
select select "9"
click at [354, 163] on select "Select Cable / Satellite Services Collection Agency Credit Card Debt Debt Couns…" at bounding box center [424, 174] width 140 height 22
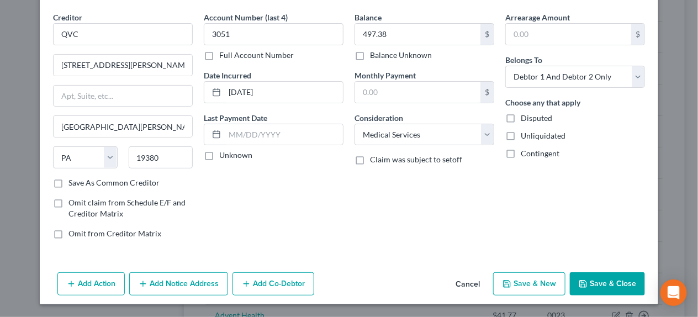
click at [530, 282] on button "Save & New" at bounding box center [529, 283] width 72 height 23
select select "2"
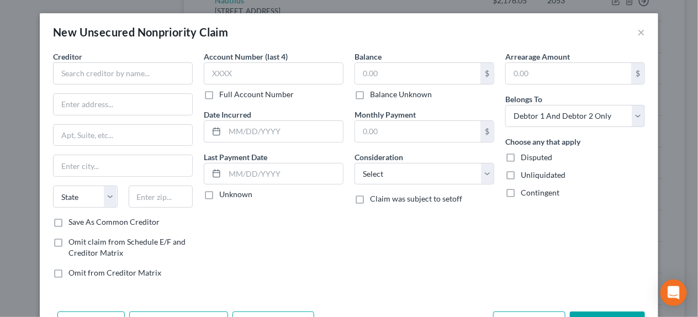
click at [497, 29] on div "New Unsecured Nonpriority Claim ×" at bounding box center [349, 32] width 618 height 38
click at [637, 31] on button "×" at bounding box center [641, 31] width 8 height 13
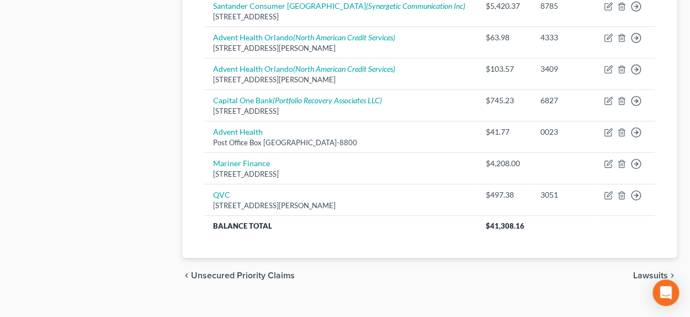
scroll to position [1107, 0]
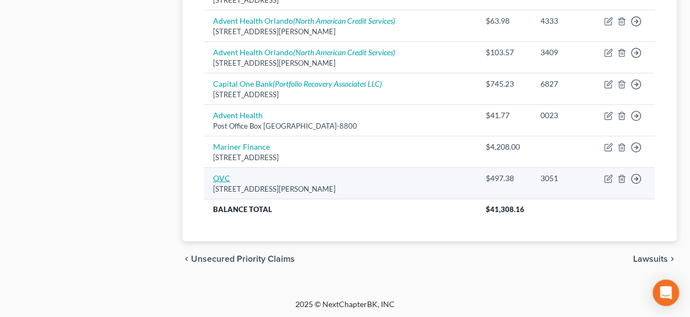
click at [220, 177] on link "QVC" at bounding box center [221, 177] width 17 height 9
select select "39"
select select "9"
select select "2"
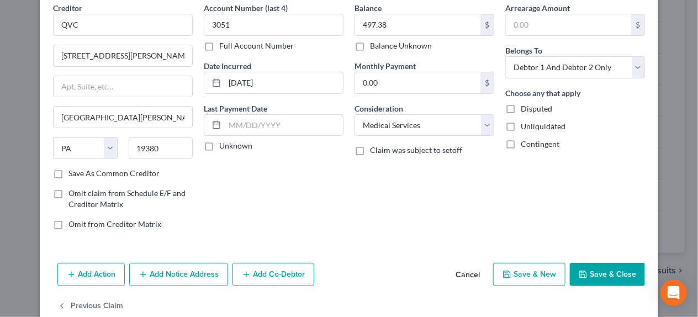
scroll to position [71, 0]
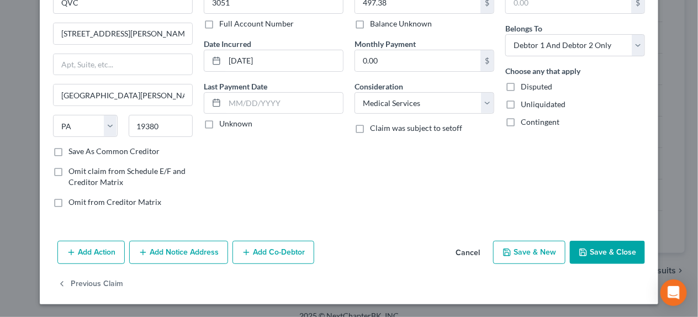
click at [173, 257] on button "Add Notice Address" at bounding box center [178, 252] width 99 height 23
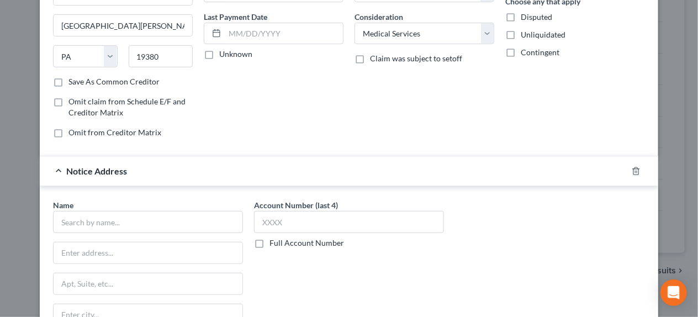
scroll to position [236, 0]
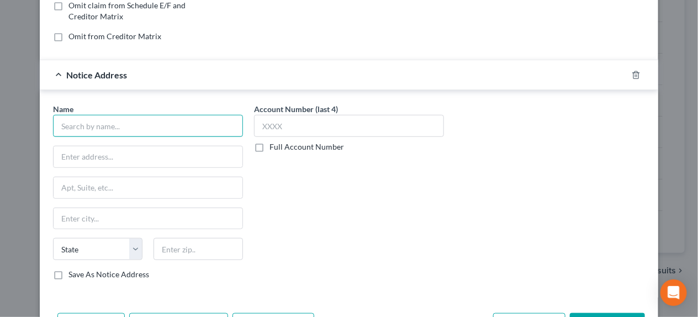
click at [109, 124] on input "text" at bounding box center [148, 126] width 190 height 22
type input "Penn Credit"
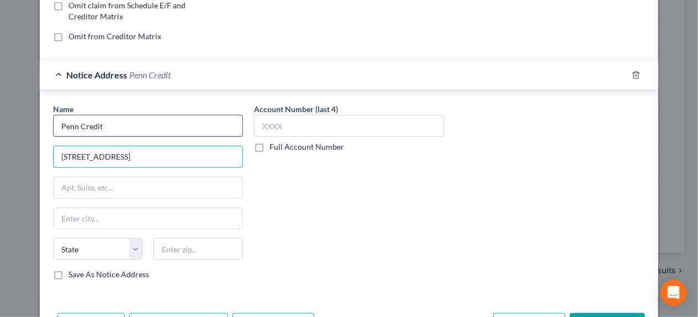
type input "[STREET_ADDRESS]"
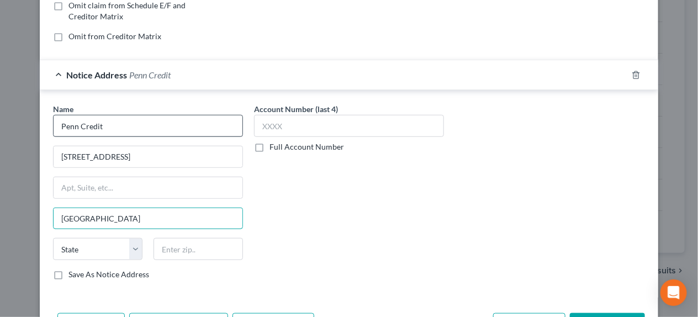
type input "[GEOGRAPHIC_DATA]"
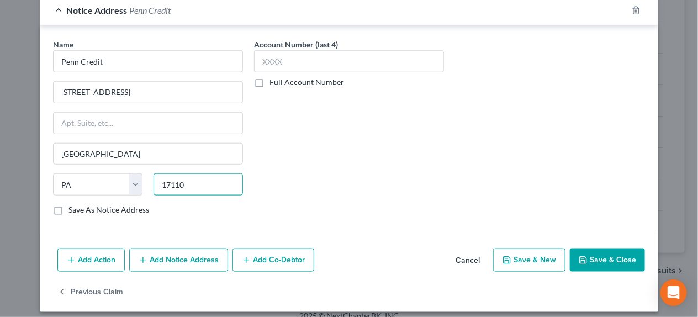
scroll to position [308, 0]
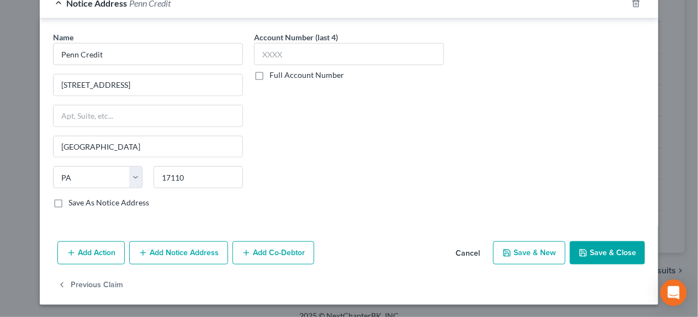
click at [538, 255] on button "Save & New" at bounding box center [529, 252] width 72 height 23
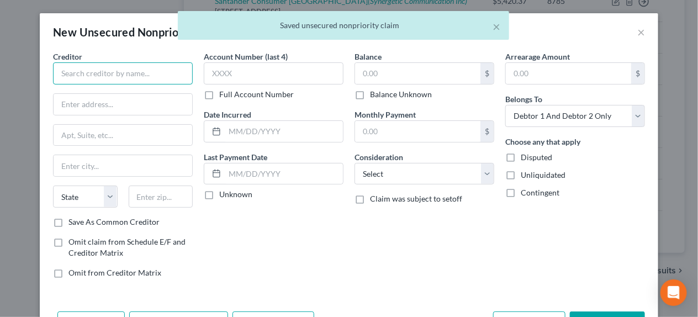
click at [92, 73] on input "text" at bounding box center [123, 73] width 140 height 22
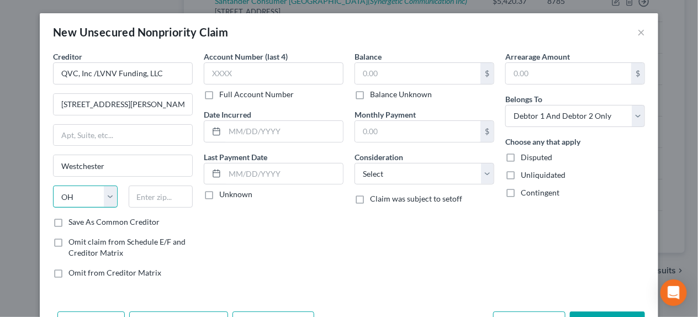
click at [87, 196] on select "State [US_STATE] AK AR AZ CA CO CT DE DC [GEOGRAPHIC_DATA] [GEOGRAPHIC_DATA] GU…" at bounding box center [85, 196] width 65 height 22
click at [133, 189] on input "text" at bounding box center [161, 196] width 65 height 22
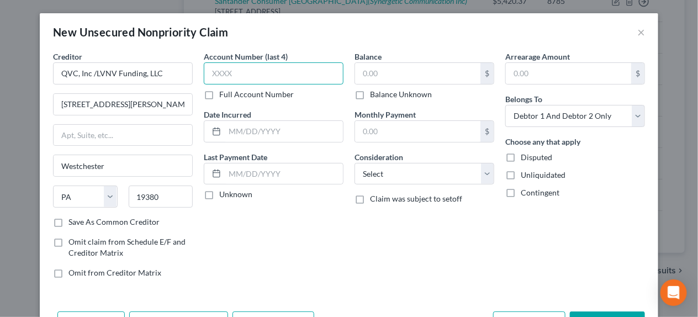
click at [244, 68] on input "text" at bounding box center [274, 73] width 140 height 22
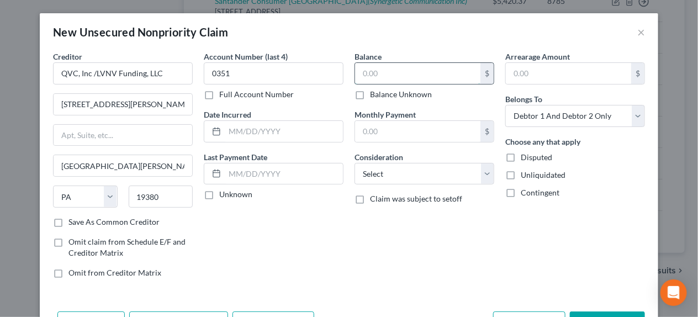
click at [366, 72] on input "text" at bounding box center [417, 73] width 125 height 21
click at [270, 136] on input "text" at bounding box center [284, 131] width 118 height 21
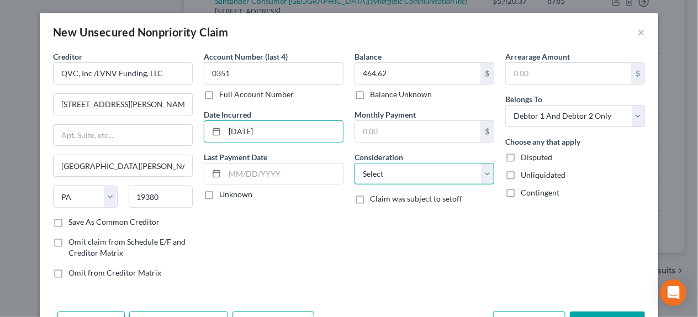
click at [392, 173] on select "Select Cable / Satellite Services Collection Agency Credit Card Debt Debt Couns…" at bounding box center [424, 174] width 140 height 22
click at [354, 163] on select "Select Cable / Satellite Services Collection Agency Credit Card Debt Debt Couns…" at bounding box center [424, 174] width 140 height 22
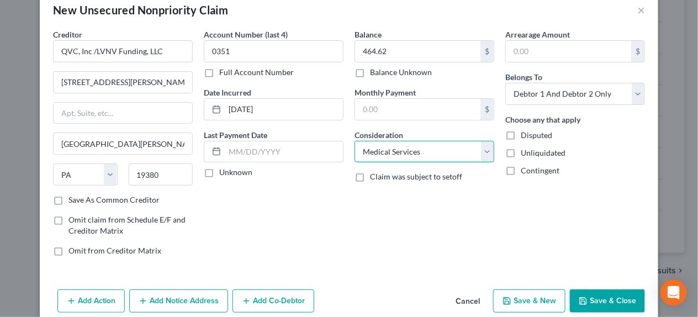
scroll to position [39, 0]
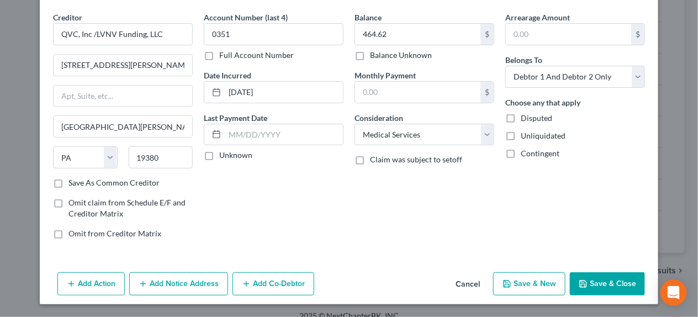
click at [158, 280] on button "Add Notice Address" at bounding box center [178, 283] width 99 height 23
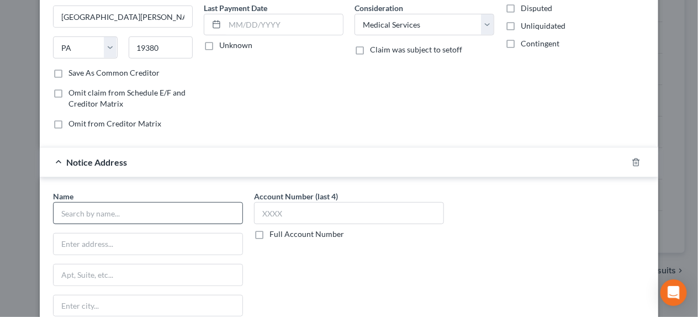
scroll to position [150, 0]
click at [121, 215] on input "text" at bounding box center [148, 212] width 190 height 22
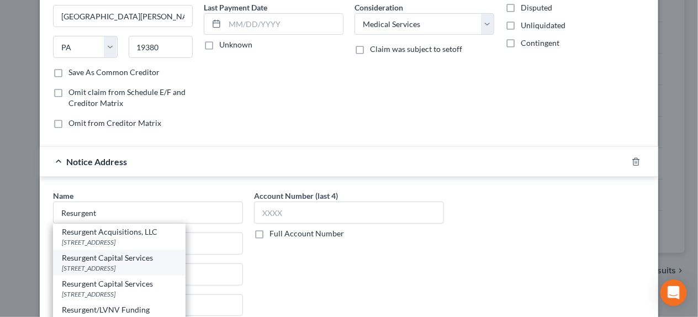
click at [121, 257] on div "Resurgent Capital Services" at bounding box center [119, 257] width 115 height 11
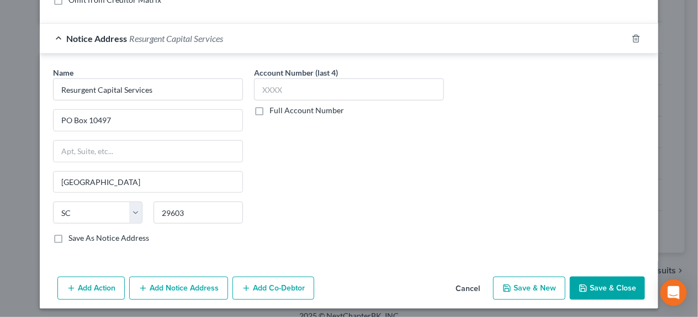
scroll to position [276, 0]
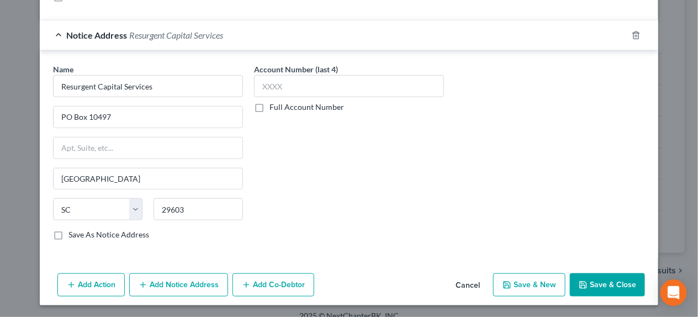
click at [524, 281] on button "Save & New" at bounding box center [529, 284] width 72 height 23
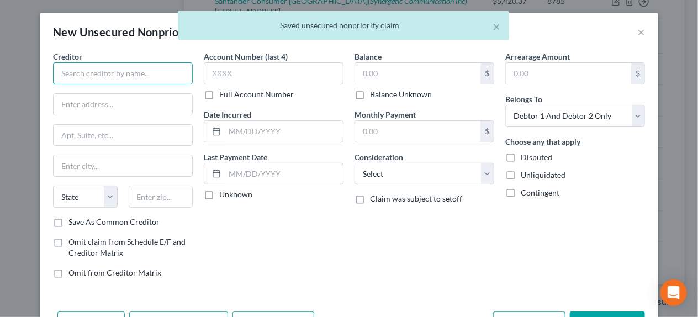
drag, startPoint x: 118, startPoint y: 70, endPoint x: 122, endPoint y: 75, distance: 6.6
click at [121, 75] on input "text" at bounding box center [123, 73] width 140 height 22
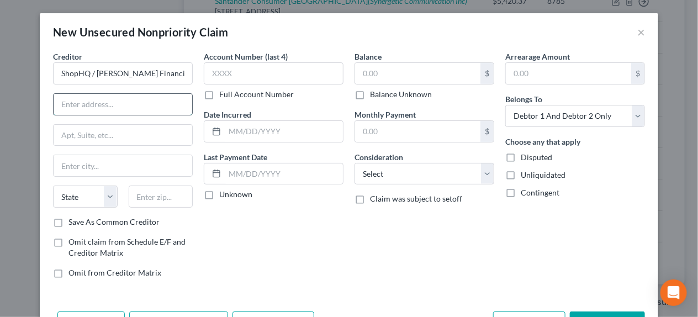
click at [120, 107] on input "text" at bounding box center [123, 104] width 139 height 21
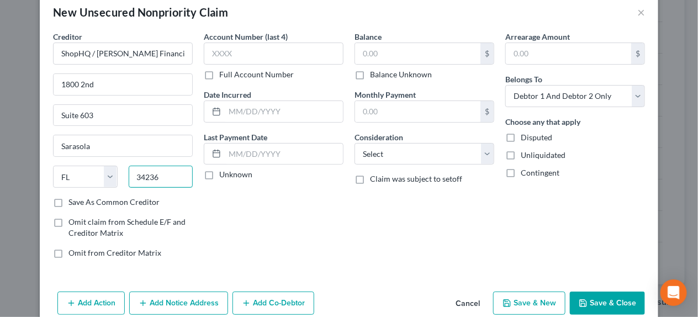
scroll to position [39, 0]
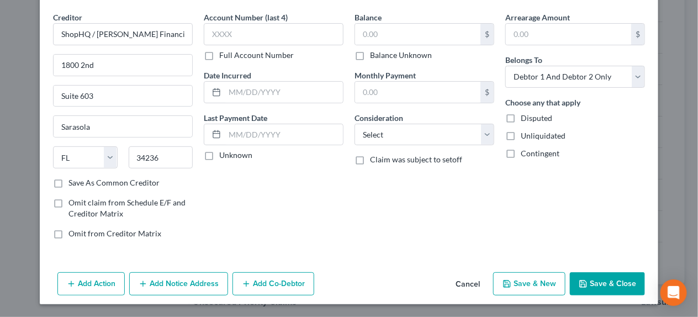
click at [149, 281] on button "Add Notice Address" at bounding box center [178, 283] width 99 height 23
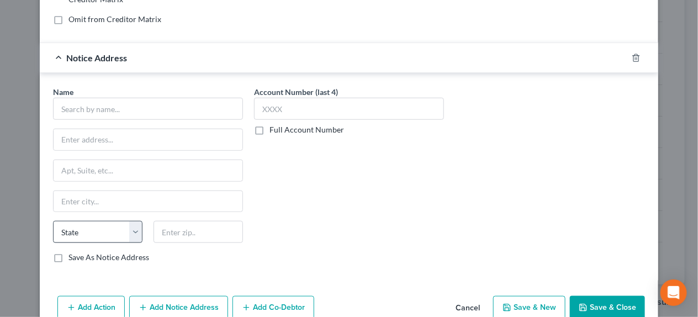
scroll to position [260, 0]
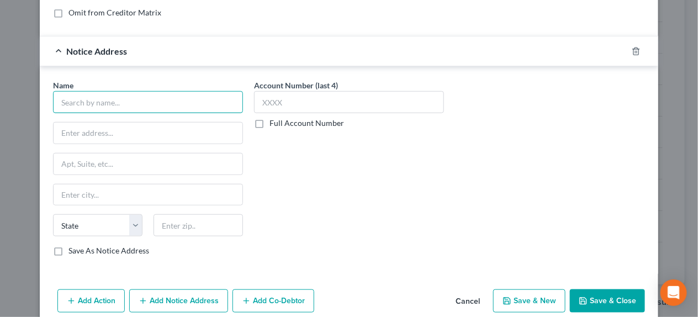
click at [101, 101] on input "text" at bounding box center [148, 102] width 190 height 22
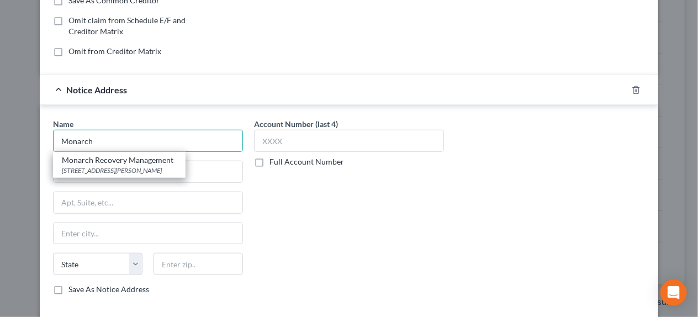
scroll to position [150, 0]
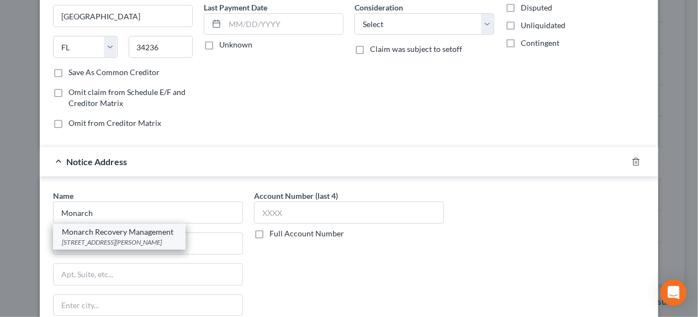
click at [158, 237] on div "[STREET_ADDRESS][PERSON_NAME]" at bounding box center [119, 241] width 115 height 9
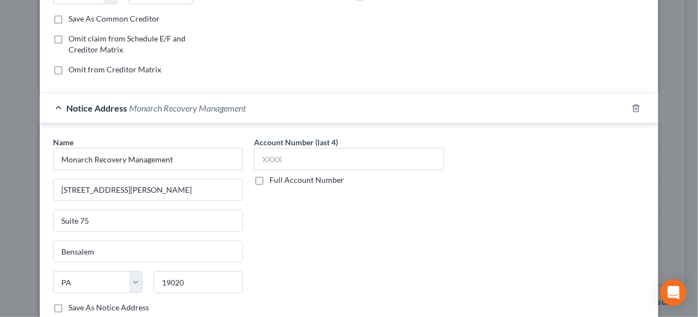
scroll to position [276, 0]
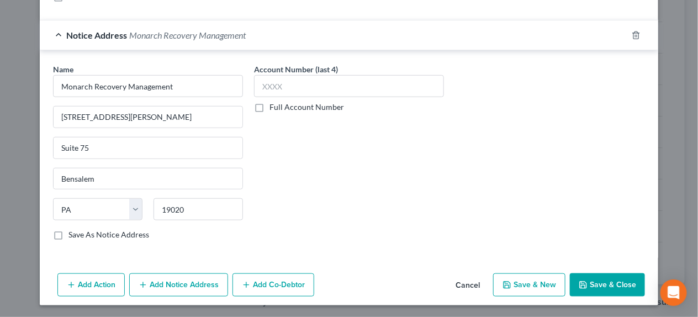
click at [525, 281] on button "Save & New" at bounding box center [529, 284] width 72 height 23
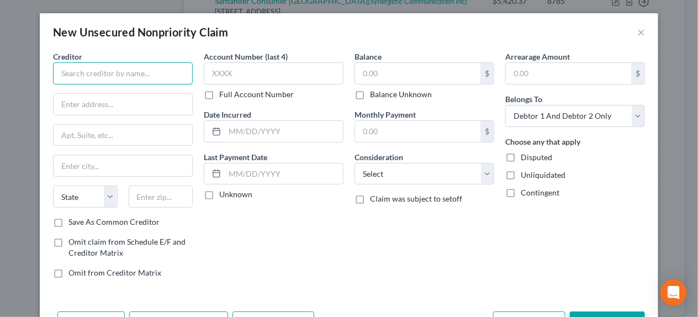
click at [132, 71] on input "text" at bounding box center [123, 73] width 140 height 22
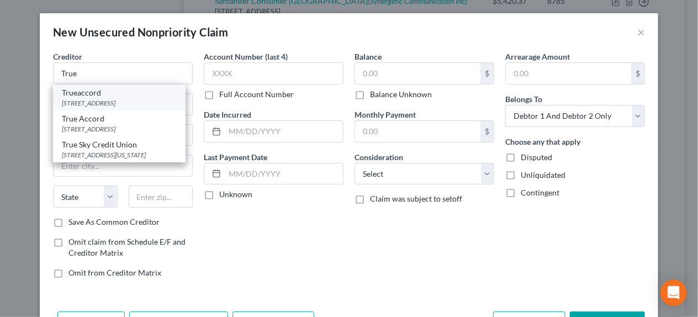
click at [132, 102] on div "[STREET_ADDRESS]" at bounding box center [119, 102] width 115 height 9
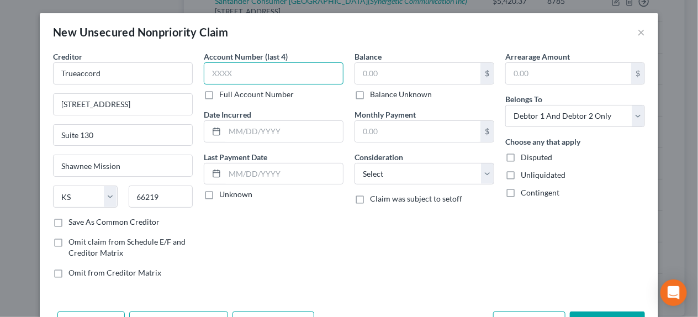
click at [212, 71] on input "text" at bounding box center [274, 73] width 140 height 22
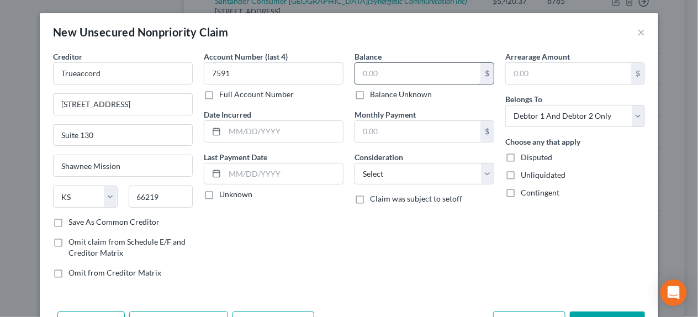
click at [385, 71] on input "text" at bounding box center [417, 73] width 125 height 21
click at [262, 130] on input "text" at bounding box center [284, 131] width 118 height 21
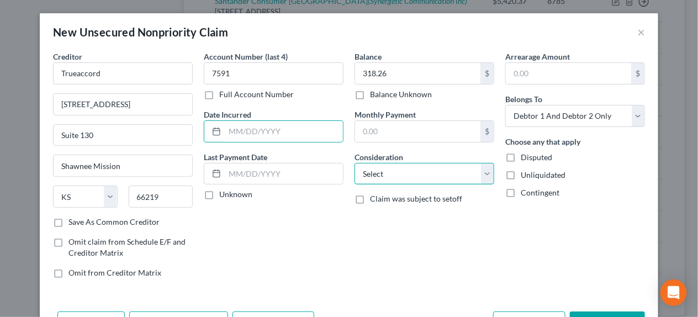
click at [377, 178] on select "Select Cable / Satellite Services Collection Agency Credit Card Debt Debt Couns…" at bounding box center [424, 174] width 140 height 22
click at [354, 163] on select "Select Cable / Satellite Services Collection Agency Credit Card Debt Debt Couns…" at bounding box center [424, 174] width 140 height 22
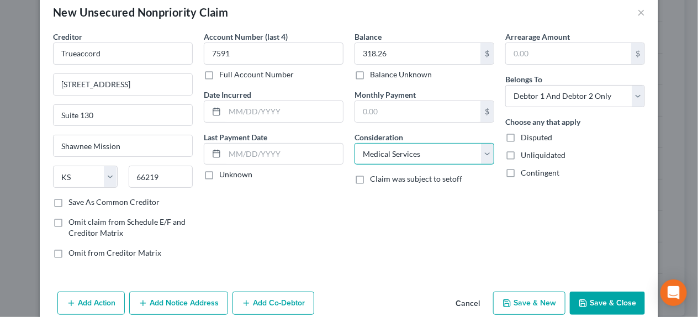
scroll to position [39, 0]
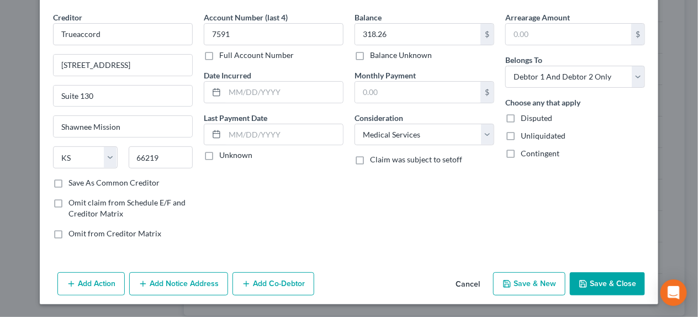
click at [524, 282] on button "Save & New" at bounding box center [529, 283] width 72 height 23
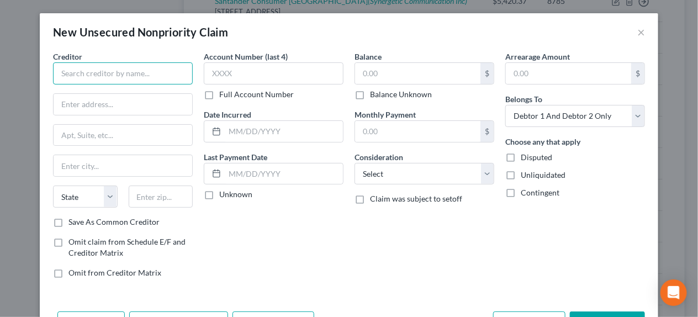
click at [159, 70] on input "text" at bounding box center [123, 73] width 140 height 22
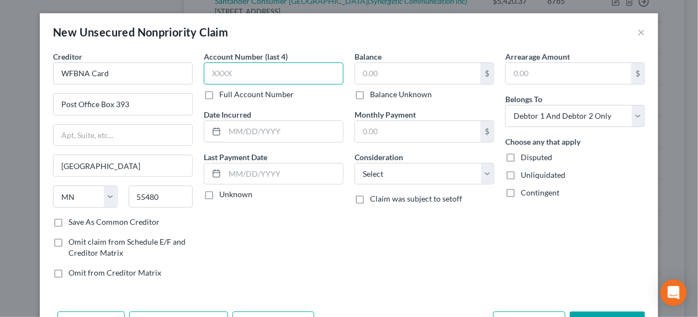
click at [221, 75] on input "text" at bounding box center [274, 73] width 140 height 22
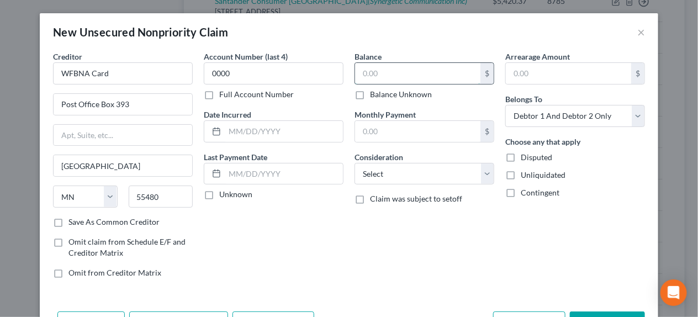
click at [376, 72] on input "text" at bounding box center [417, 73] width 125 height 21
click at [243, 132] on input "text" at bounding box center [284, 131] width 118 height 21
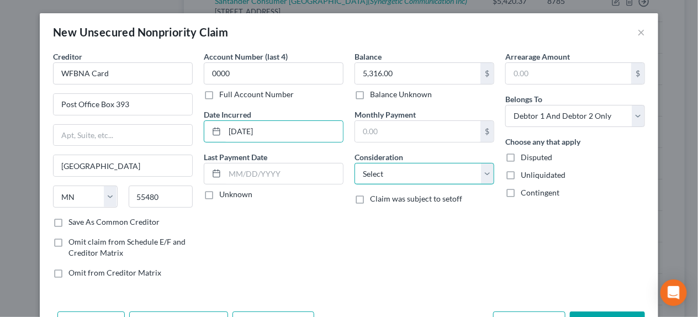
click at [369, 174] on select "Select Cable / Satellite Services Collection Agency Credit Card Debt Debt Couns…" at bounding box center [424, 174] width 140 height 22
click at [354, 163] on select "Select Cable / Satellite Services Collection Agency Credit Card Debt Debt Couns…" at bounding box center [424, 174] width 140 height 22
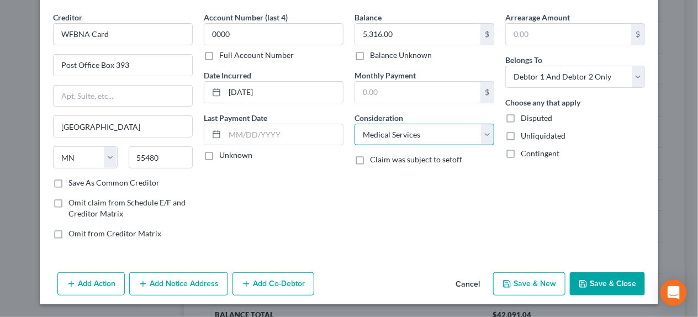
click at [414, 132] on select "Select Cable / Satellite Services Collection Agency Credit Card Debt Debt Couns…" at bounding box center [424, 135] width 140 height 22
click at [354, 124] on select "Select Cable / Satellite Services Collection Agency Credit Card Debt Debt Couns…" at bounding box center [424, 135] width 140 height 22
click at [520, 277] on button "Save & New" at bounding box center [529, 283] width 72 height 23
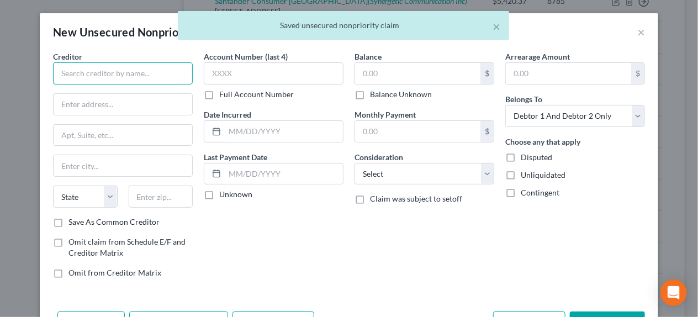
click at [98, 72] on input "text" at bounding box center [123, 73] width 140 height 22
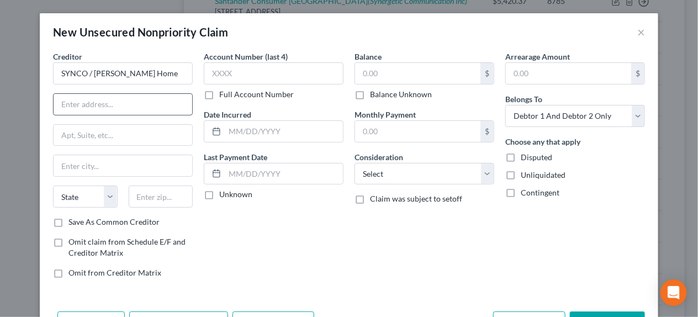
click at [93, 102] on input "text" at bounding box center [123, 104] width 139 height 21
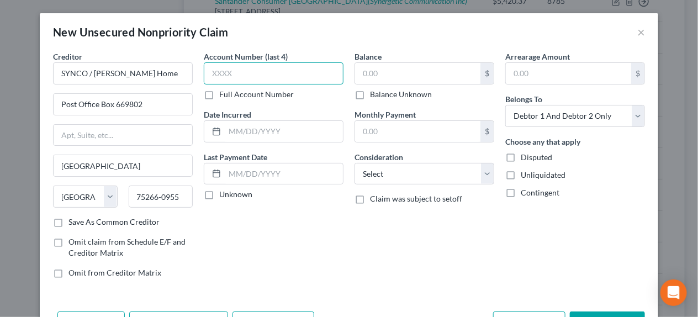
click at [219, 71] on input "text" at bounding box center [274, 73] width 140 height 22
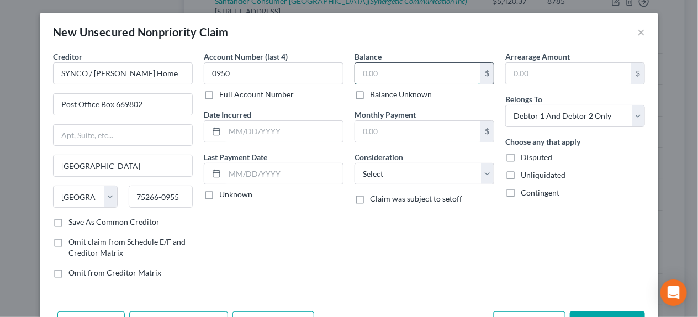
click at [376, 69] on input "text" at bounding box center [417, 73] width 125 height 21
click at [281, 129] on input "text" at bounding box center [284, 131] width 118 height 21
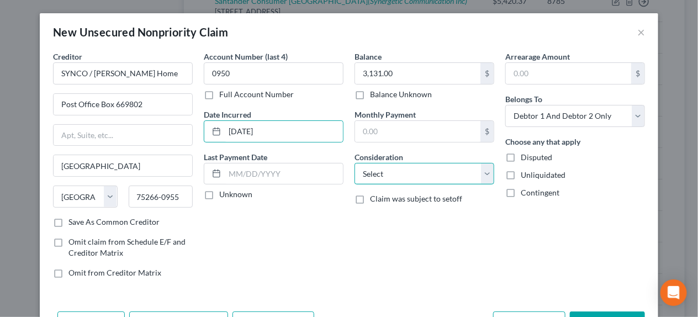
click at [391, 173] on select "Select Cable / Satellite Services Collection Agency Credit Card Debt Debt Couns…" at bounding box center [424, 174] width 140 height 22
click at [354, 163] on select "Select Cable / Satellite Services Collection Agency Credit Card Debt Debt Couns…" at bounding box center [424, 174] width 140 height 22
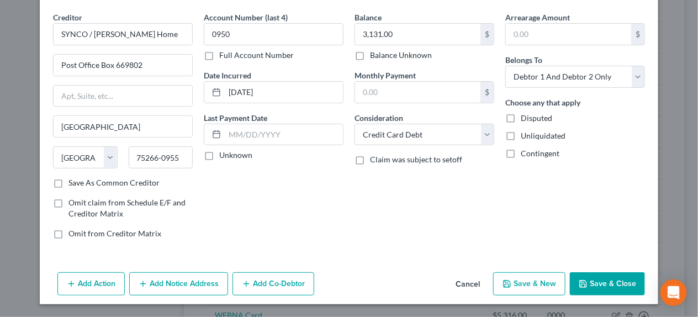
click at [520, 279] on button "Save & New" at bounding box center [529, 283] width 72 height 23
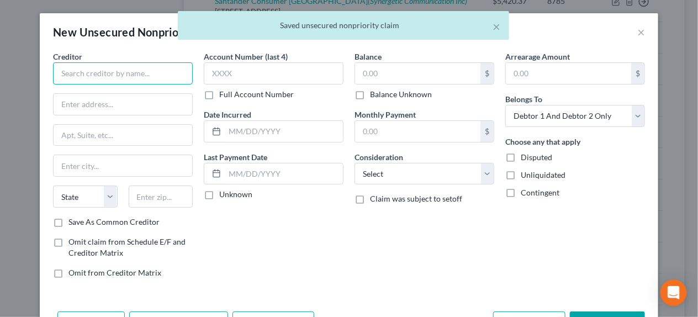
click at [106, 71] on input "text" at bounding box center [123, 73] width 140 height 22
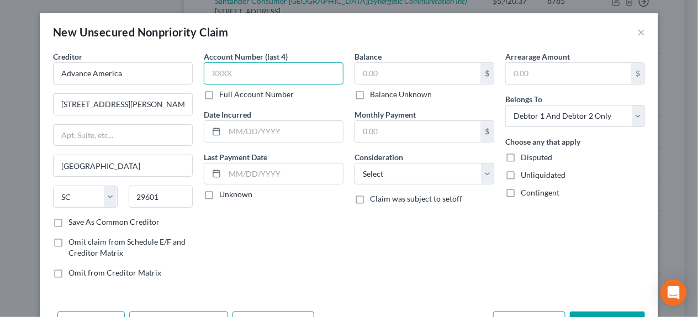
click at [226, 74] on input "text" at bounding box center [274, 73] width 140 height 22
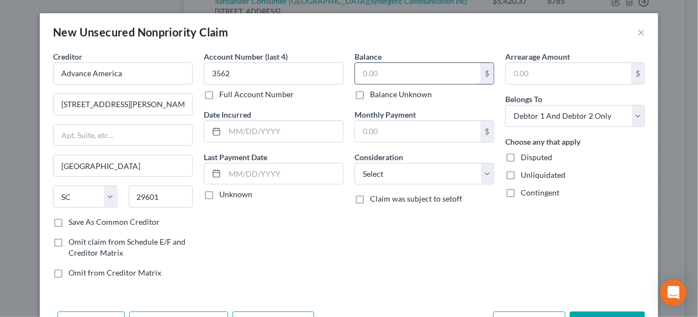
click at [375, 76] on input "text" at bounding box center [417, 73] width 125 height 21
click at [244, 126] on input "text" at bounding box center [284, 131] width 118 height 21
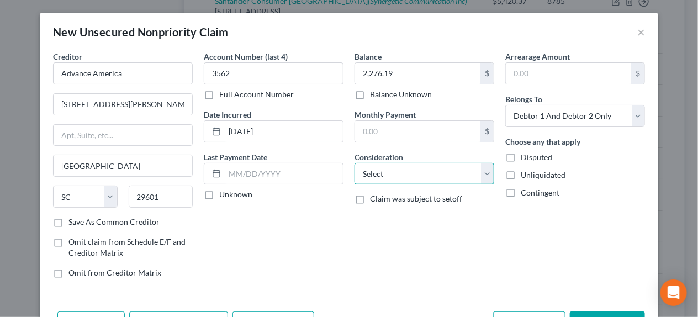
click at [368, 172] on select "Select Cable / Satellite Services Collection Agency Credit Card Debt Debt Couns…" at bounding box center [424, 174] width 140 height 22
click at [354, 163] on select "Select Cable / Satellite Services Collection Agency Credit Card Debt Debt Couns…" at bounding box center [424, 174] width 140 height 22
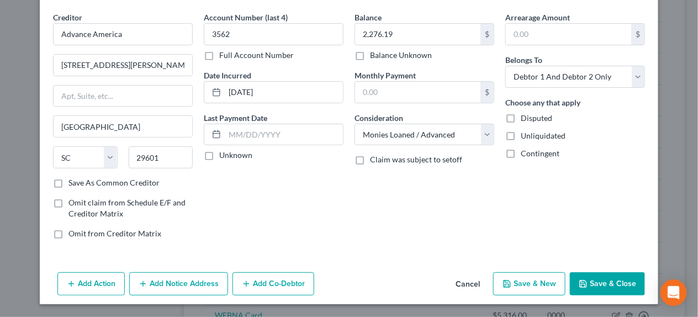
click at [522, 285] on button "Save & New" at bounding box center [529, 283] width 72 height 23
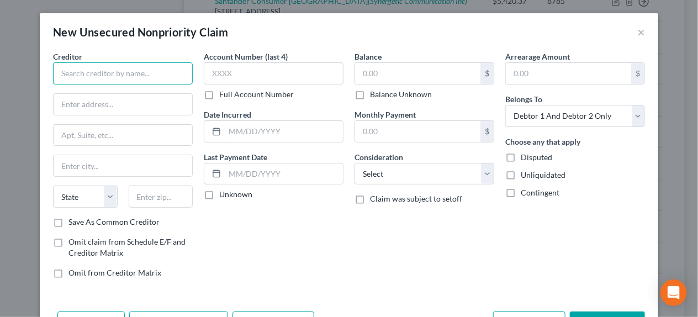
click at [123, 76] on input "text" at bounding box center [123, 73] width 140 height 22
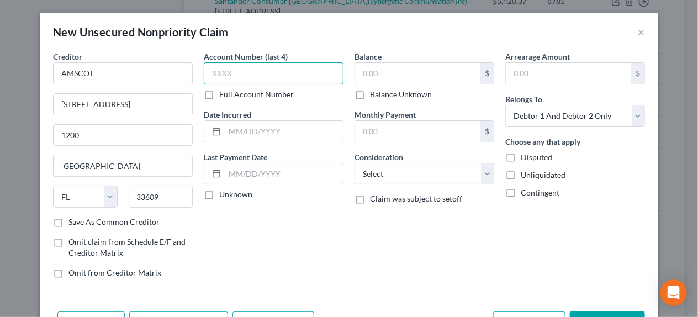
click at [224, 70] on input "text" at bounding box center [274, 73] width 140 height 22
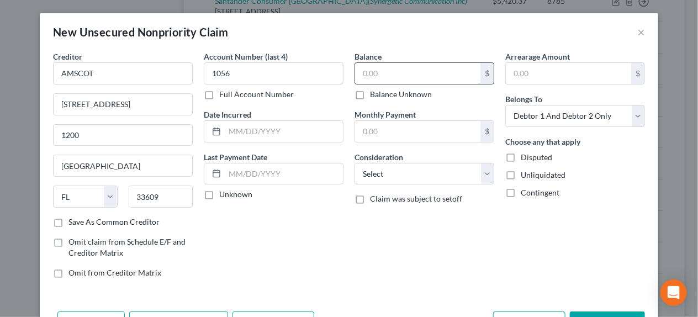
click at [364, 72] on input "text" at bounding box center [417, 73] width 125 height 21
click at [241, 126] on input "text" at bounding box center [284, 131] width 118 height 21
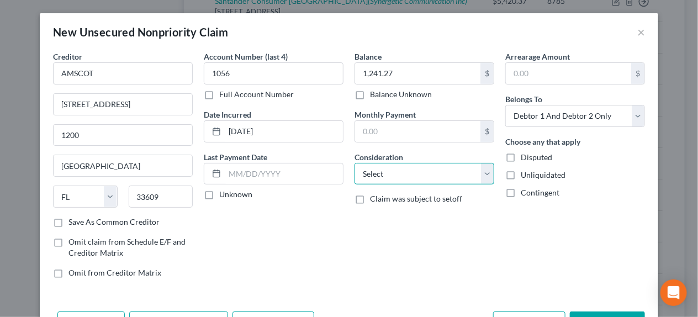
click at [389, 171] on select "Select Cable / Satellite Services Collection Agency Credit Card Debt Debt Couns…" at bounding box center [424, 174] width 140 height 22
click at [354, 163] on select "Select Cable / Satellite Services Collection Agency Credit Card Debt Debt Couns…" at bounding box center [424, 174] width 140 height 22
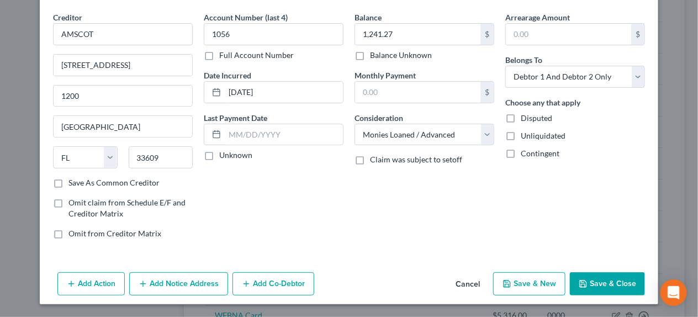
click at [528, 279] on button "Save & New" at bounding box center [529, 283] width 72 height 23
